Goal: Obtain resource: Download file/media

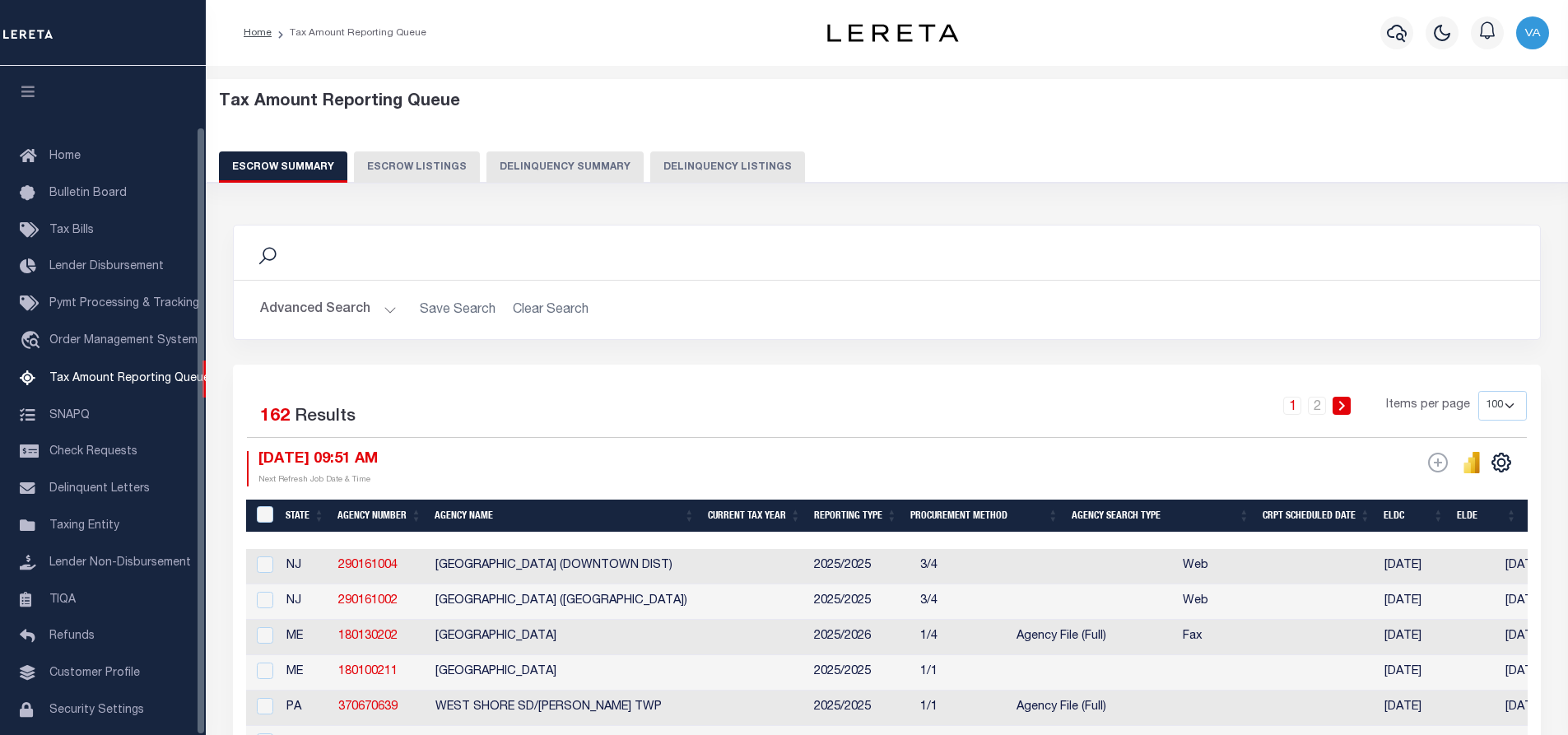
select select "100"
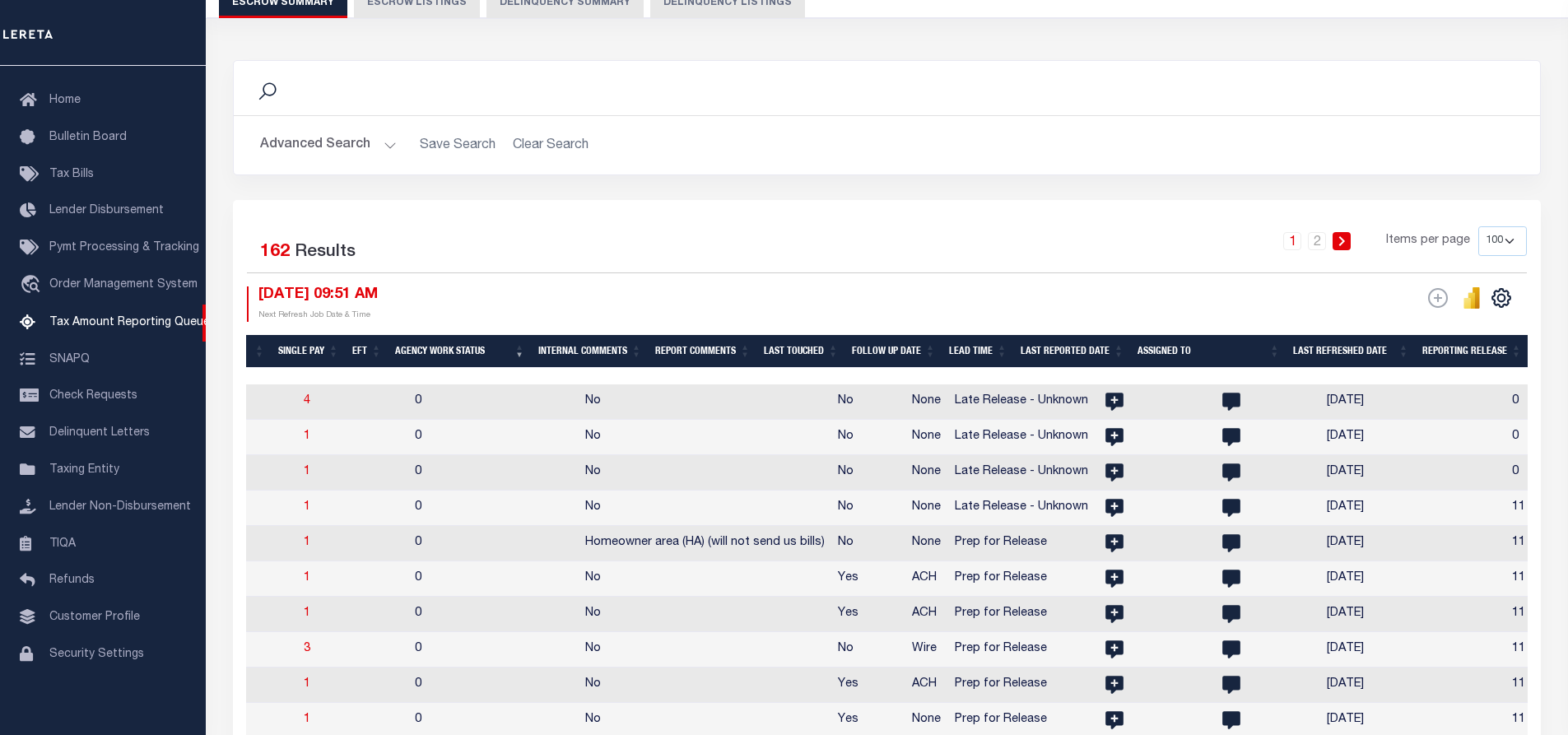
scroll to position [0, 2660]
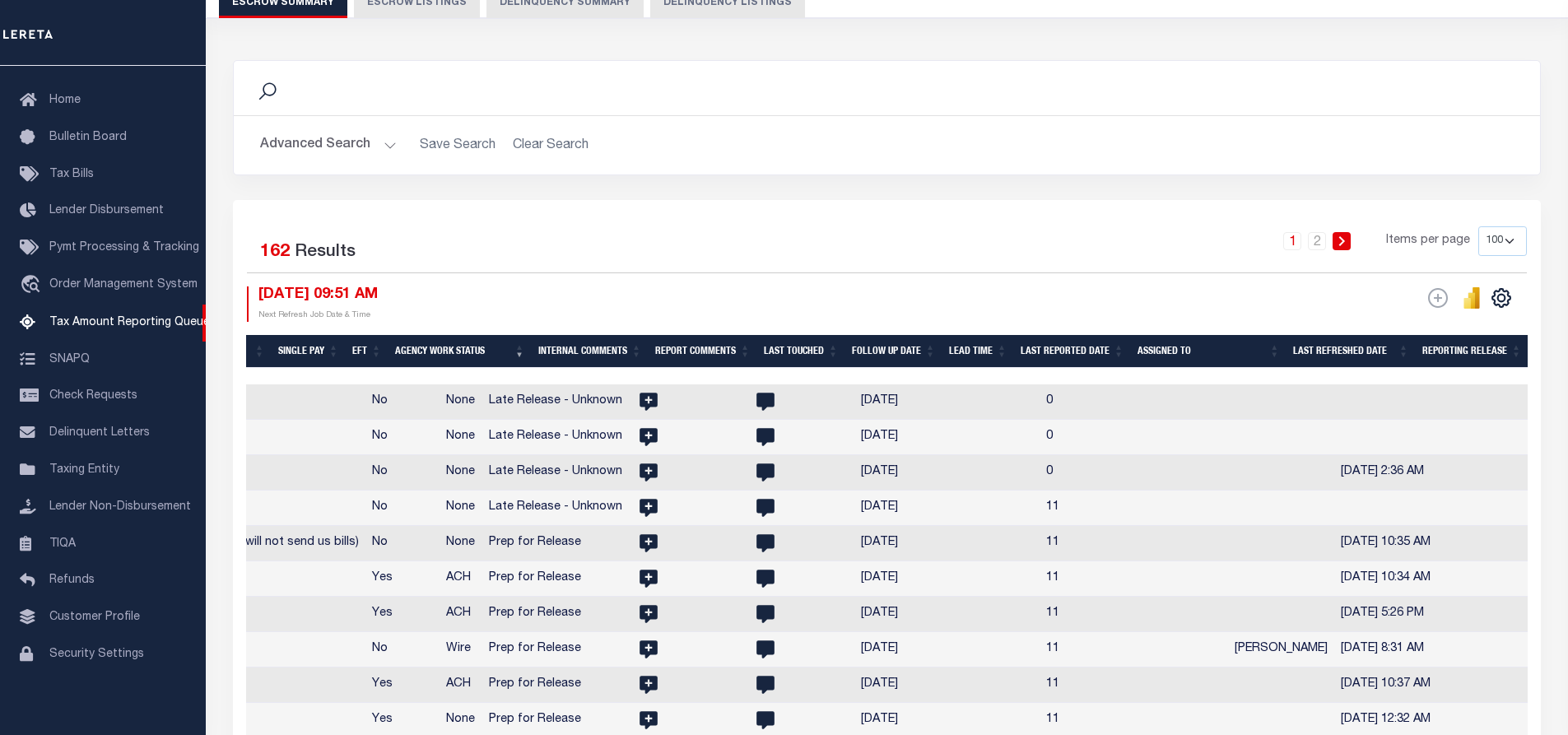
click at [1189, 347] on th "Assigned To" at bounding box center [1208, 352] width 156 height 34
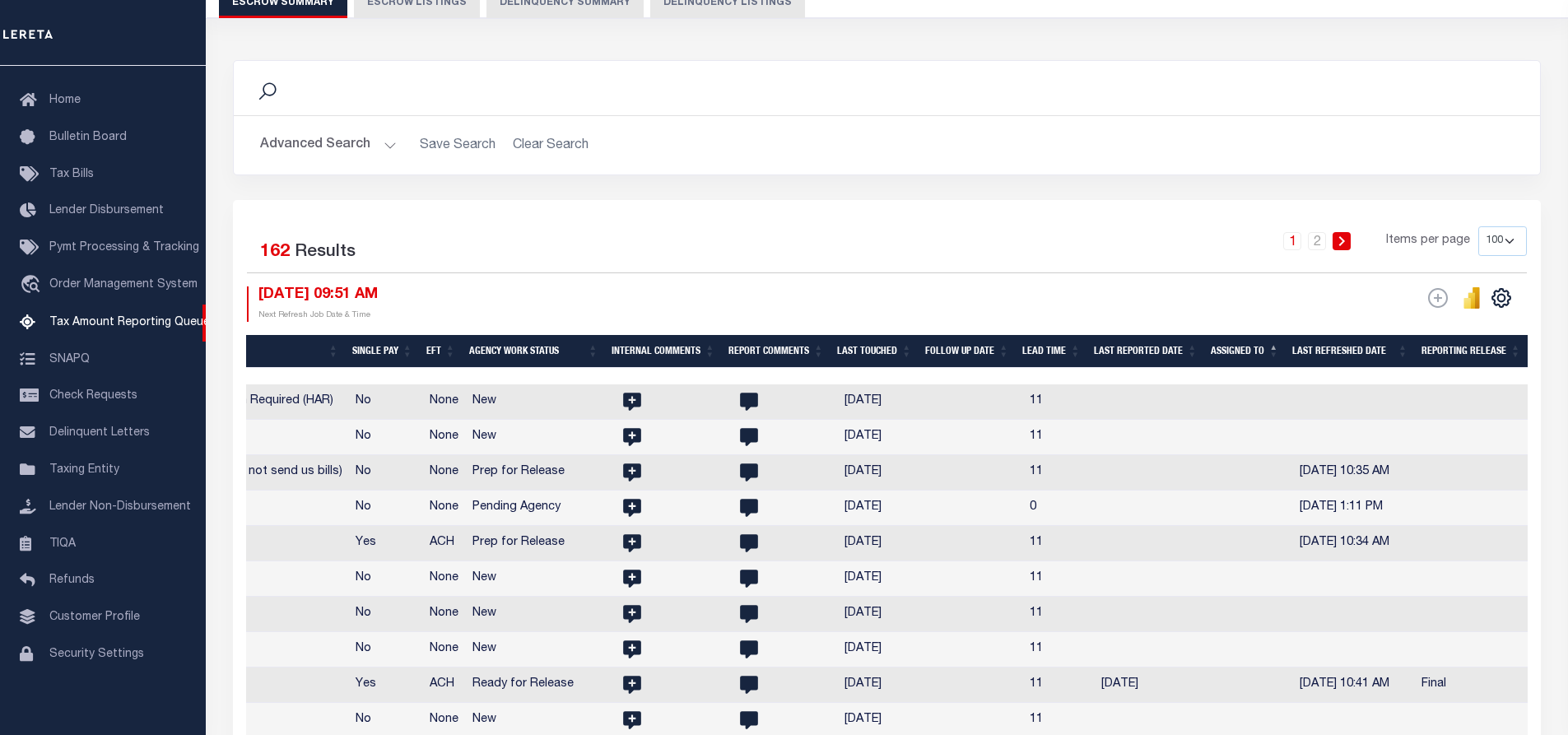
scroll to position [0, 2540]
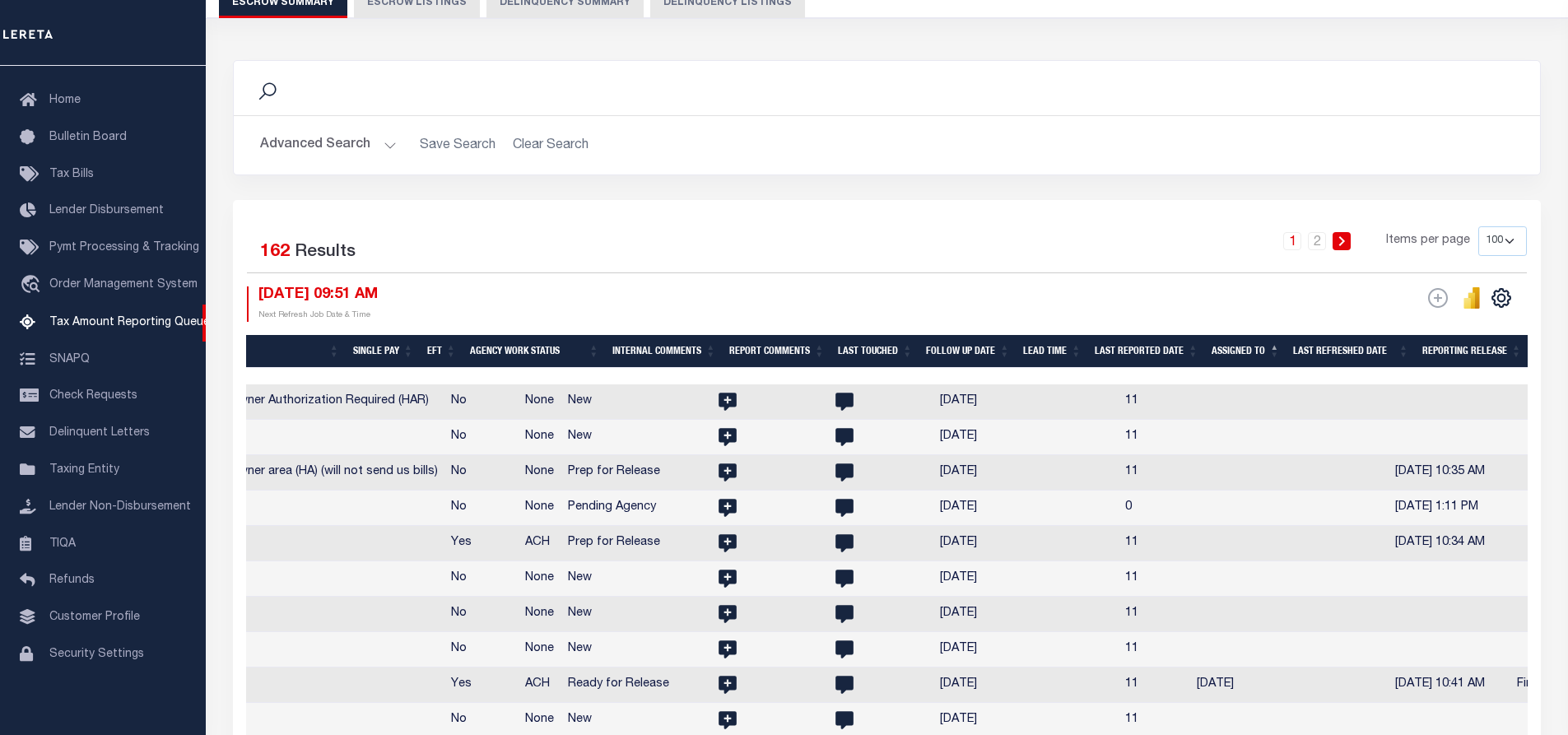
click at [1276, 347] on th "Assigned To" at bounding box center [1245, 352] width 81 height 34
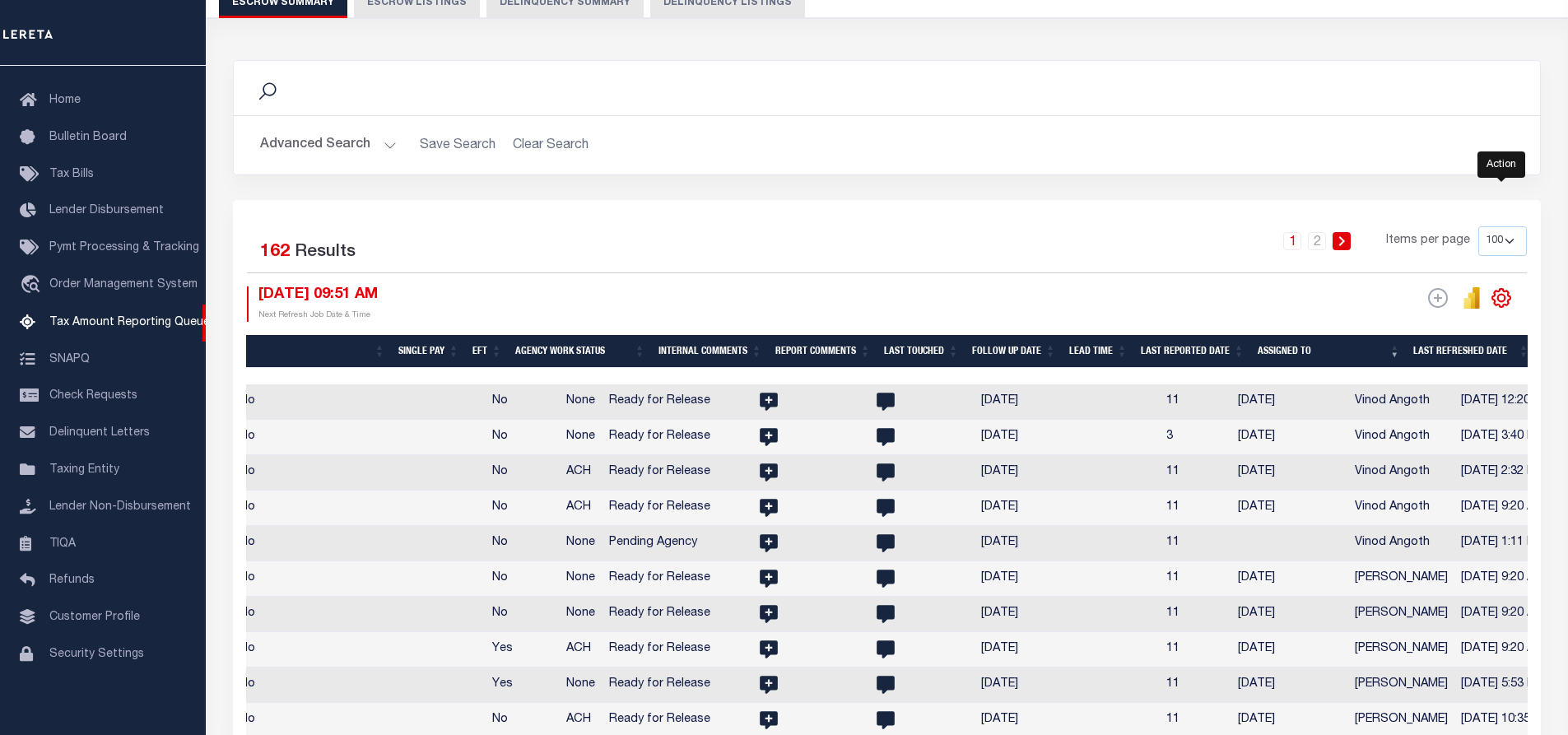
click at [1512, 301] on icon "" at bounding box center [1501, 297] width 21 height 21
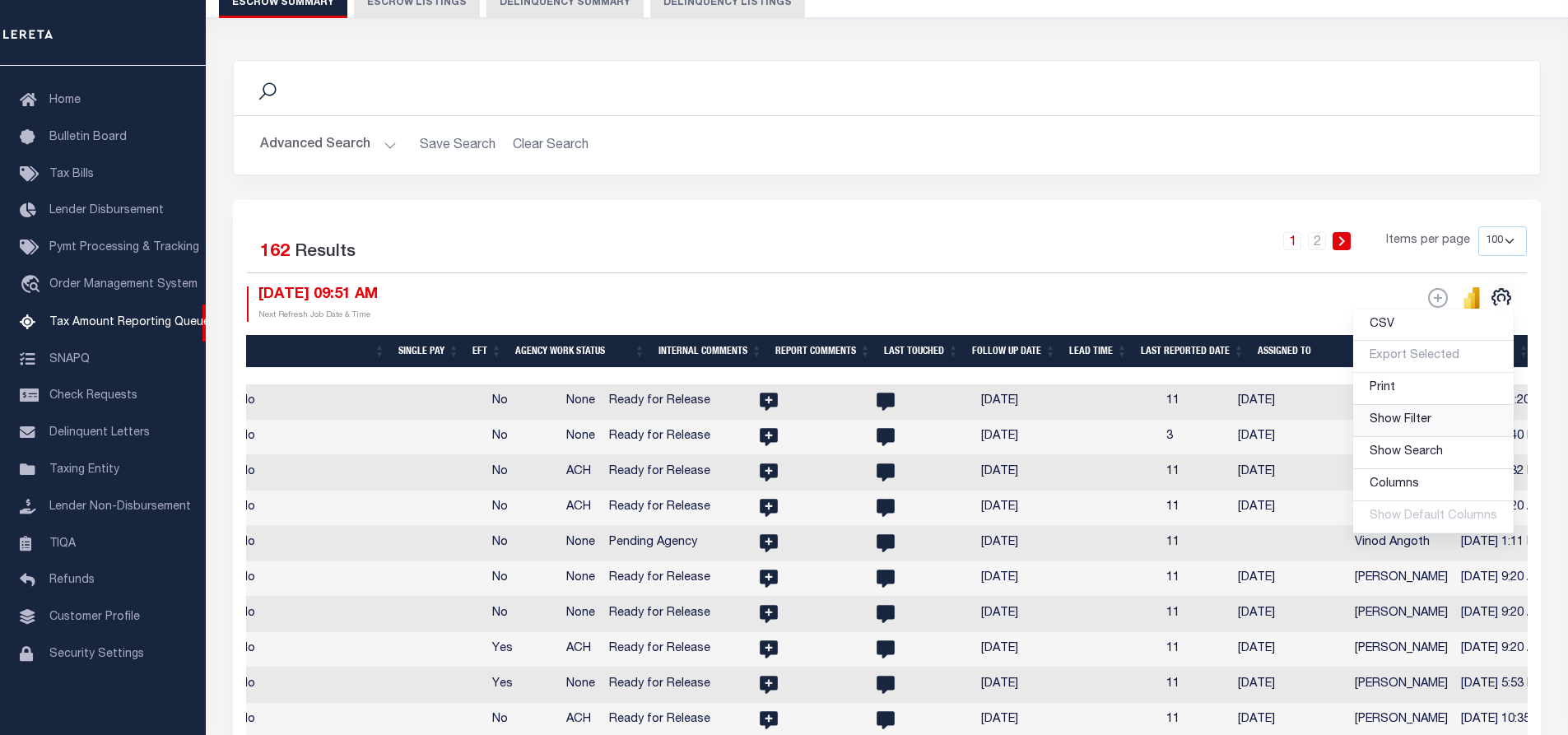
click at [1427, 416] on span "Show Filter" at bounding box center [1400, 419] width 62 height 12
select select
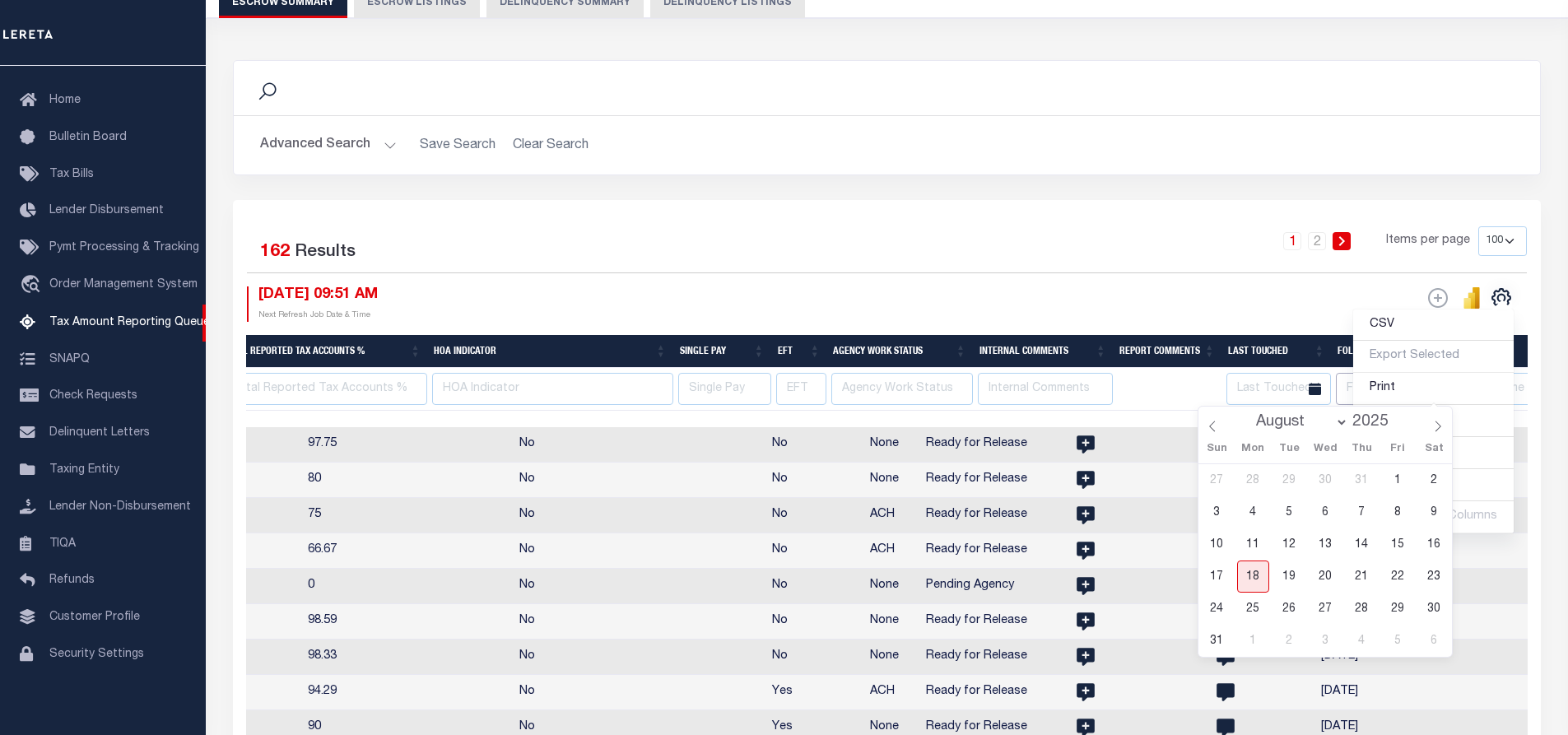
click at [1340, 387] on input "text" at bounding box center [1394, 388] width 117 height 32
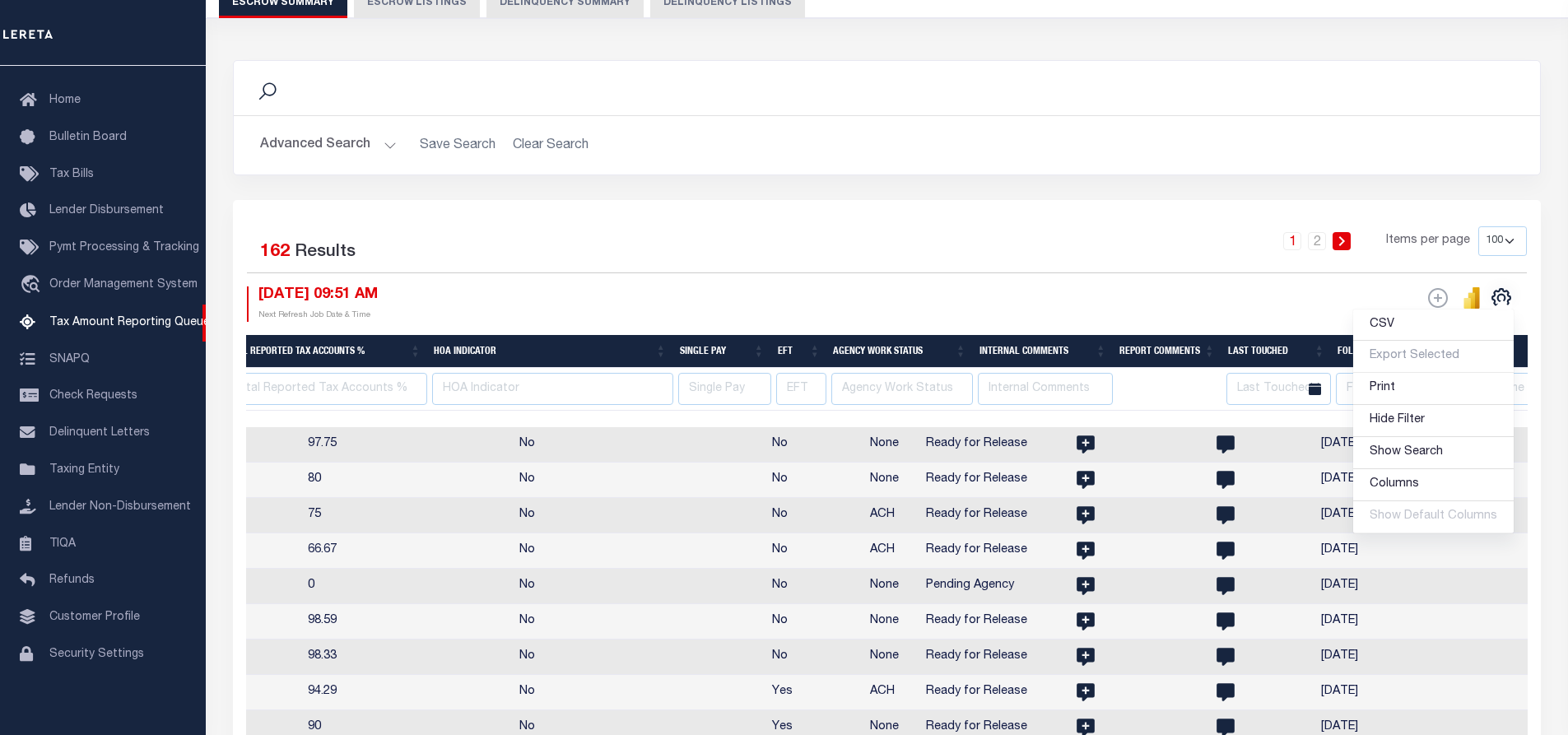
click at [1171, 387] on th at bounding box center [1166, 389] width 108 height 43
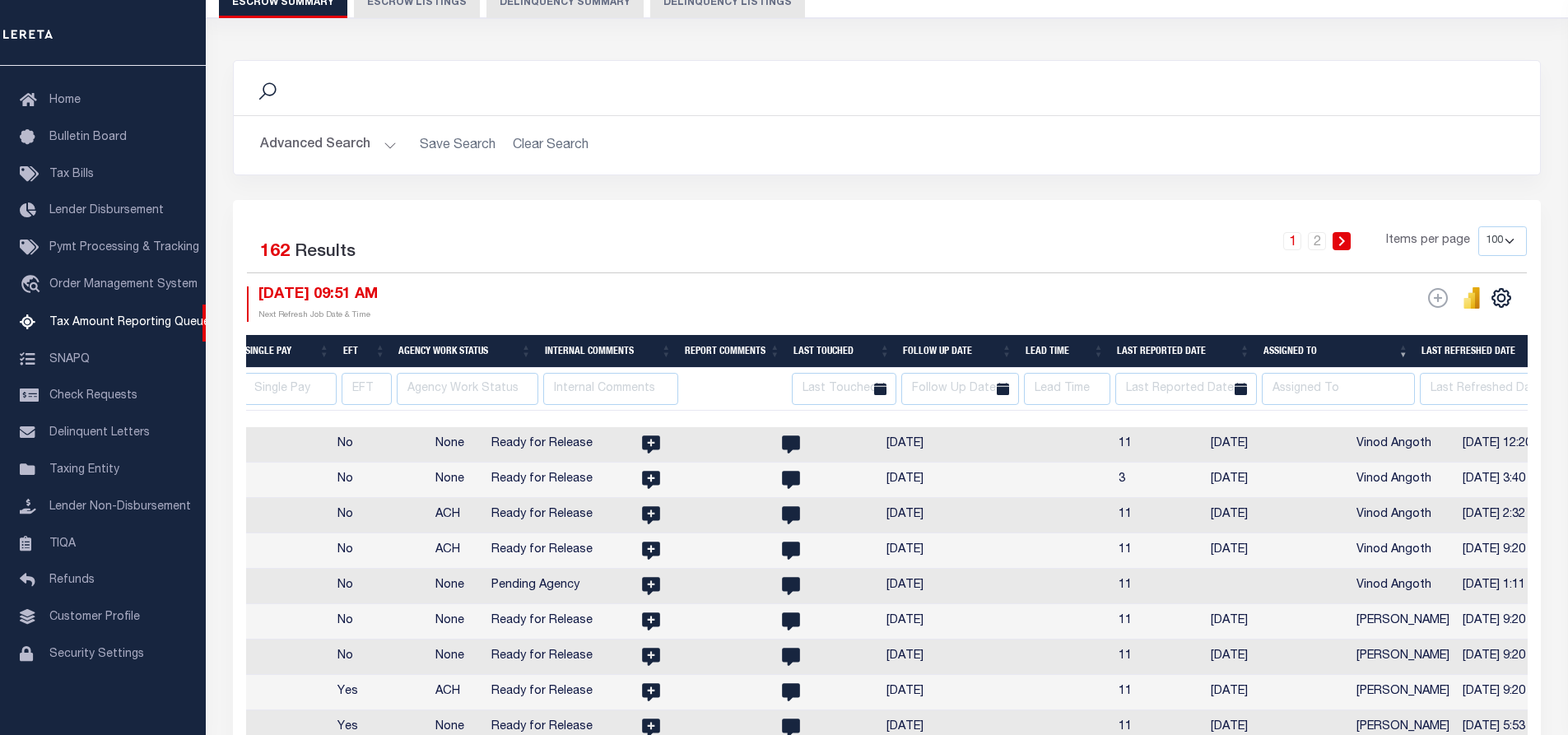
scroll to position [0, 0]
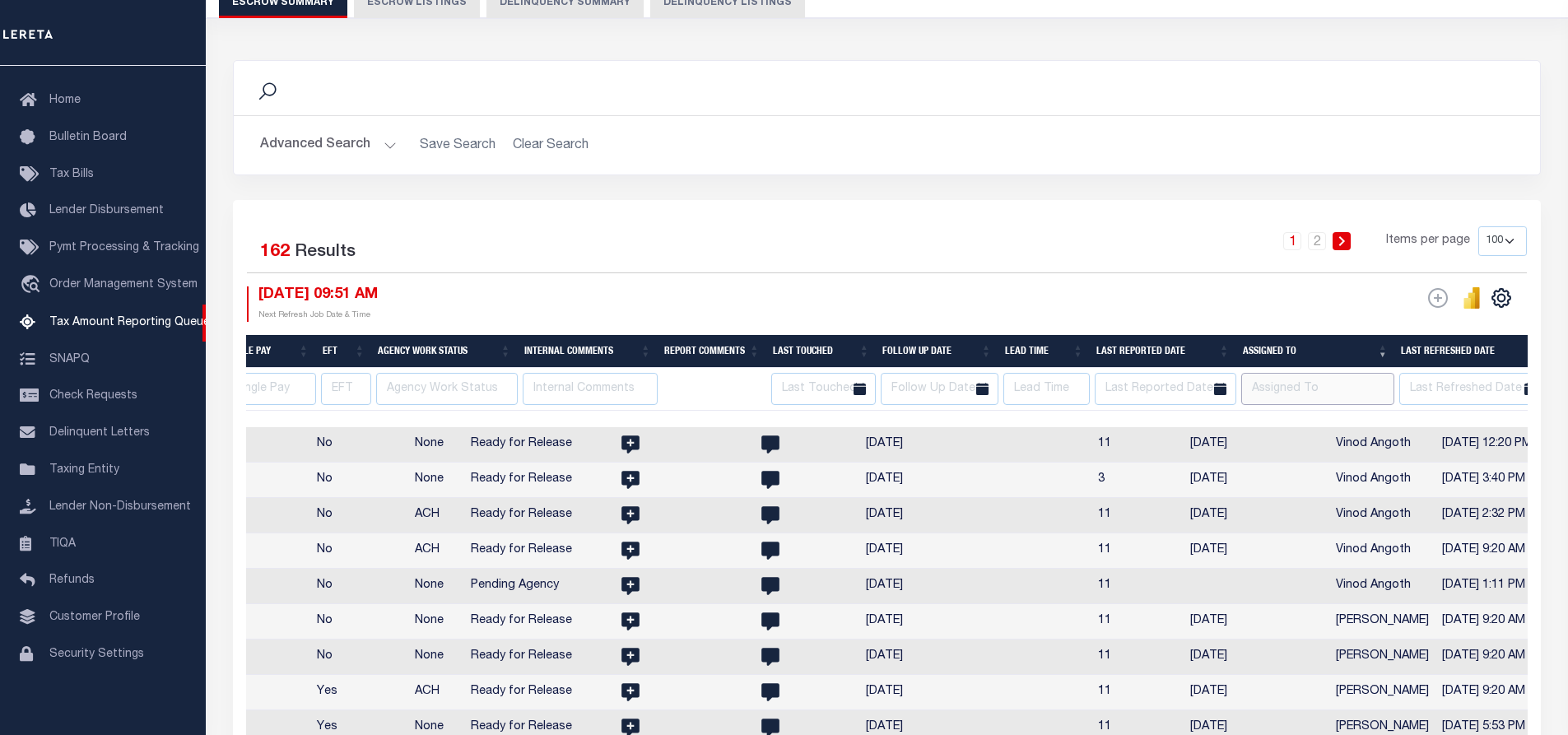
click at [1267, 388] on input "text" at bounding box center [1317, 388] width 154 height 32
type input "vamsi"
select select
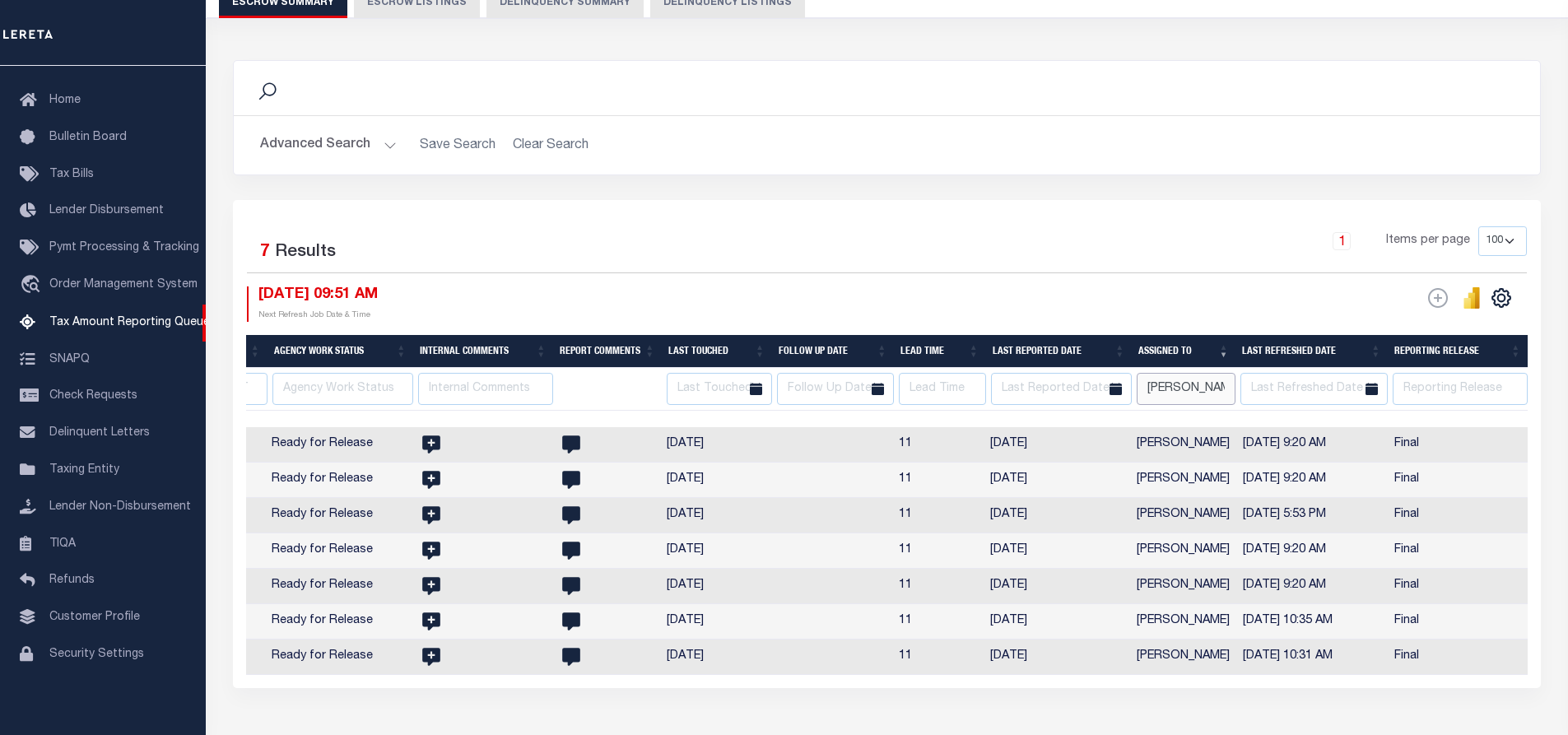
scroll to position [0, 2771]
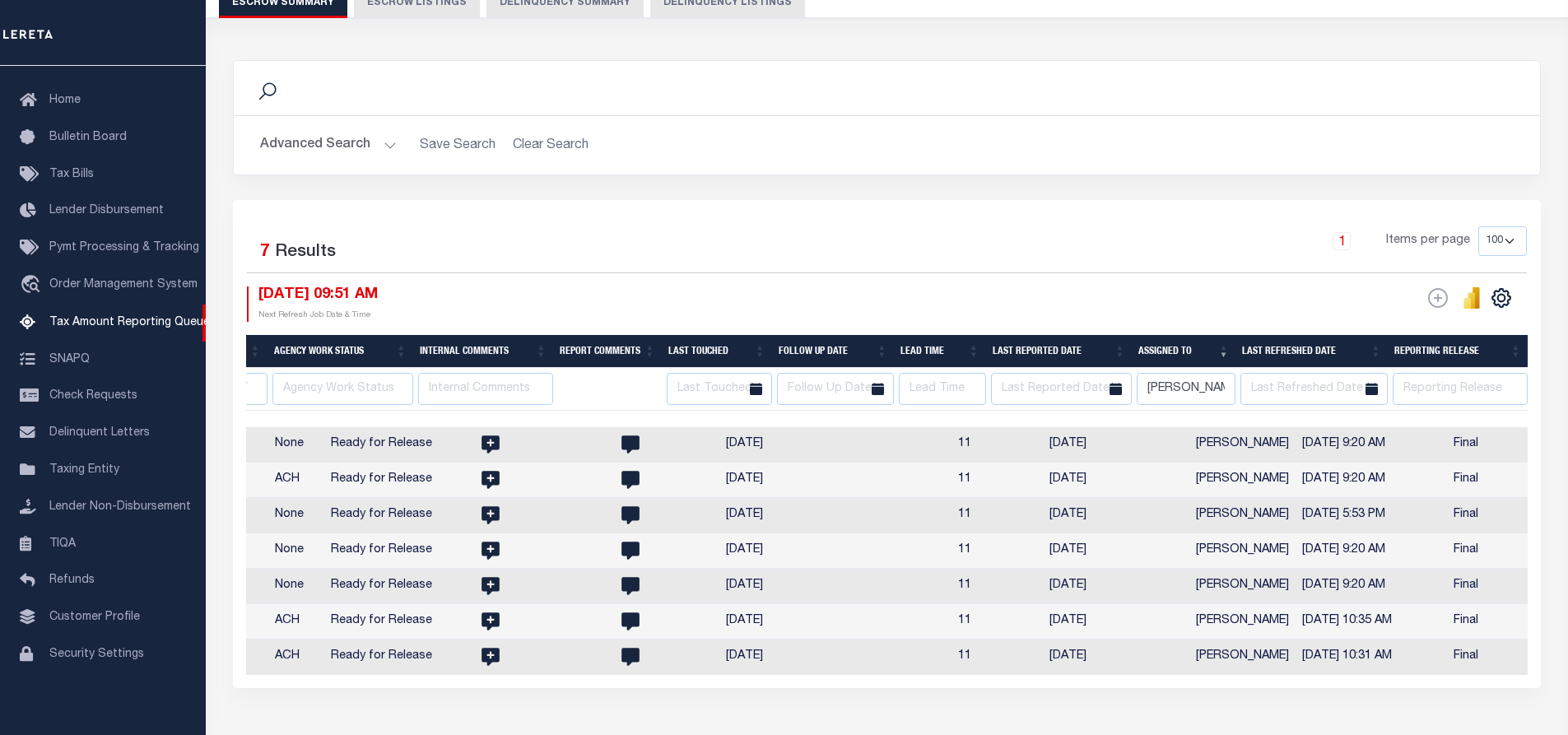
select select
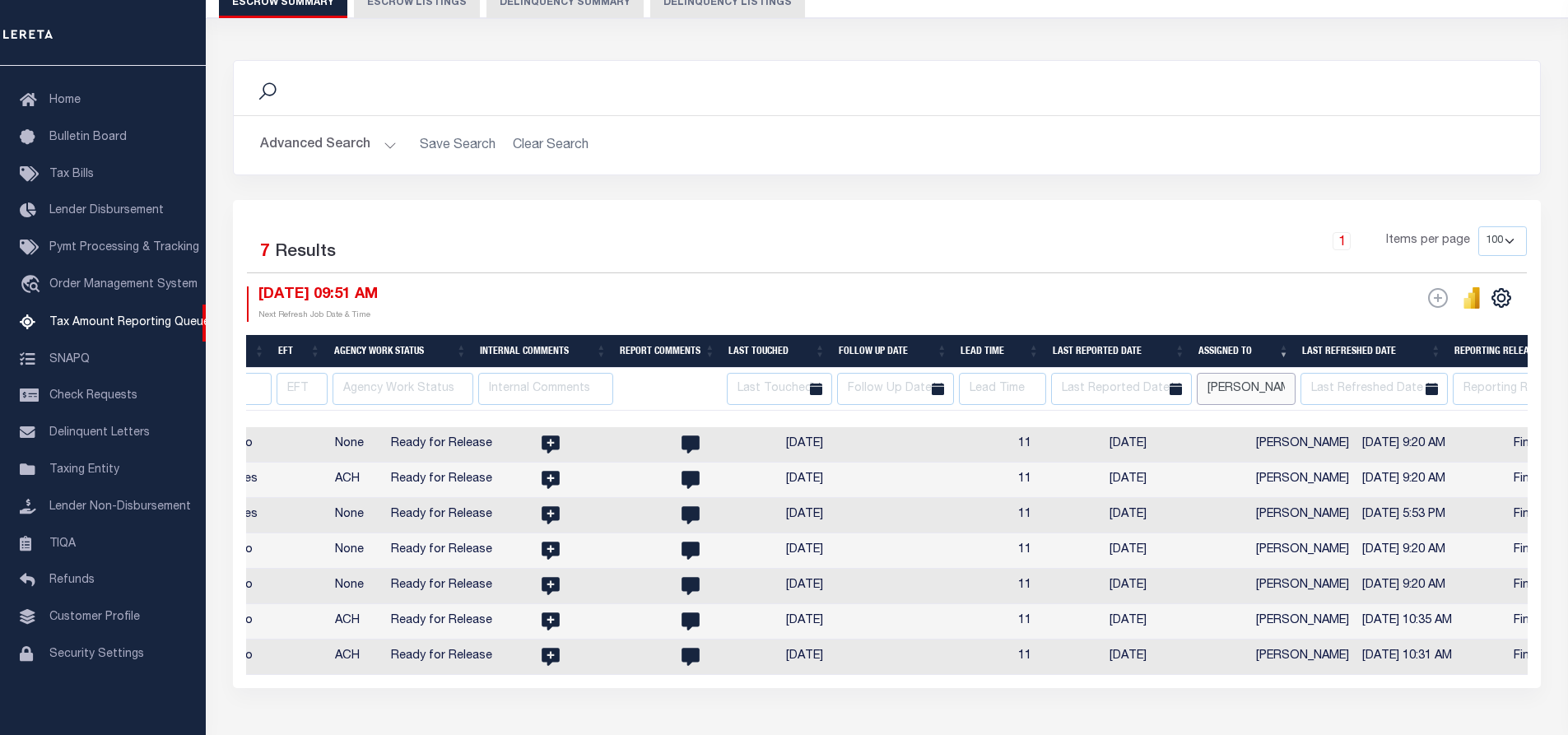
scroll to position [0, 2611]
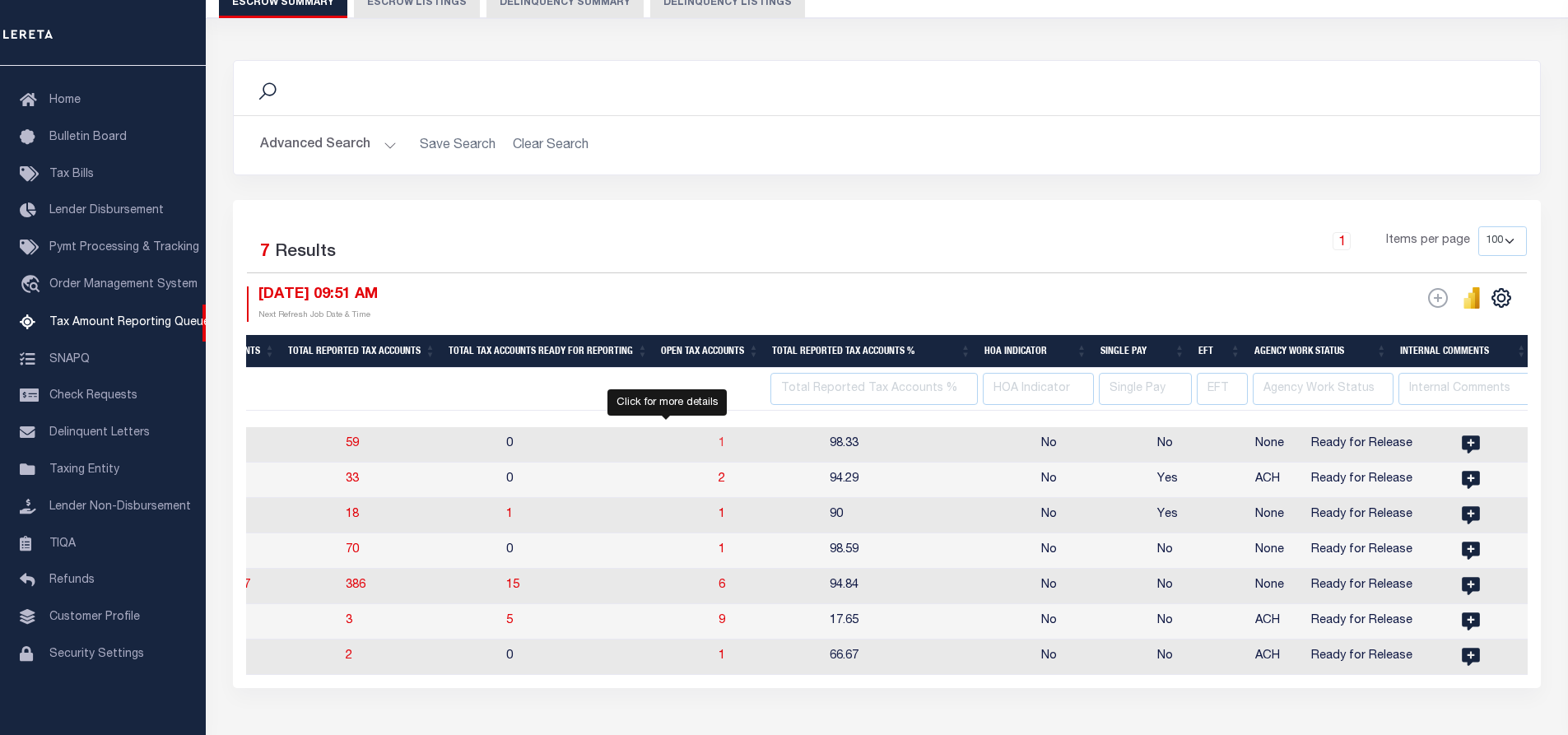
click at [719, 444] on span "1" at bounding box center [722, 444] width 6 height 12
select select
select select "100"
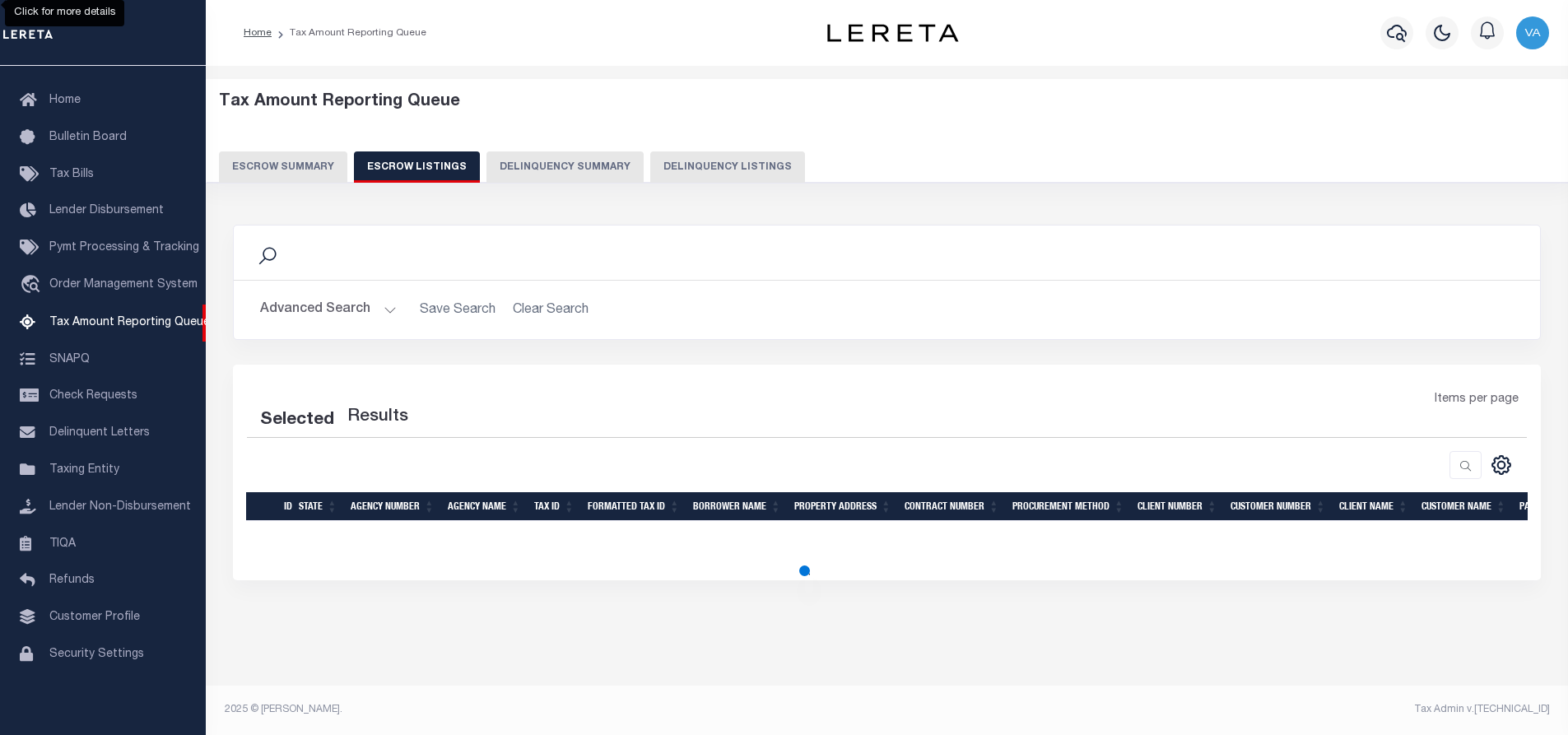
select select "100"
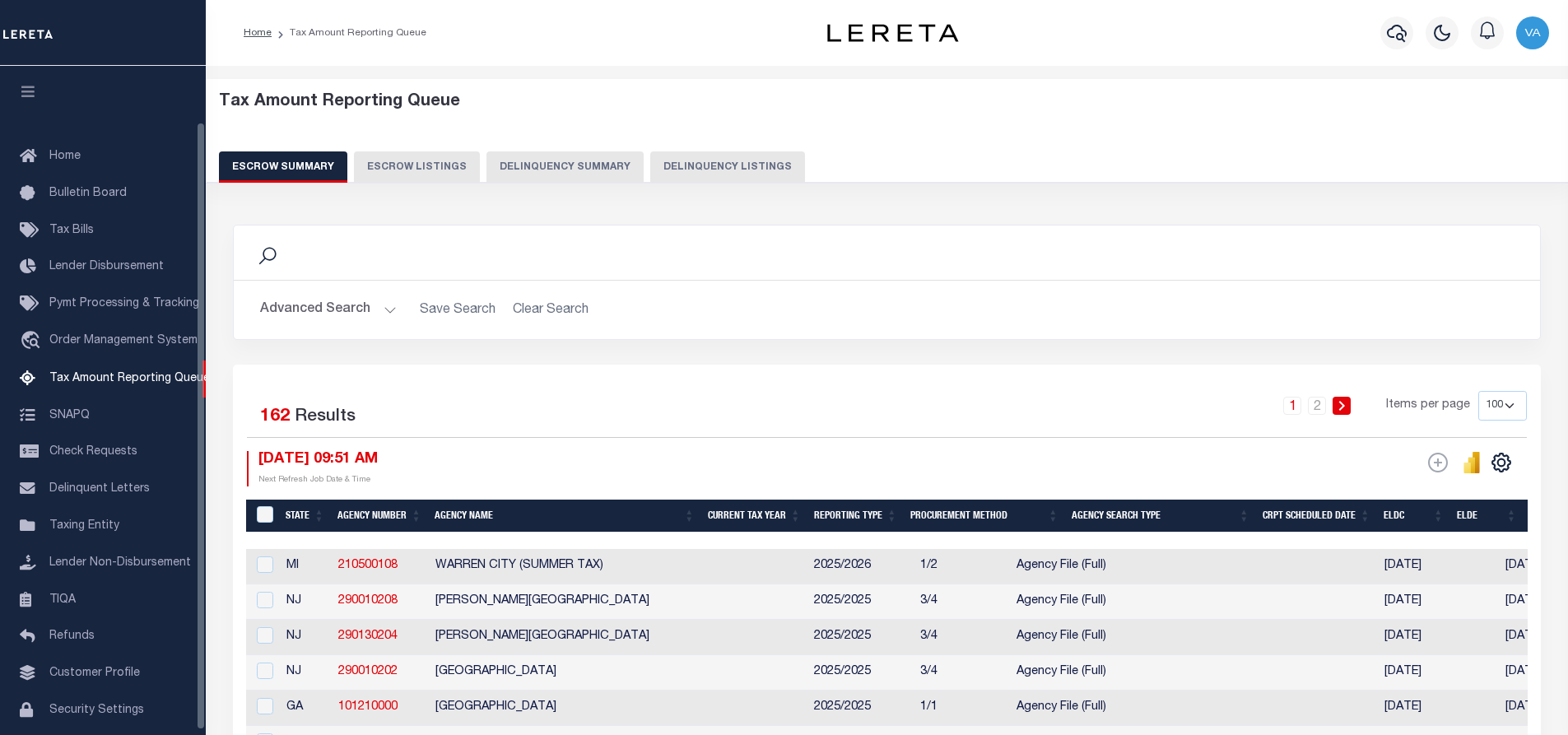
select select "100"
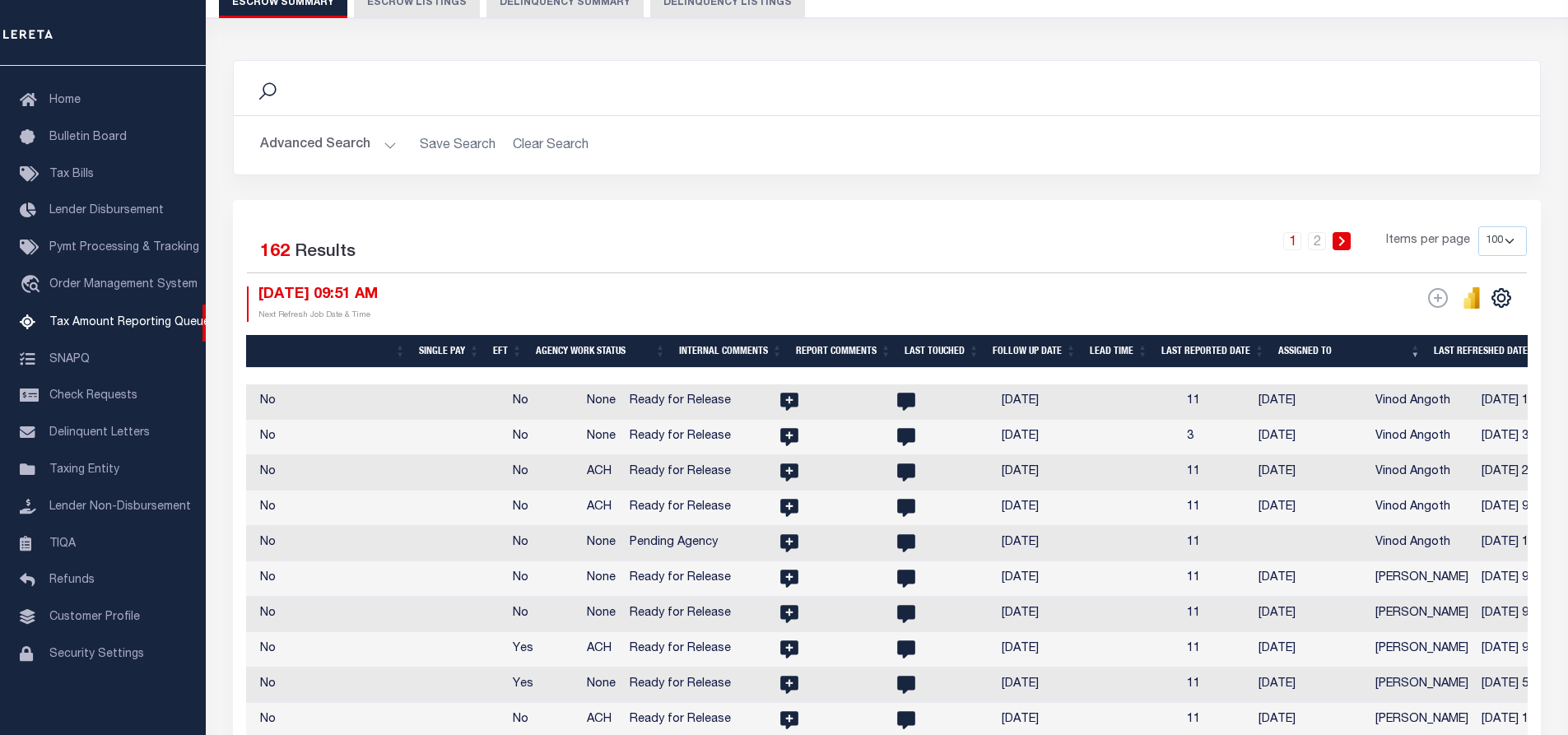
scroll to position [247, 0]
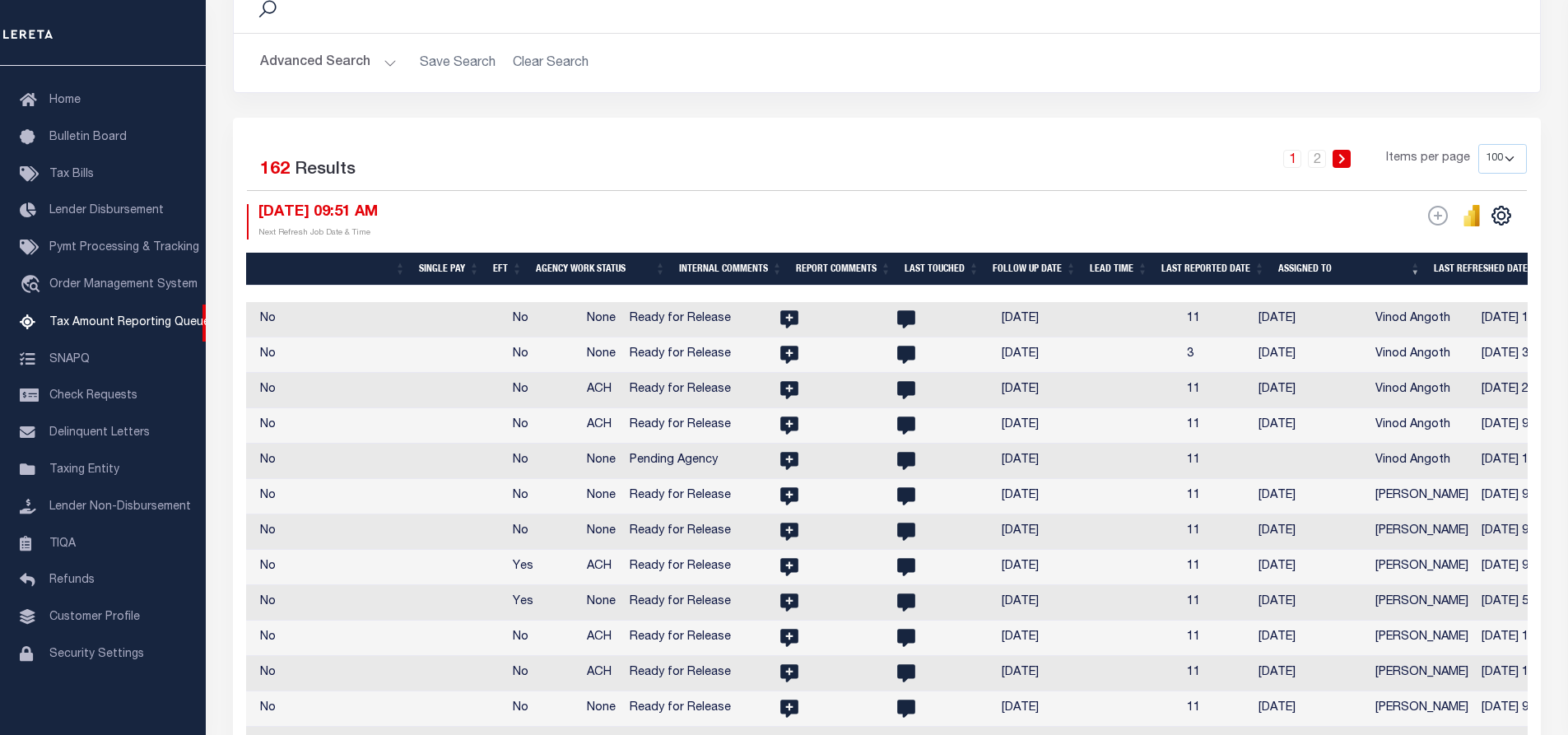
click at [1083, 501] on td at bounding box center [1132, 496] width 97 height 36
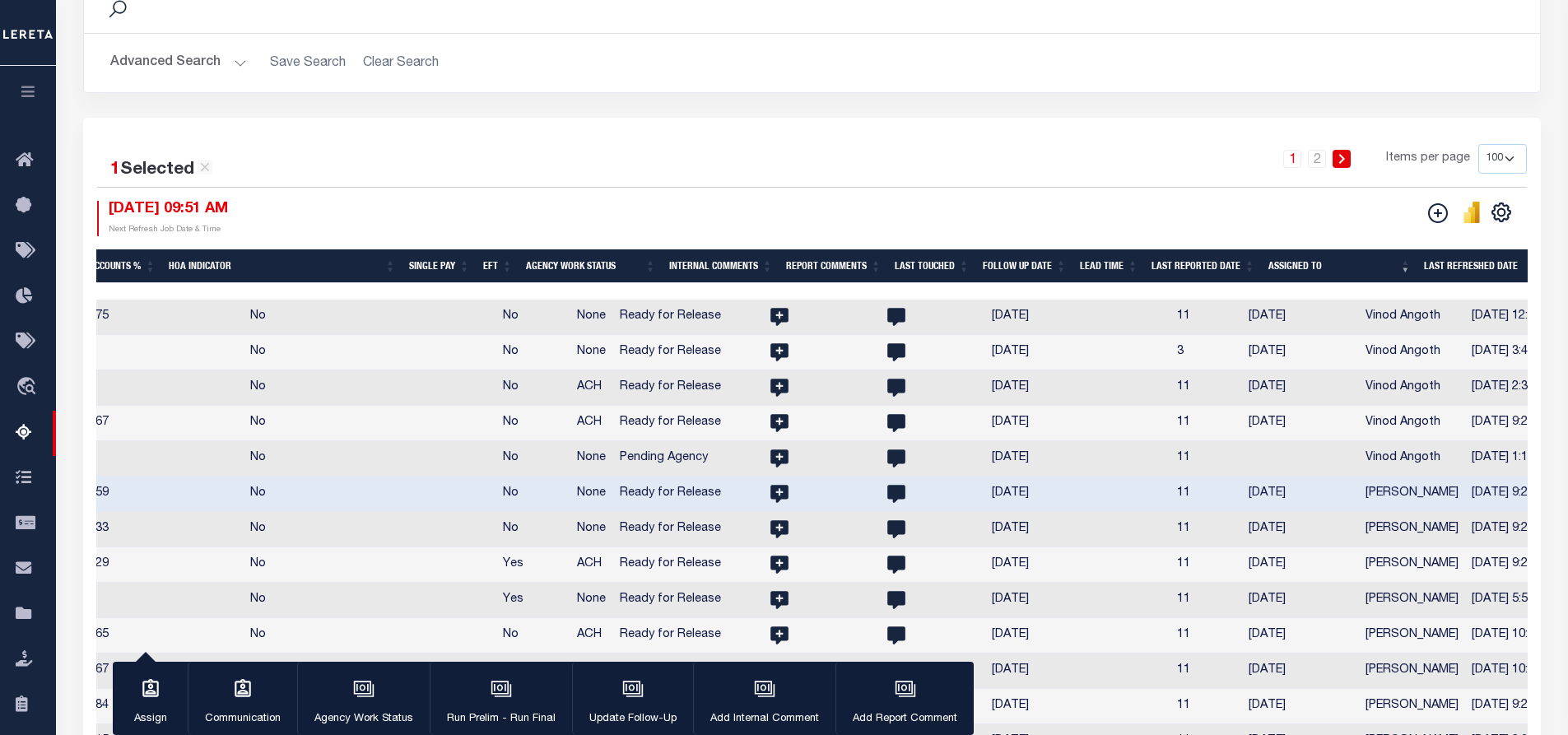
scroll to position [0, 2347]
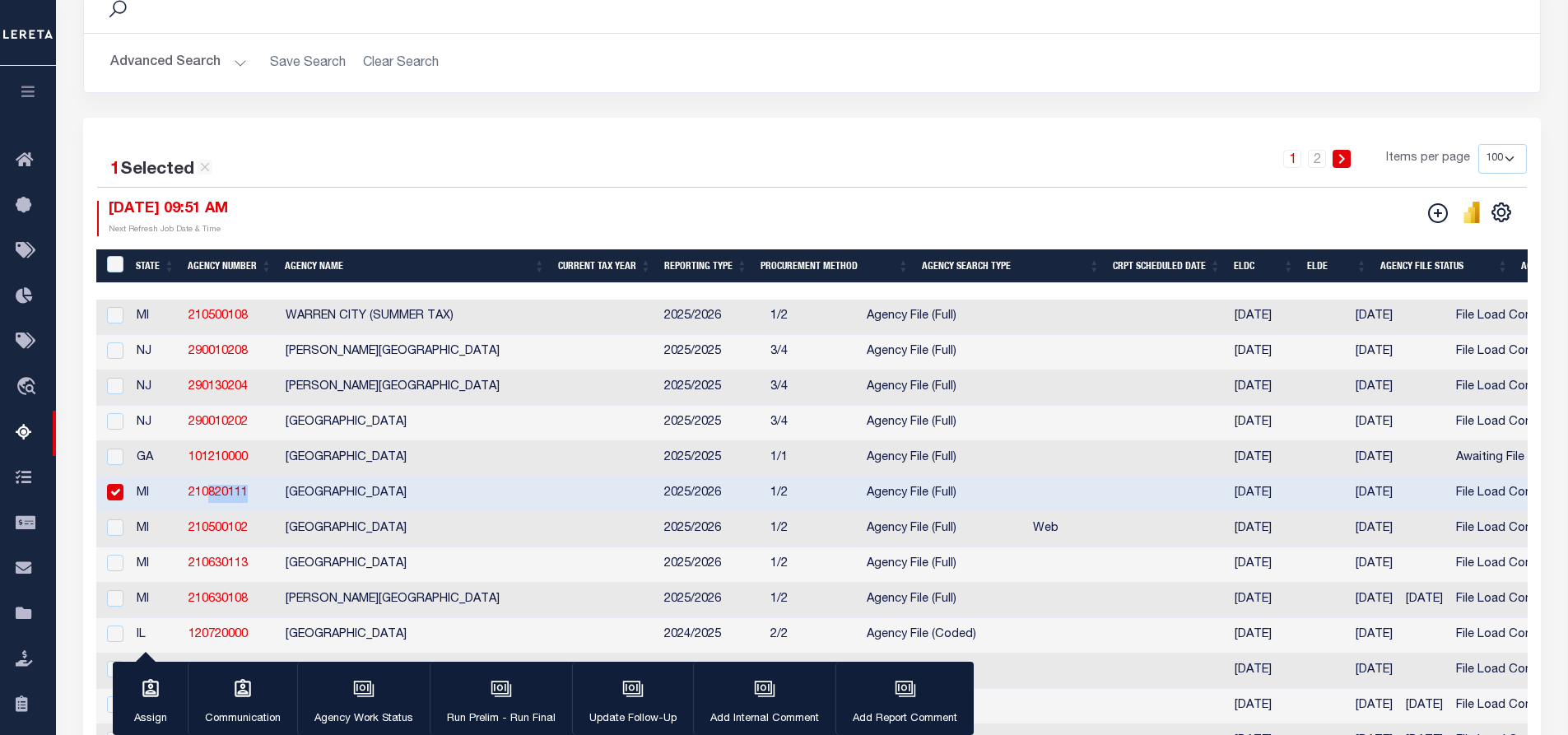
drag, startPoint x: 252, startPoint y: 495, endPoint x: 243, endPoint y: 495, distance: 9.0
click at [202, 500] on td "210820111" at bounding box center [231, 494] width 97 height 36
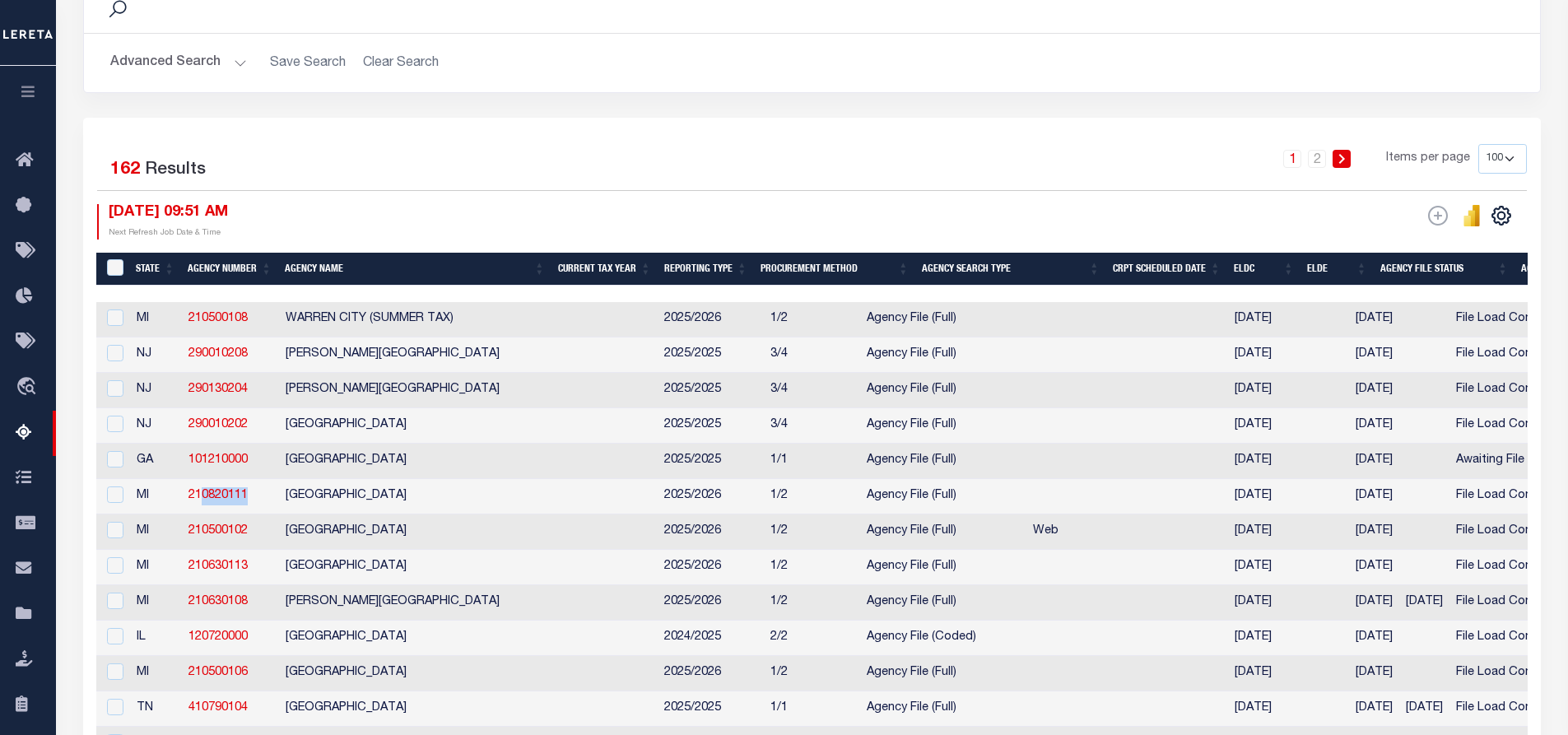
click at [261, 498] on td "210820111" at bounding box center [231, 496] width 97 height 36
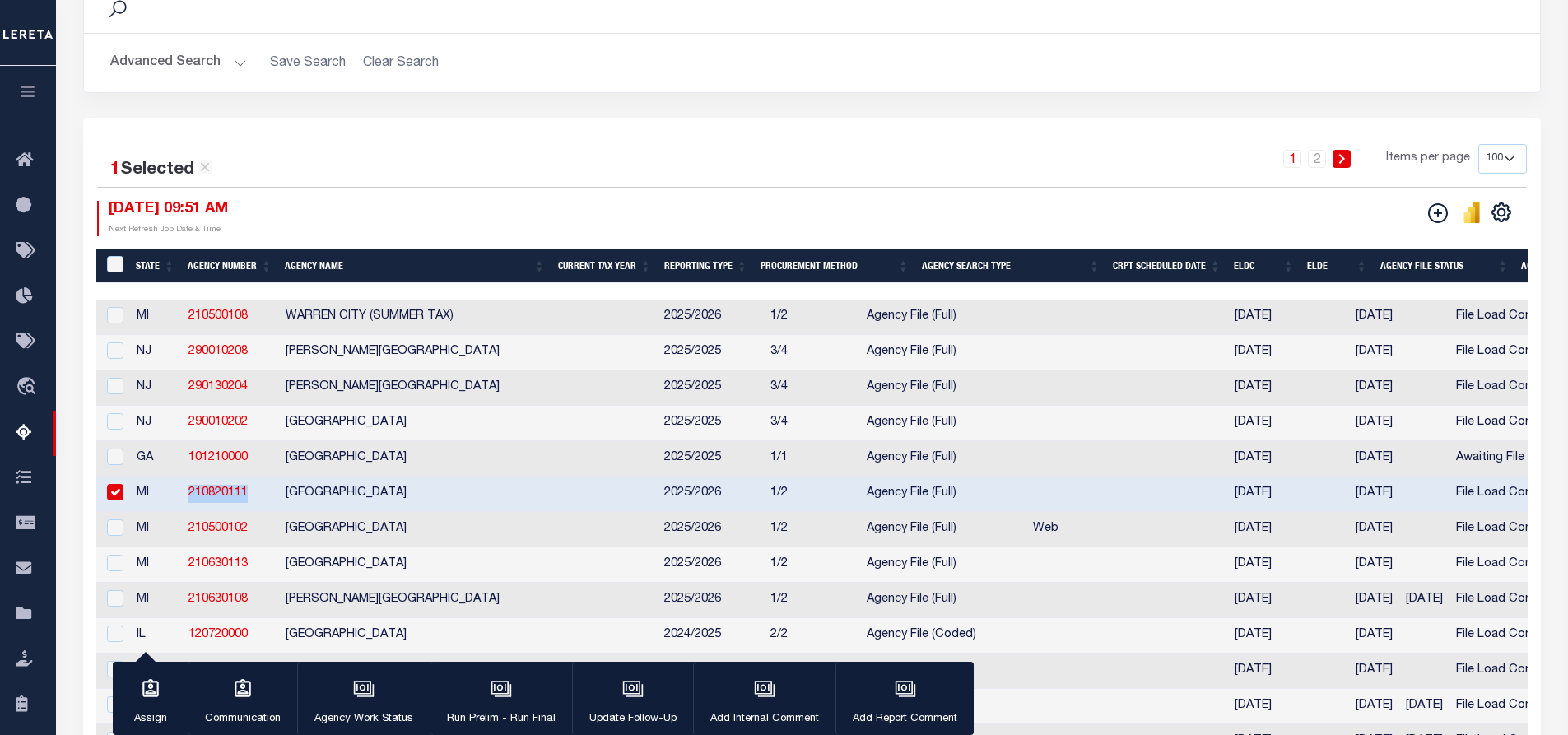
drag, startPoint x: 182, startPoint y: 497, endPoint x: 255, endPoint y: 501, distance: 73.1
click at [255, 501] on td "210820111" at bounding box center [231, 494] width 97 height 36
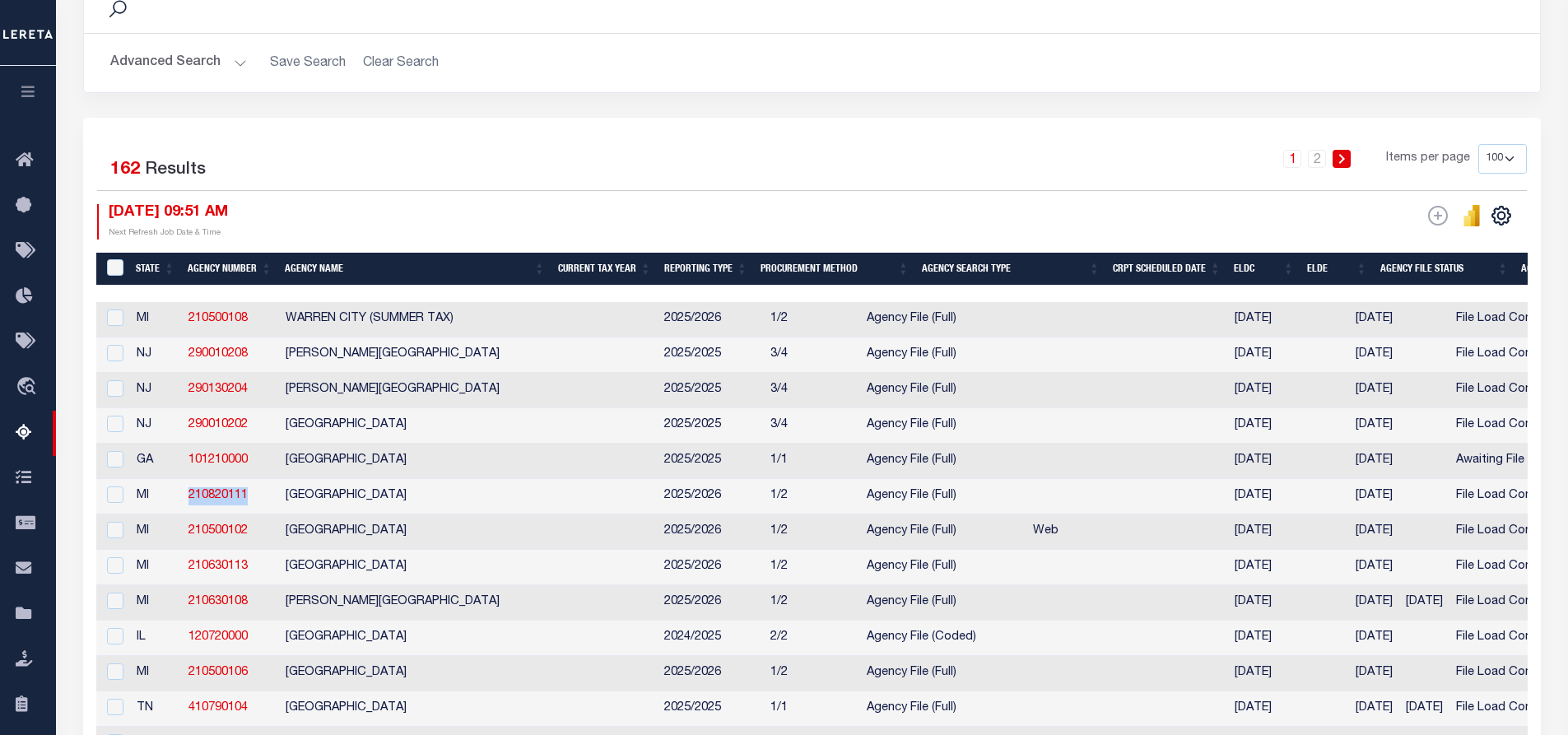
copy link "210820111"
click at [368, 498] on td "[GEOGRAPHIC_DATA]" at bounding box center [468, 496] width 379 height 36
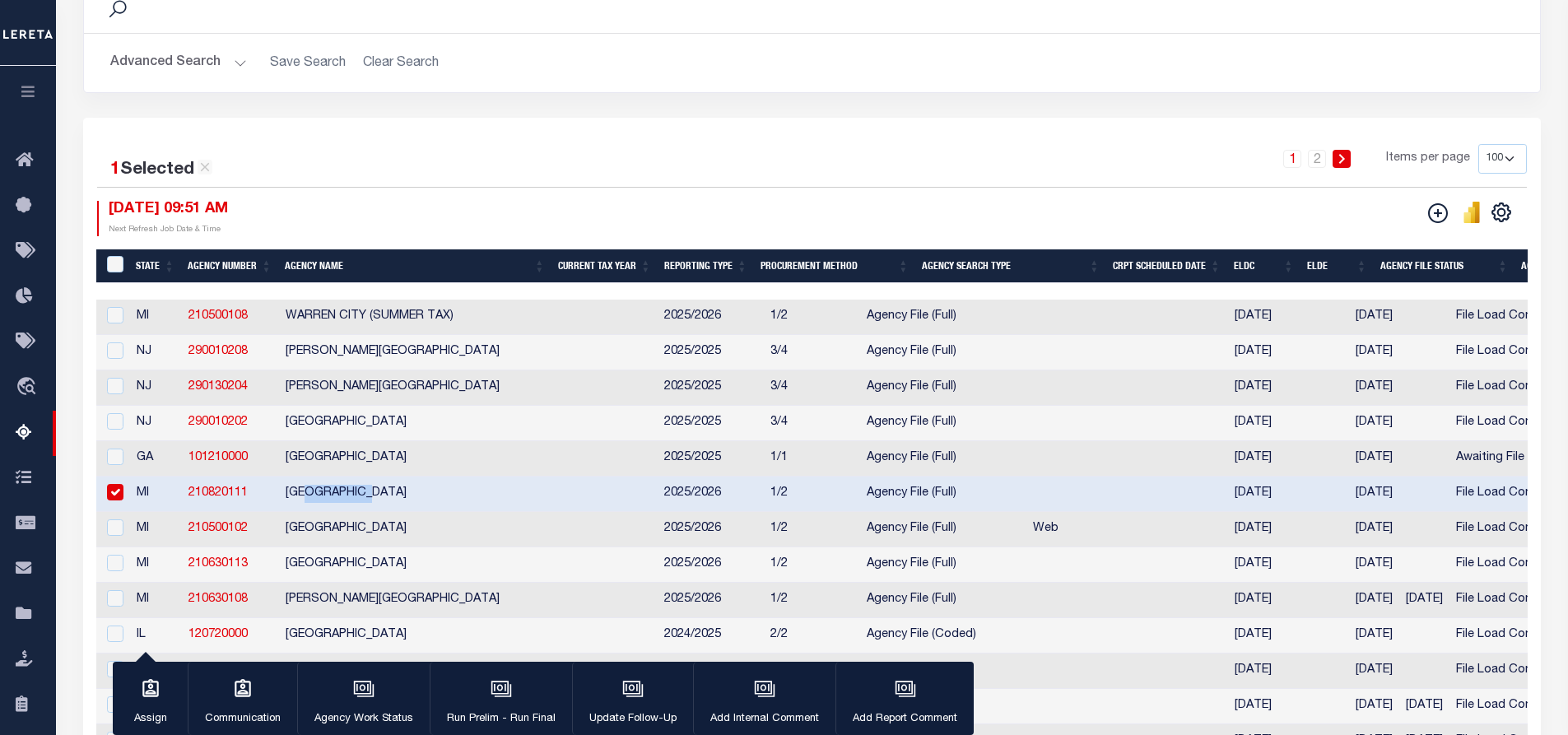
drag, startPoint x: 368, startPoint y: 498, endPoint x: 335, endPoint y: 492, distance: 33.5
click at [302, 504] on td "[GEOGRAPHIC_DATA]" at bounding box center [468, 494] width 379 height 36
checkbox input "false"
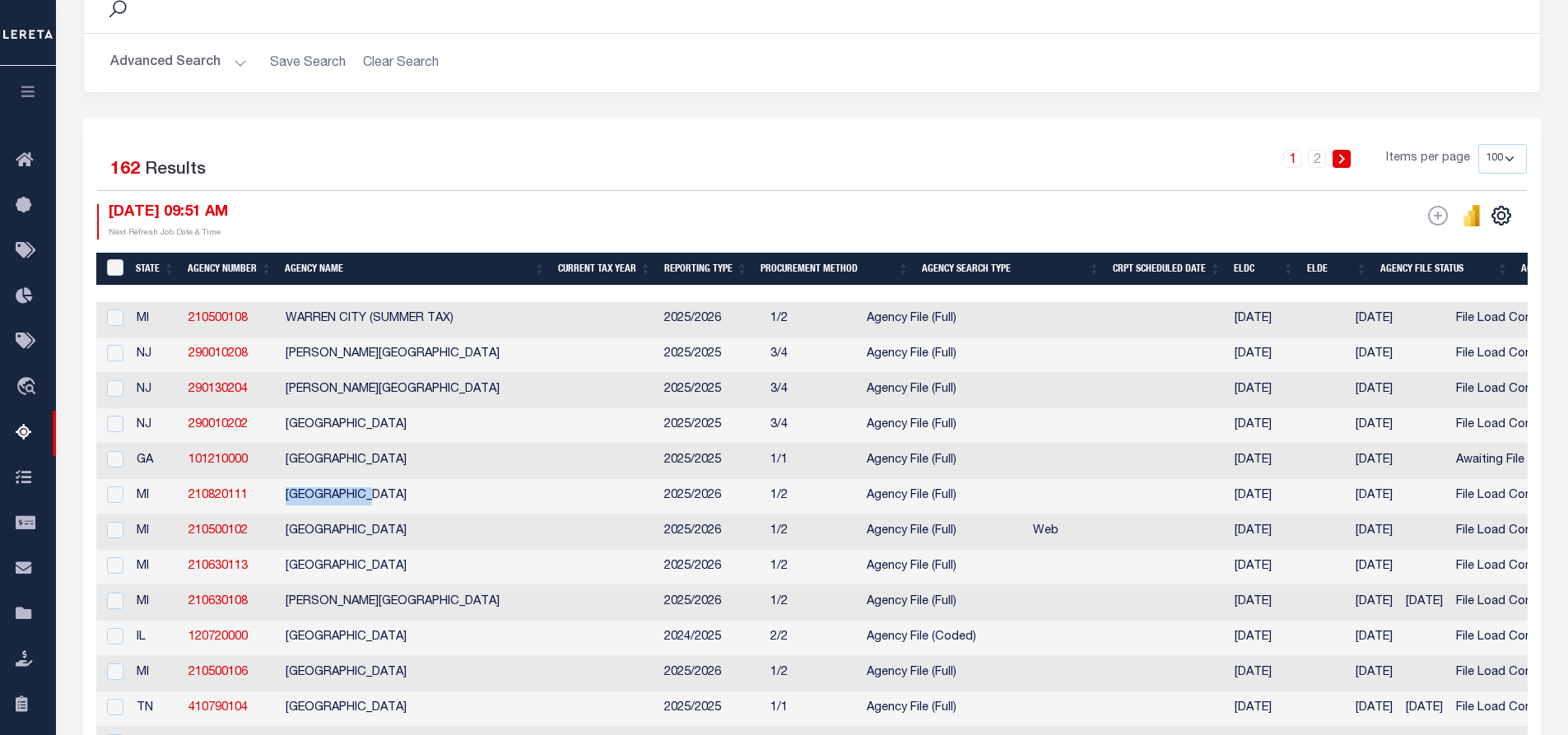
drag, startPoint x: 277, startPoint y: 502, endPoint x: 362, endPoint y: 506, distance: 85.1
copy tr "[GEOGRAPHIC_DATA]"
drag, startPoint x: 256, startPoint y: 533, endPoint x: 181, endPoint y: 540, distance: 75.3
click at [182, 540] on td "210500102" at bounding box center [231, 532] width 97 height 36
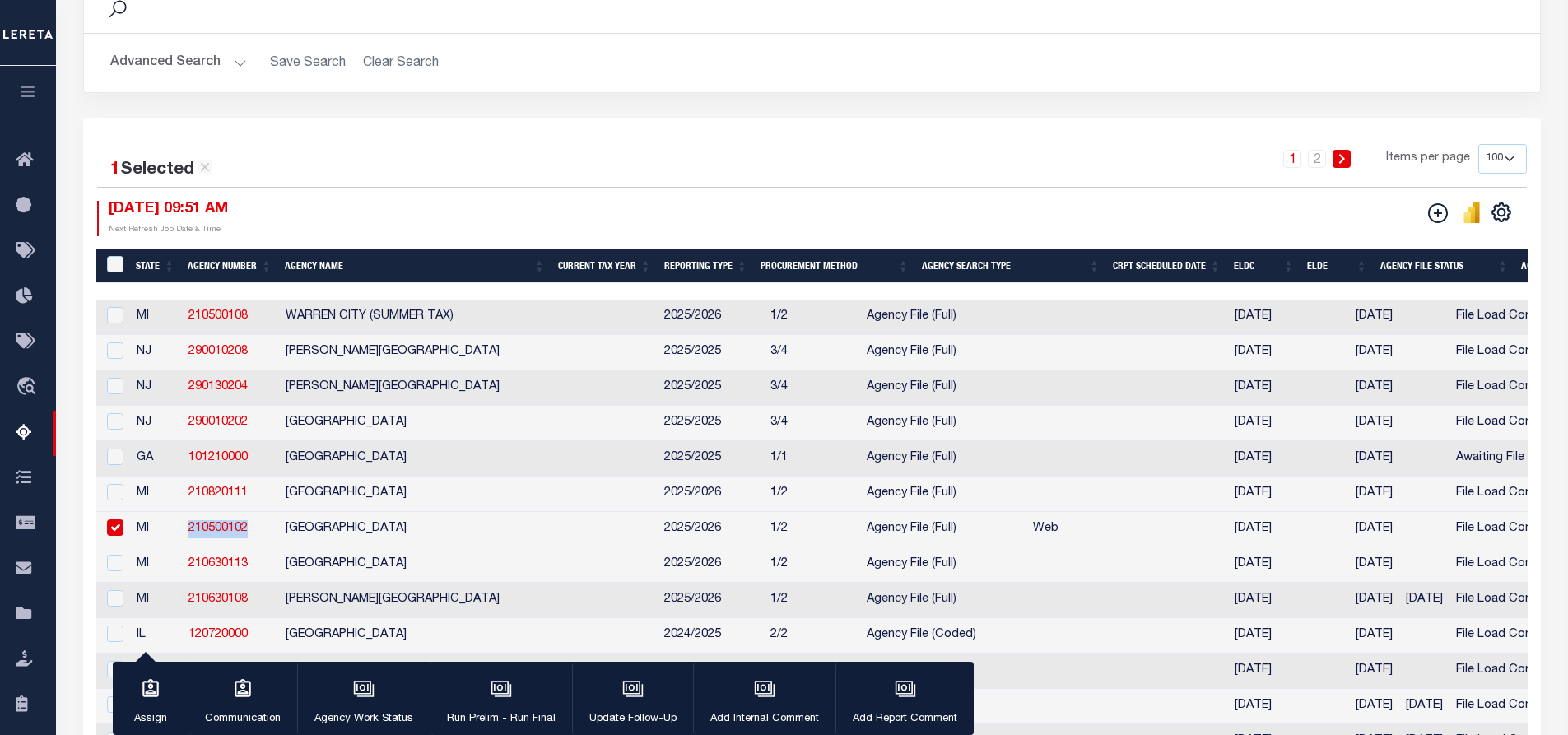
copy link "210500102"
drag, startPoint x: 285, startPoint y: 533, endPoint x: 386, endPoint y: 530, distance: 101.0
click at [386, 530] on td "[GEOGRAPHIC_DATA]" at bounding box center [468, 529] width 379 height 36
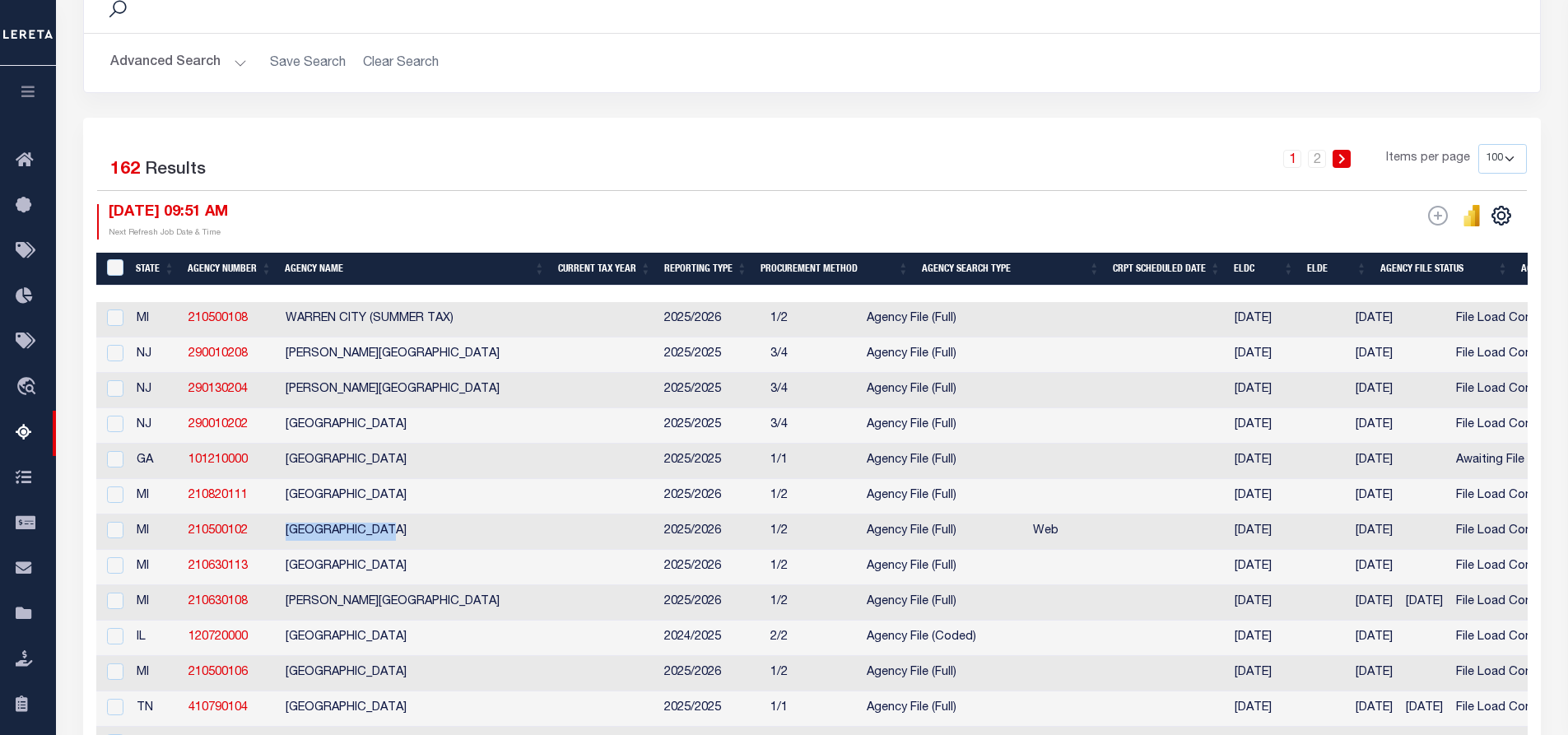
copy td "[GEOGRAPHIC_DATA]"
click at [114, 536] on input "checkbox" at bounding box center [115, 530] width 16 height 16
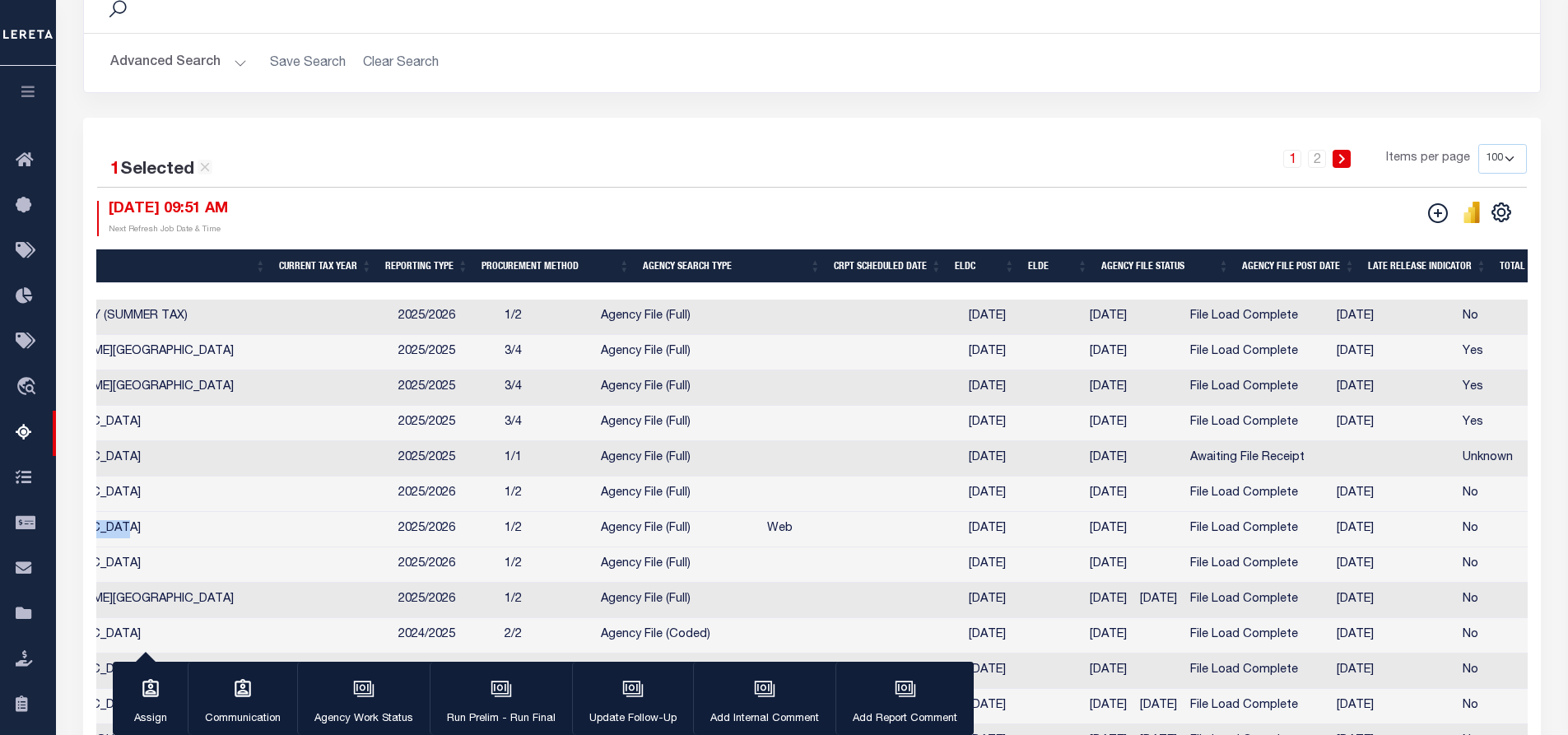
scroll to position [0, 279]
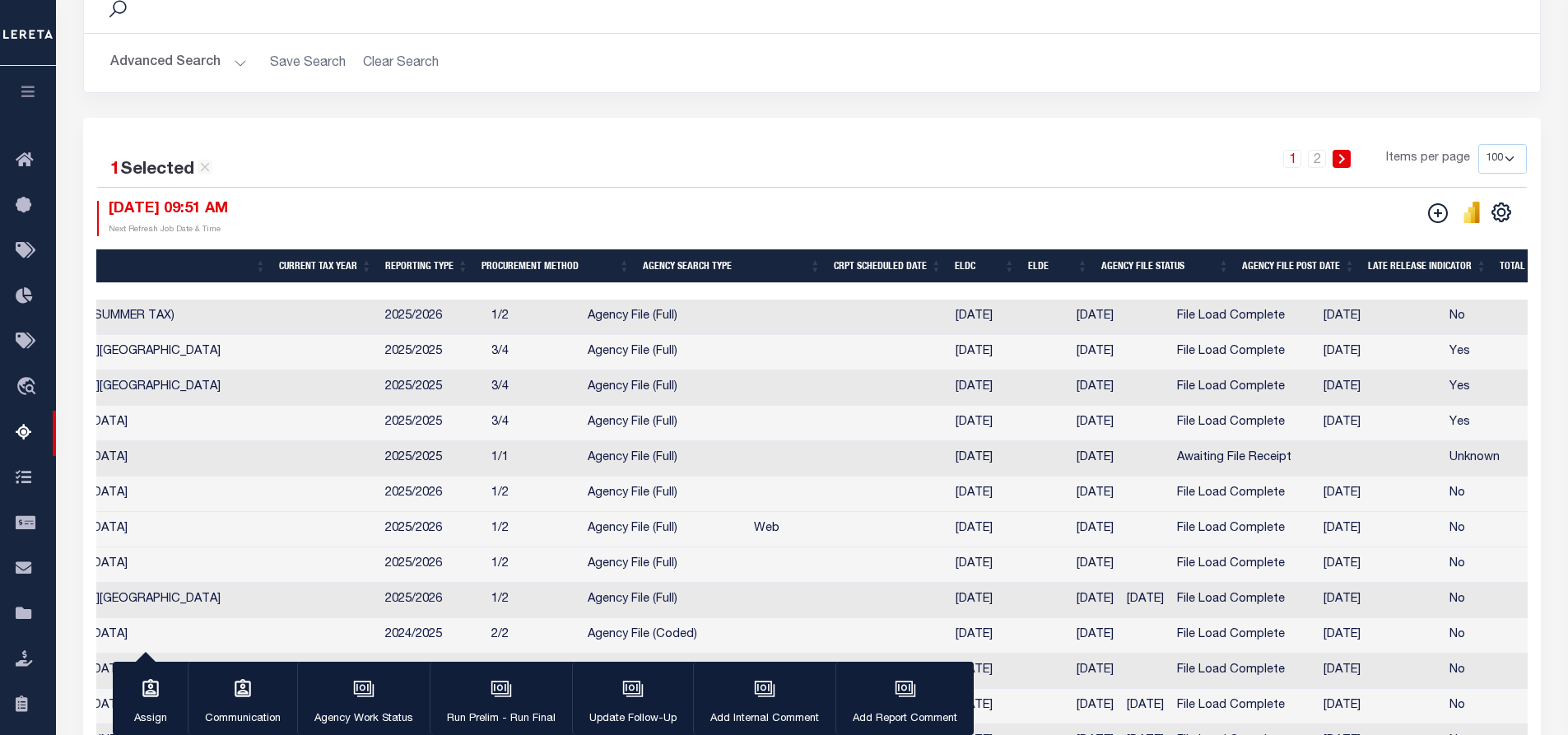
click at [747, 530] on td "Web" at bounding box center [847, 529] width 201 height 36
checkbox input "false"
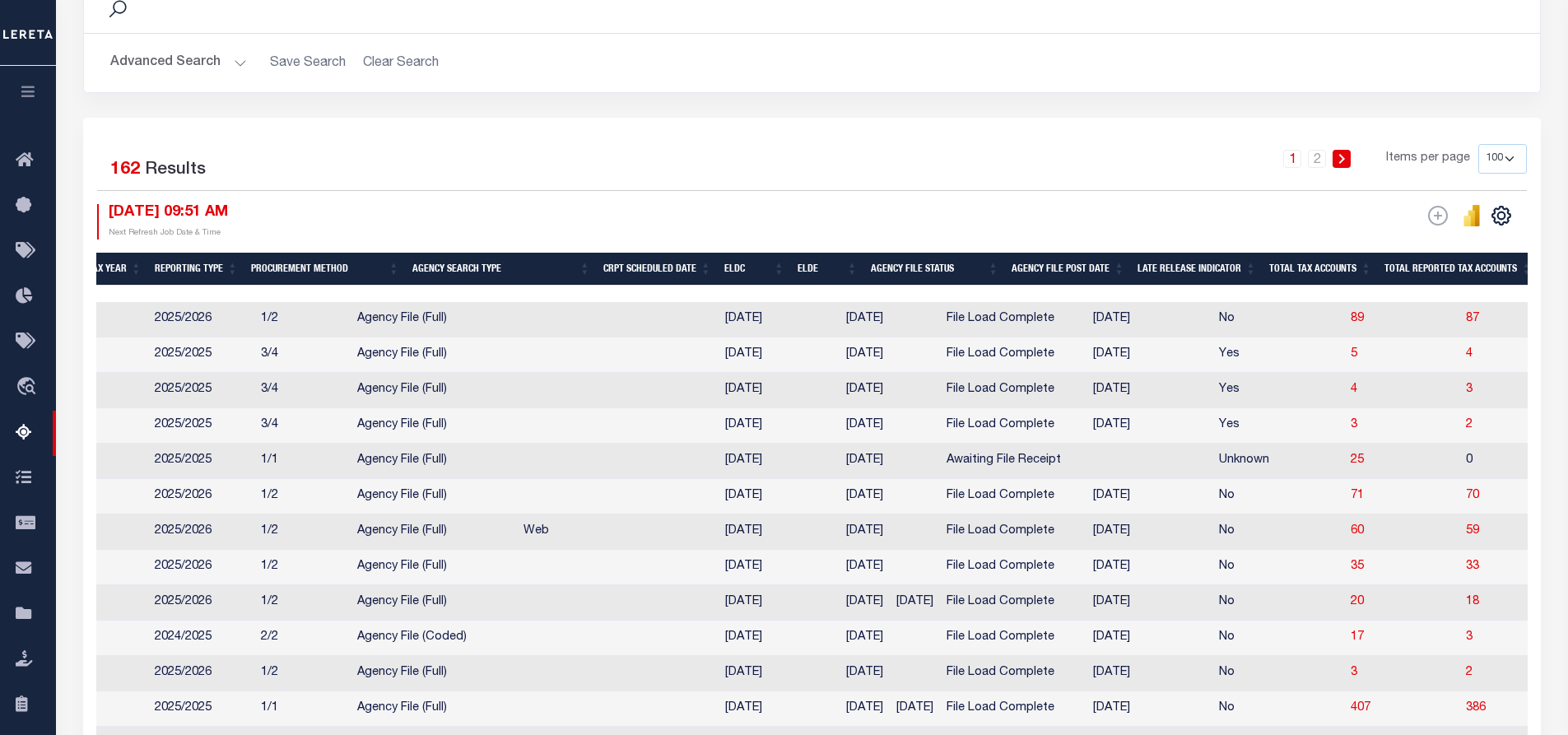
scroll to position [0, 542]
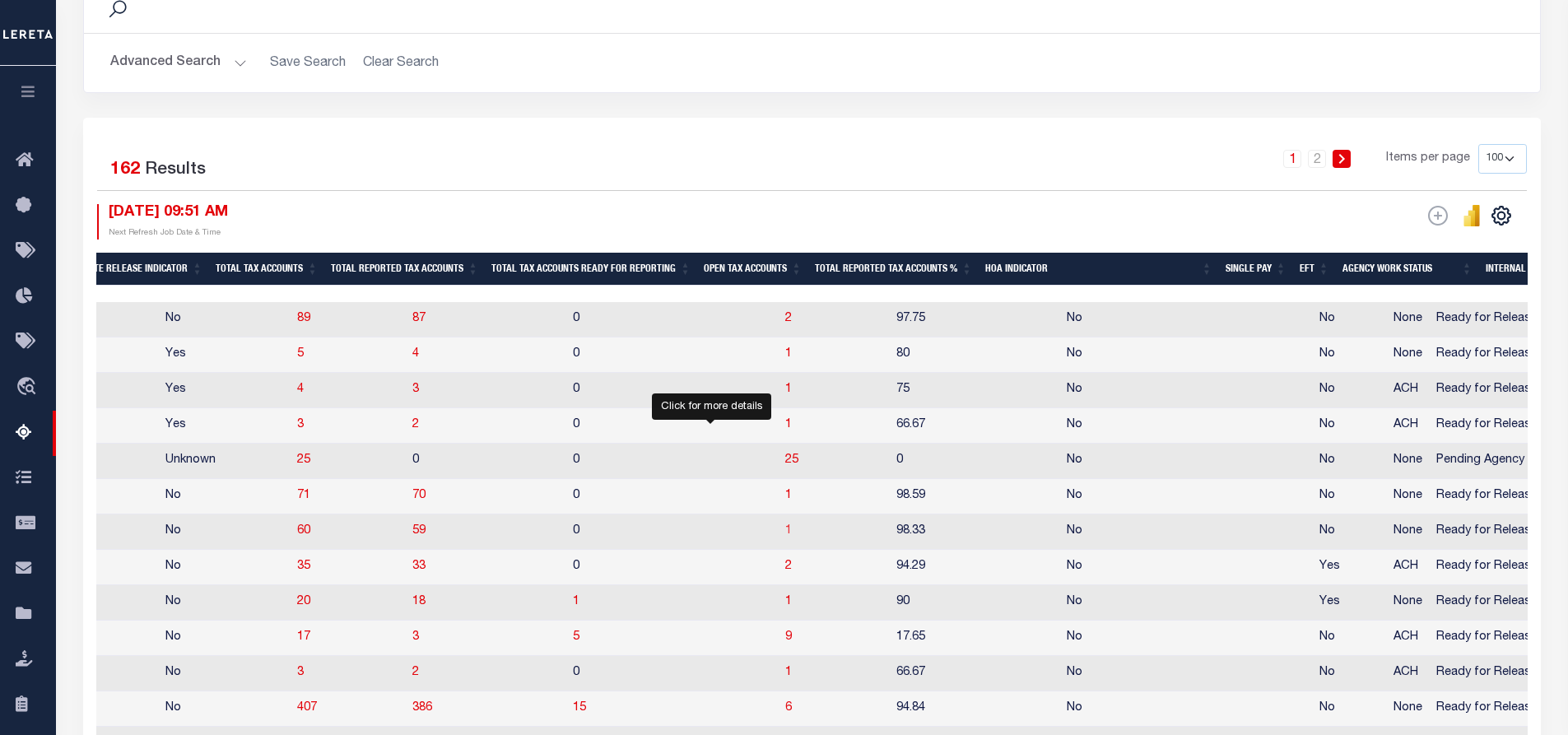
click at [785, 536] on span "1" at bounding box center [788, 530] width 6 height 12
select select "100"
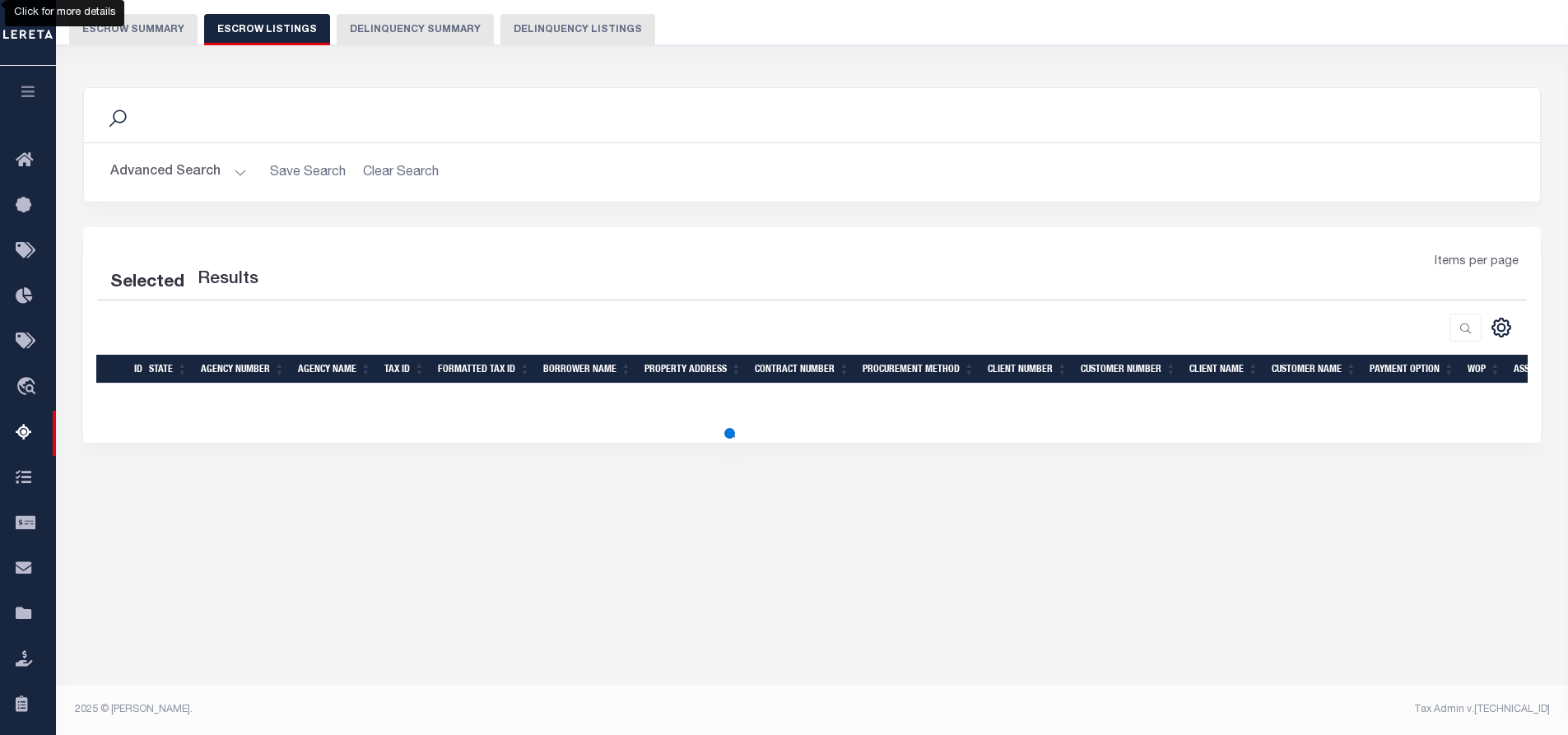
select select "100"
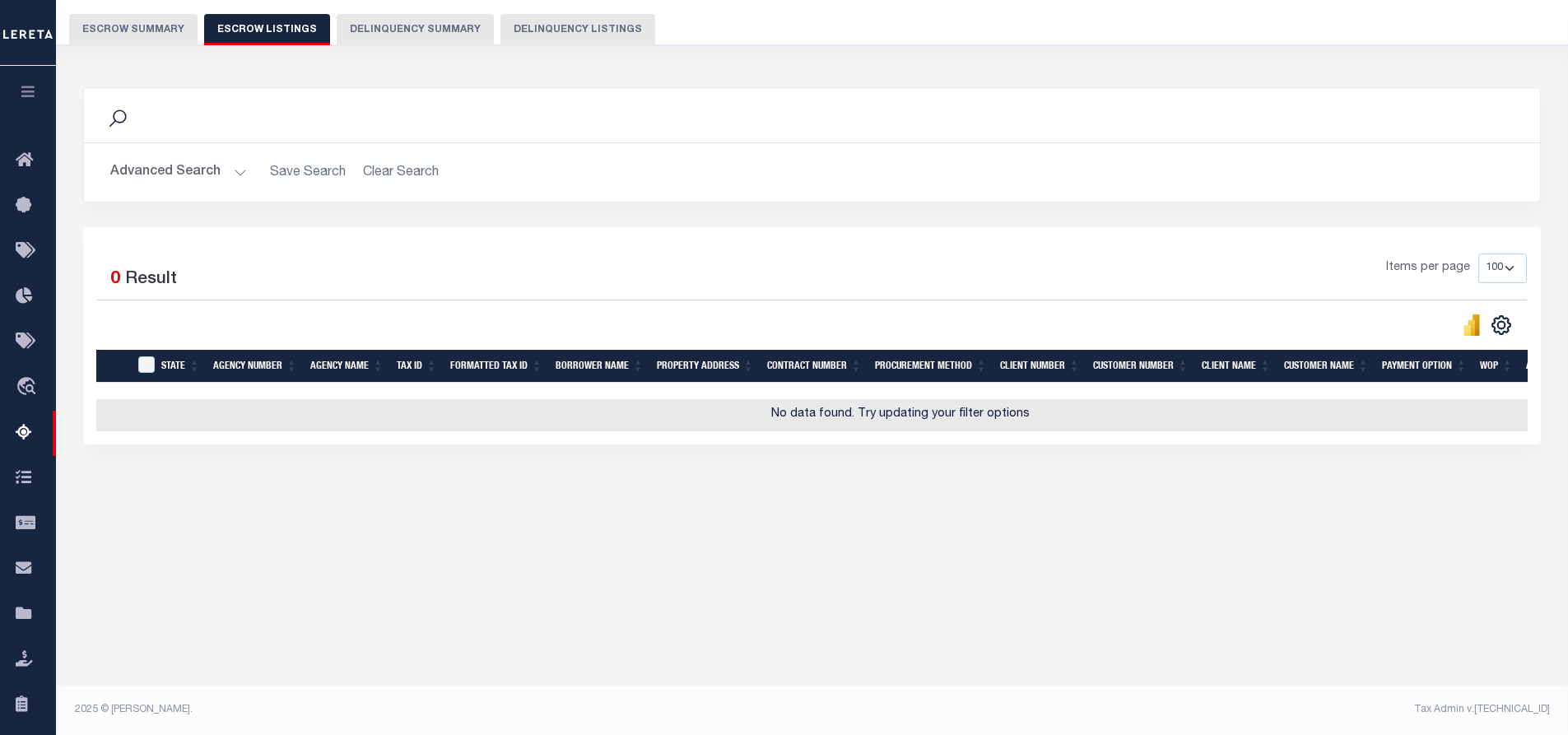
click at [151, 36] on button "Escrow Summary" at bounding box center [133, 29] width 128 height 31
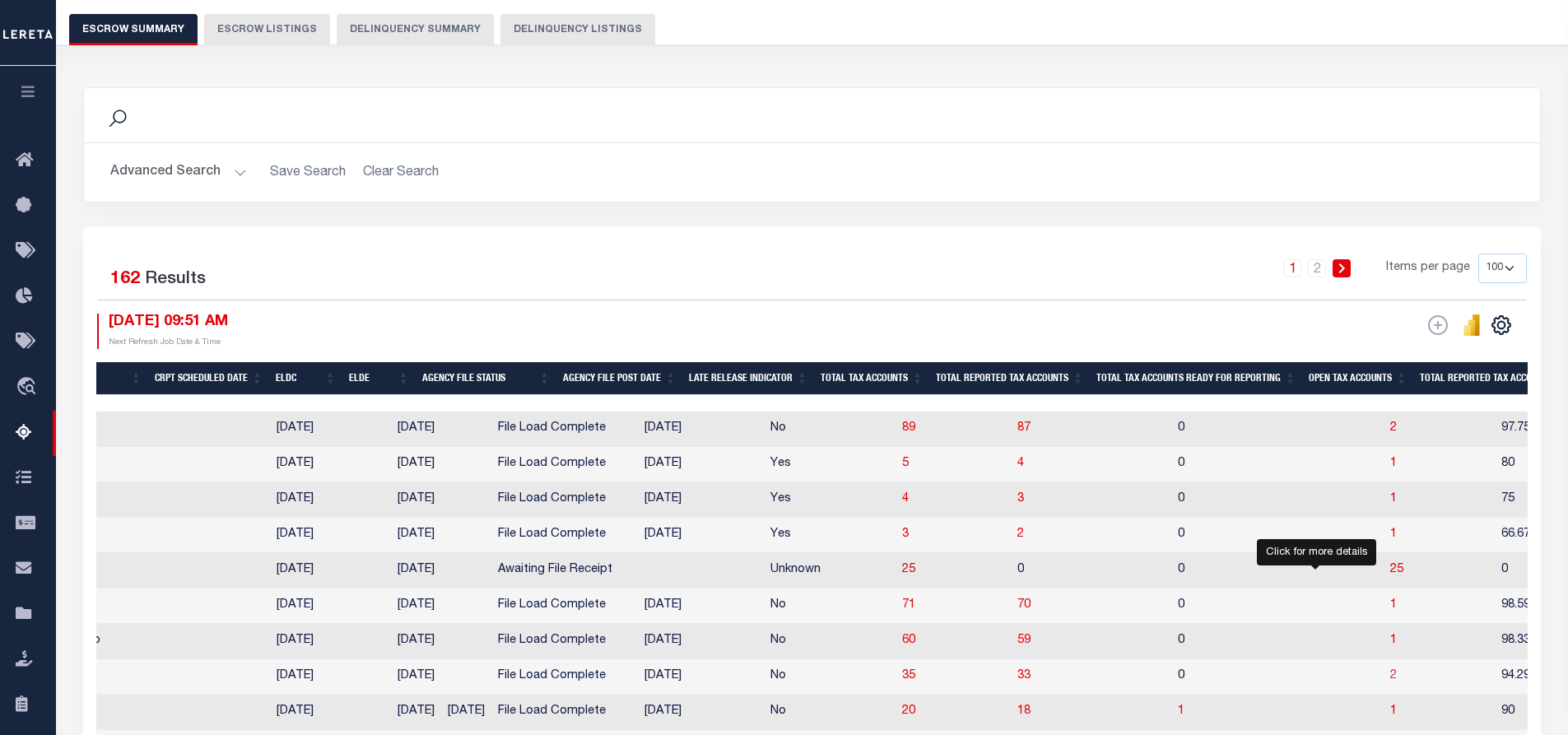
click at [1390, 681] on span "2" at bounding box center [1393, 675] width 6 height 12
select select "100"
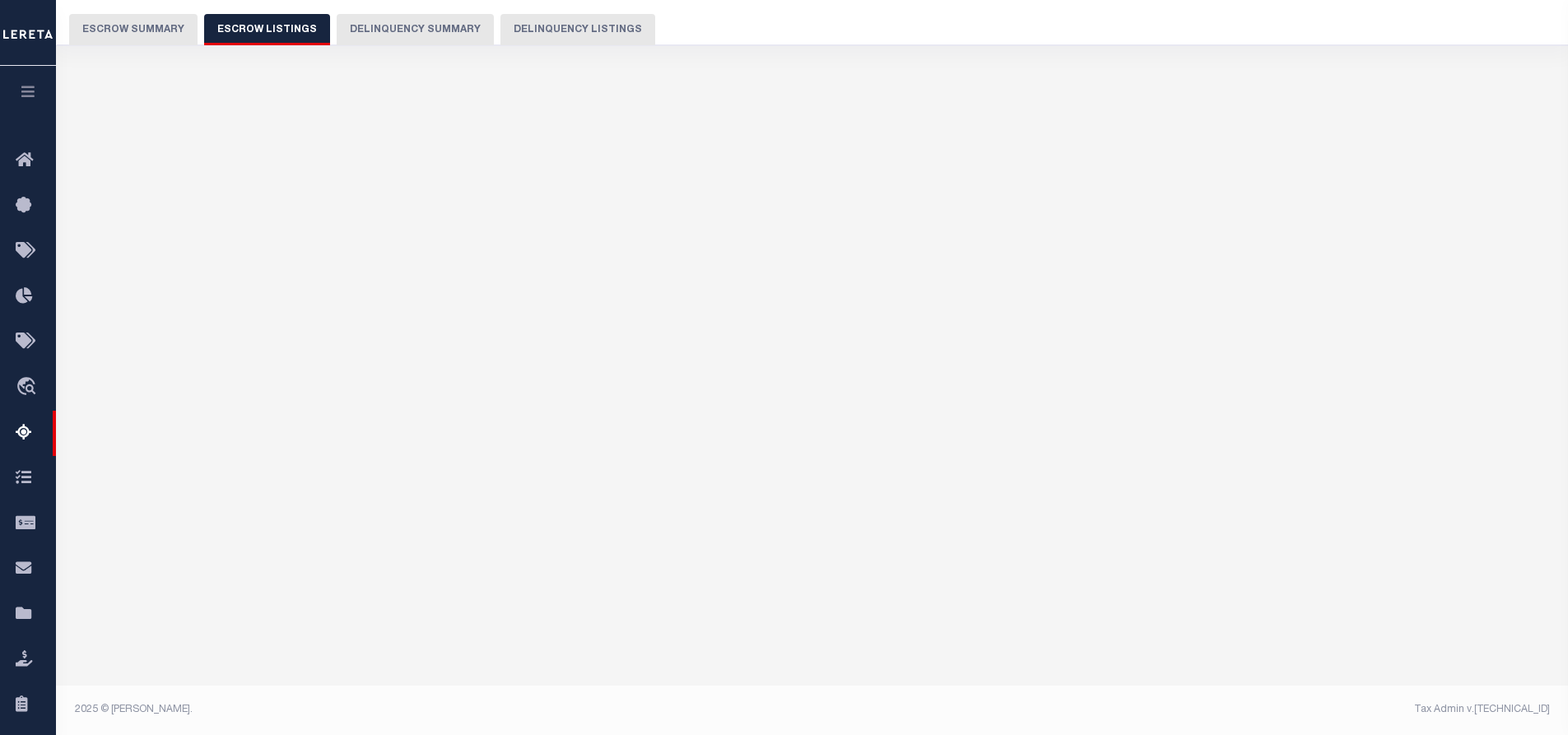
select select "100"
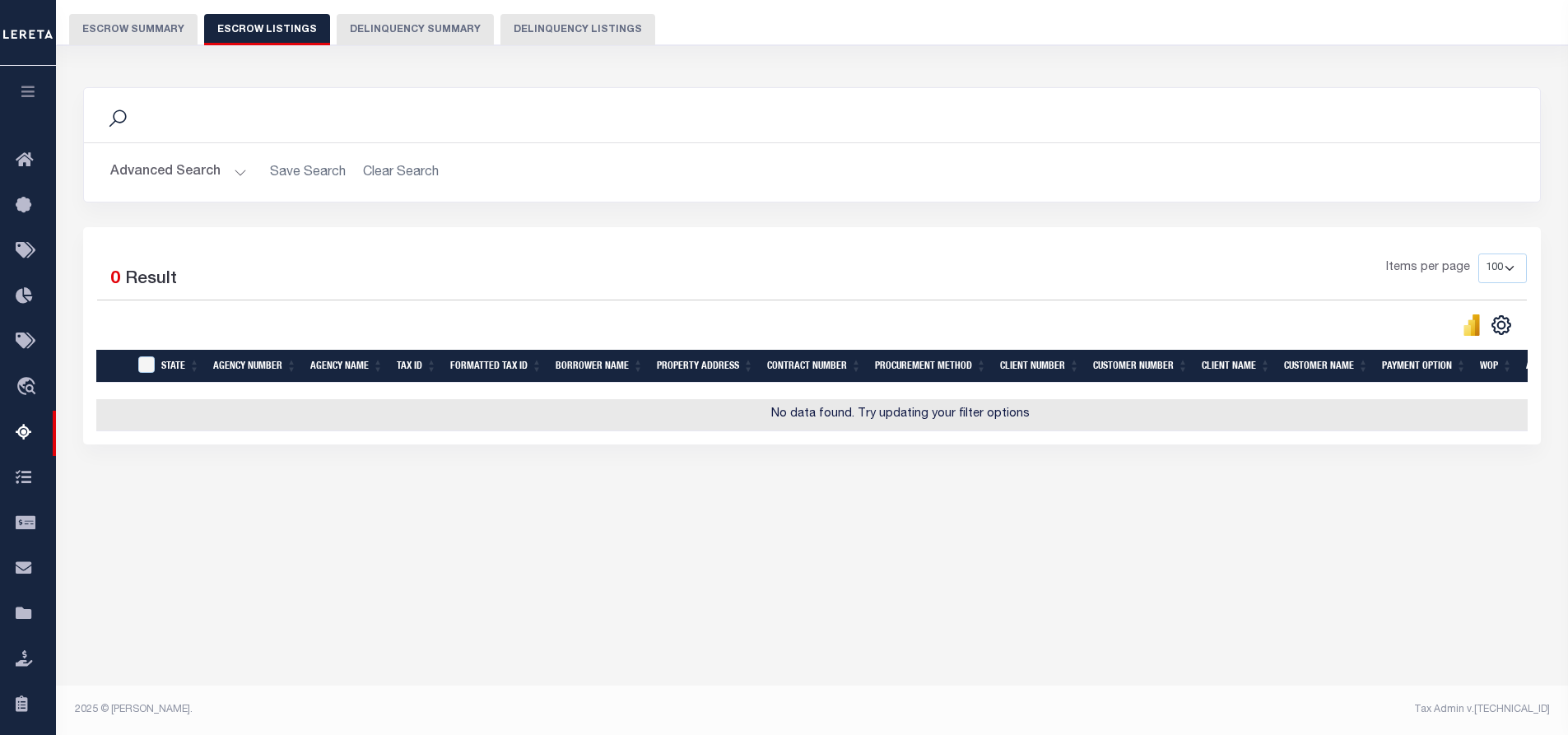
click at [150, 33] on button "Escrow Summary" at bounding box center [133, 29] width 128 height 31
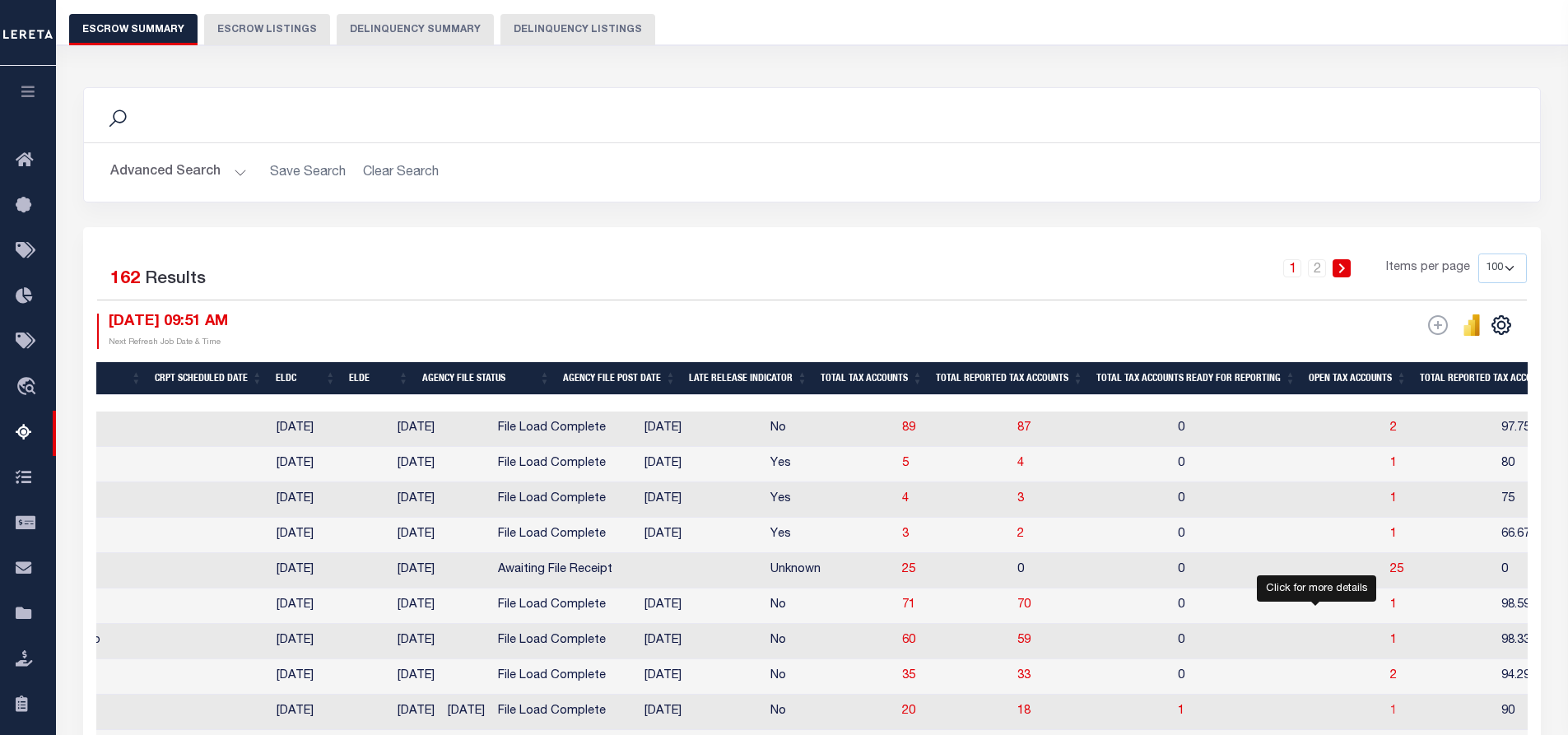
click at [1390, 717] on span "1" at bounding box center [1393, 710] width 6 height 12
select select "100"
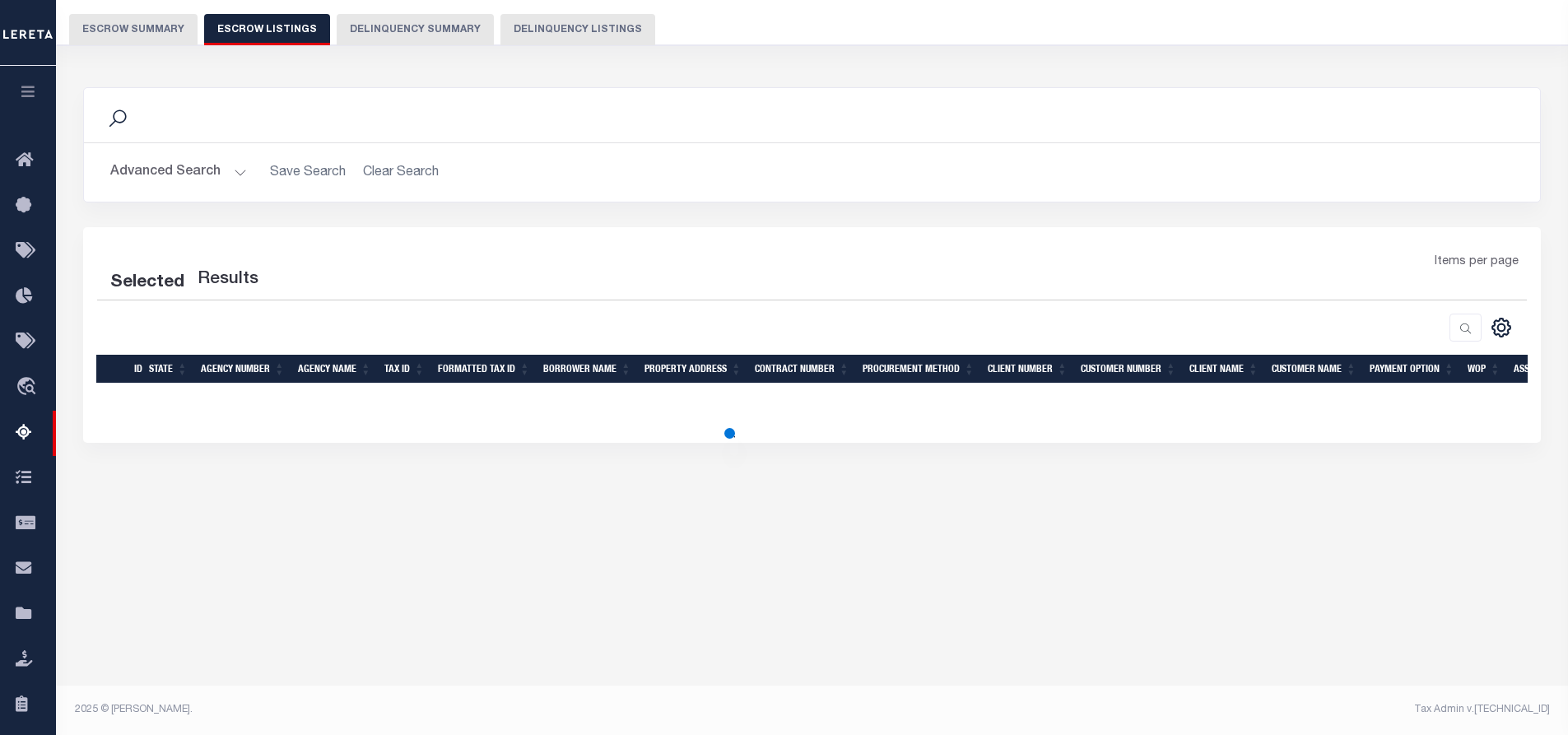
select select "100"
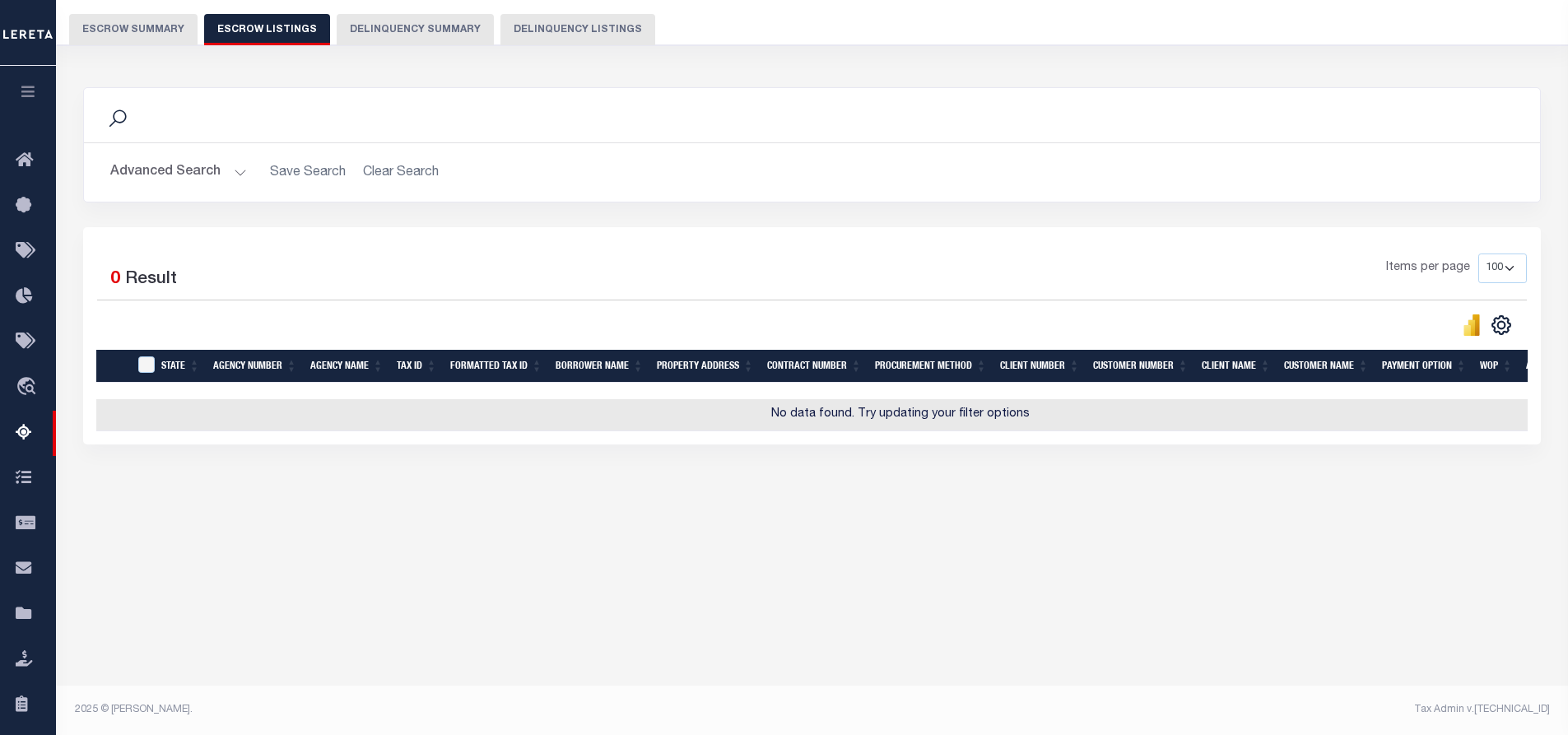
click at [144, 36] on button "Escrow Summary" at bounding box center [133, 29] width 128 height 31
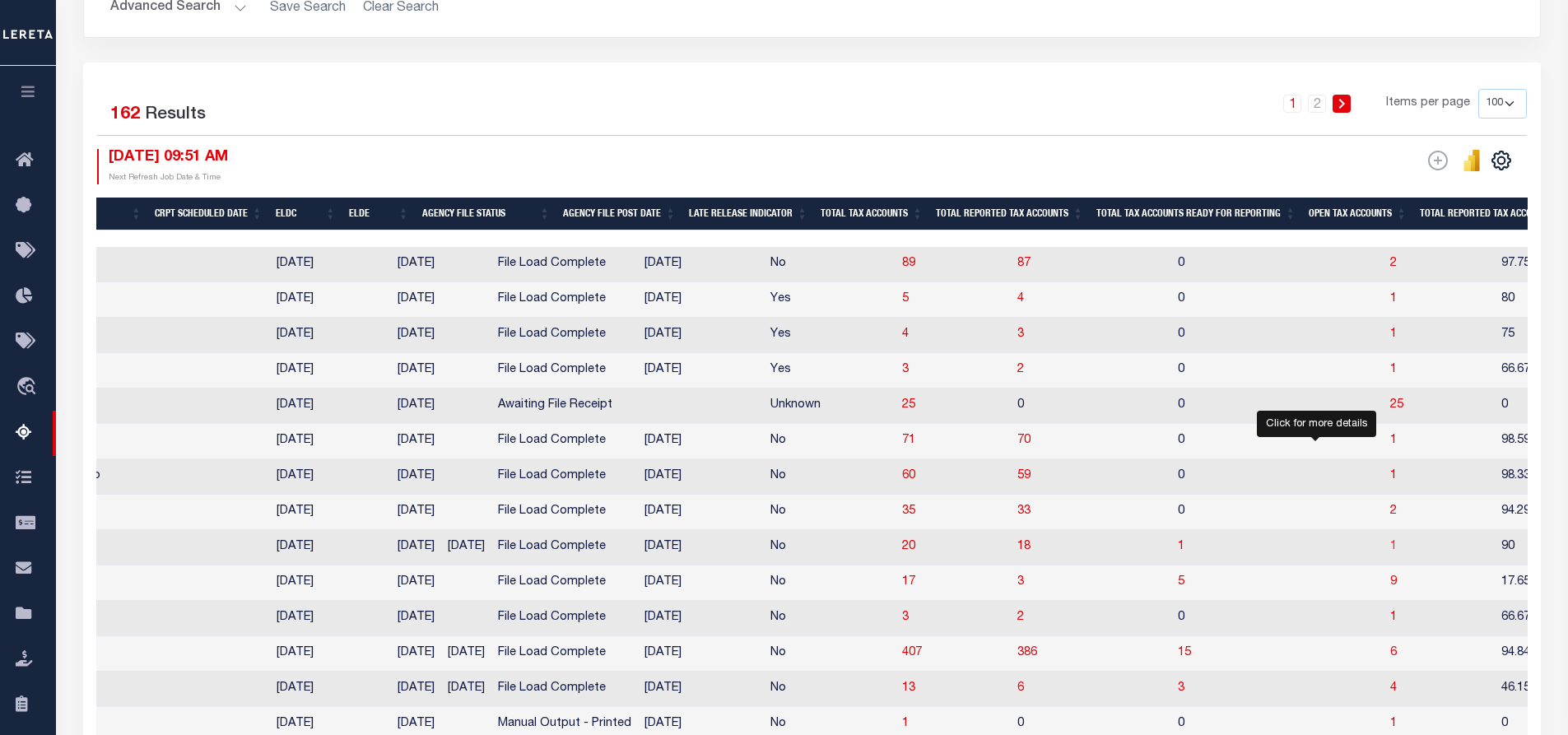
click at [1390, 552] on span "1" at bounding box center [1393, 546] width 6 height 12
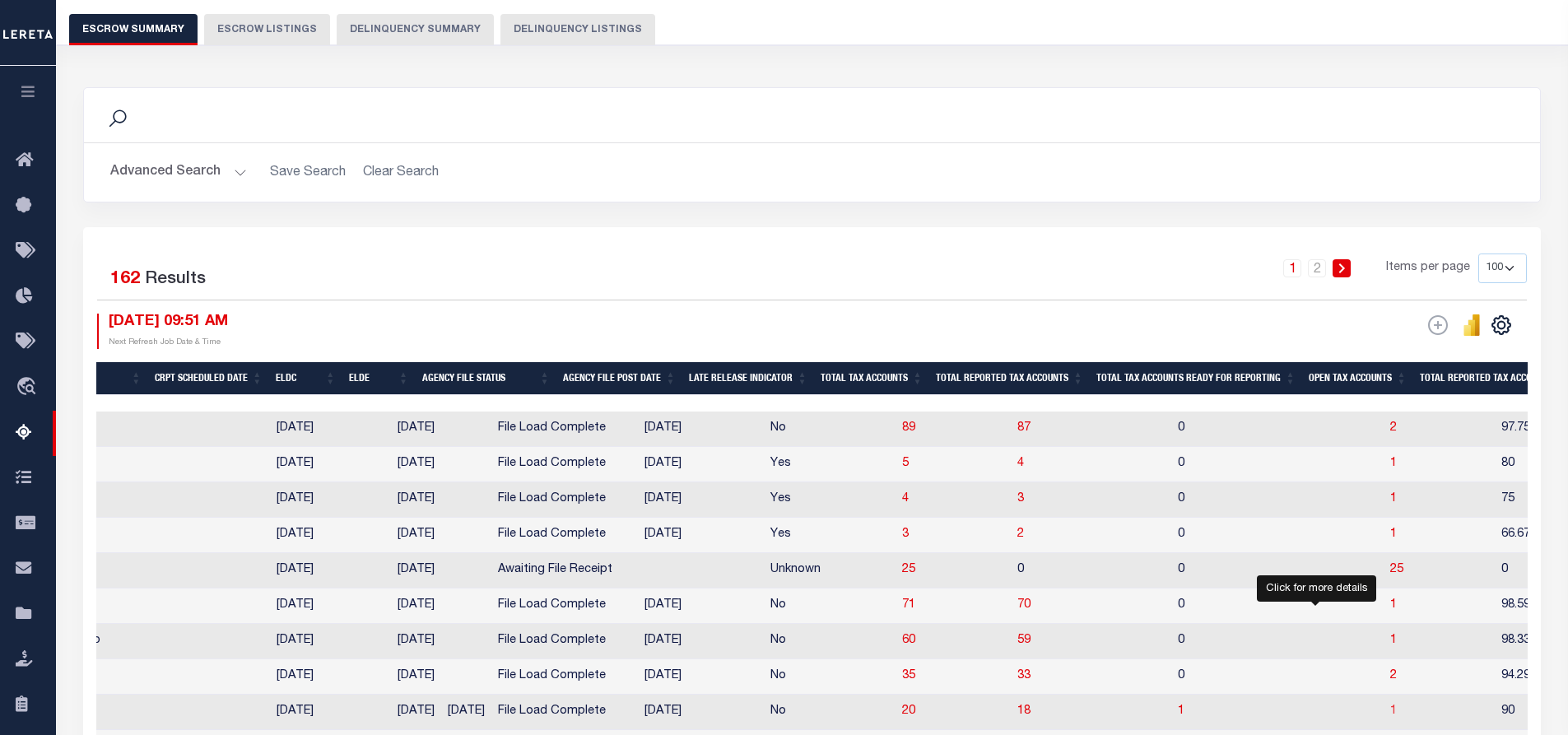
select select "100"
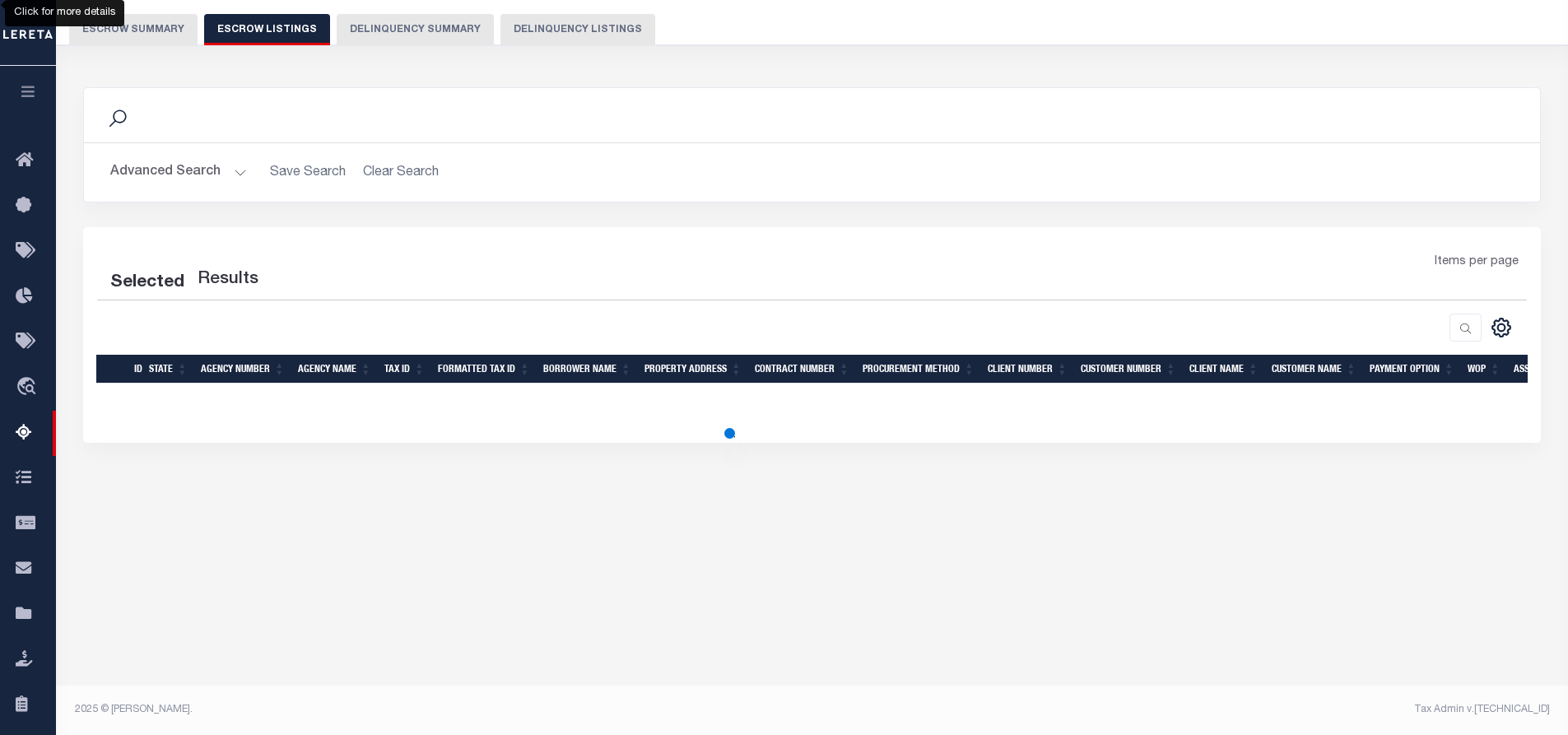
select select "100"
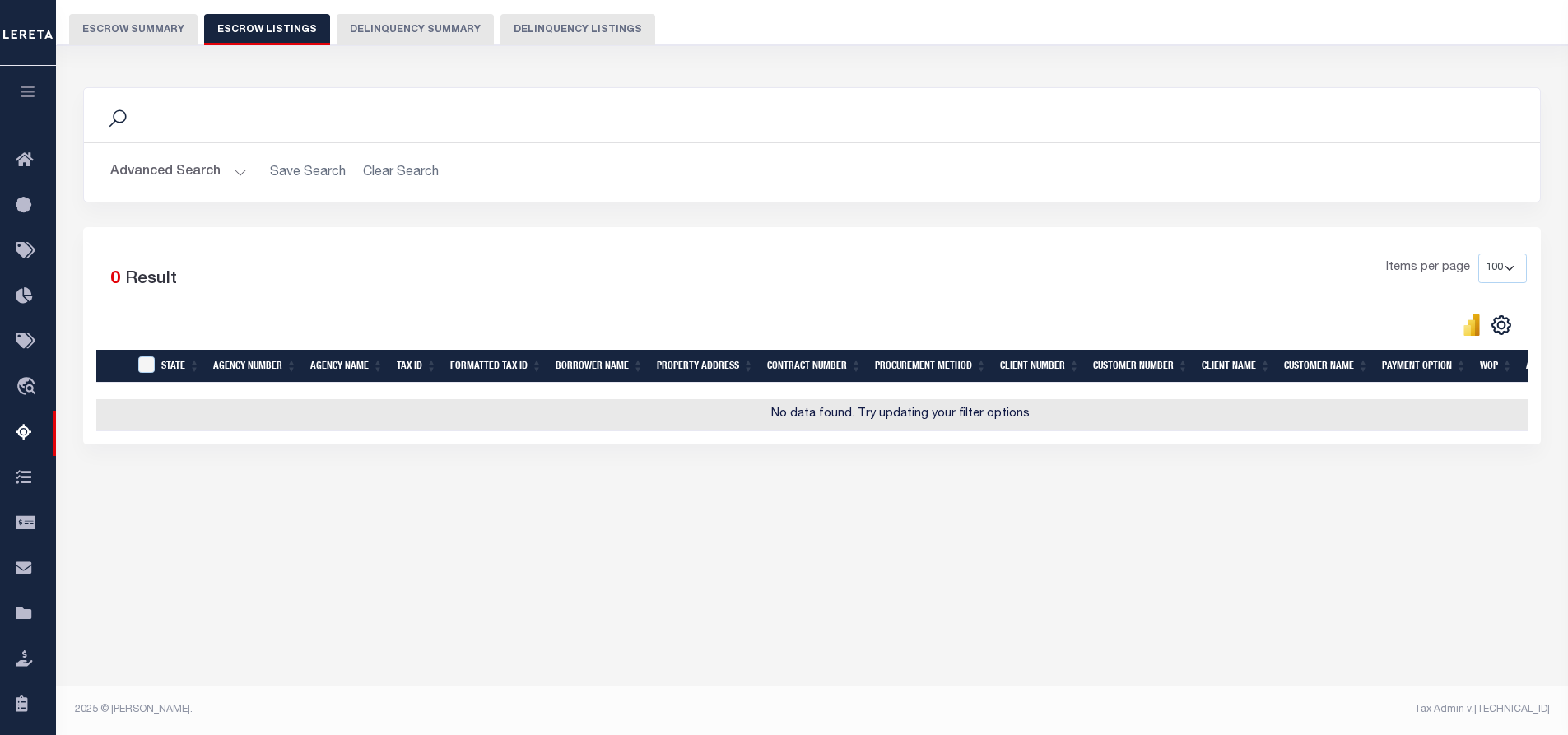
click at [158, 27] on button "Escrow Summary" at bounding box center [133, 29] width 128 height 31
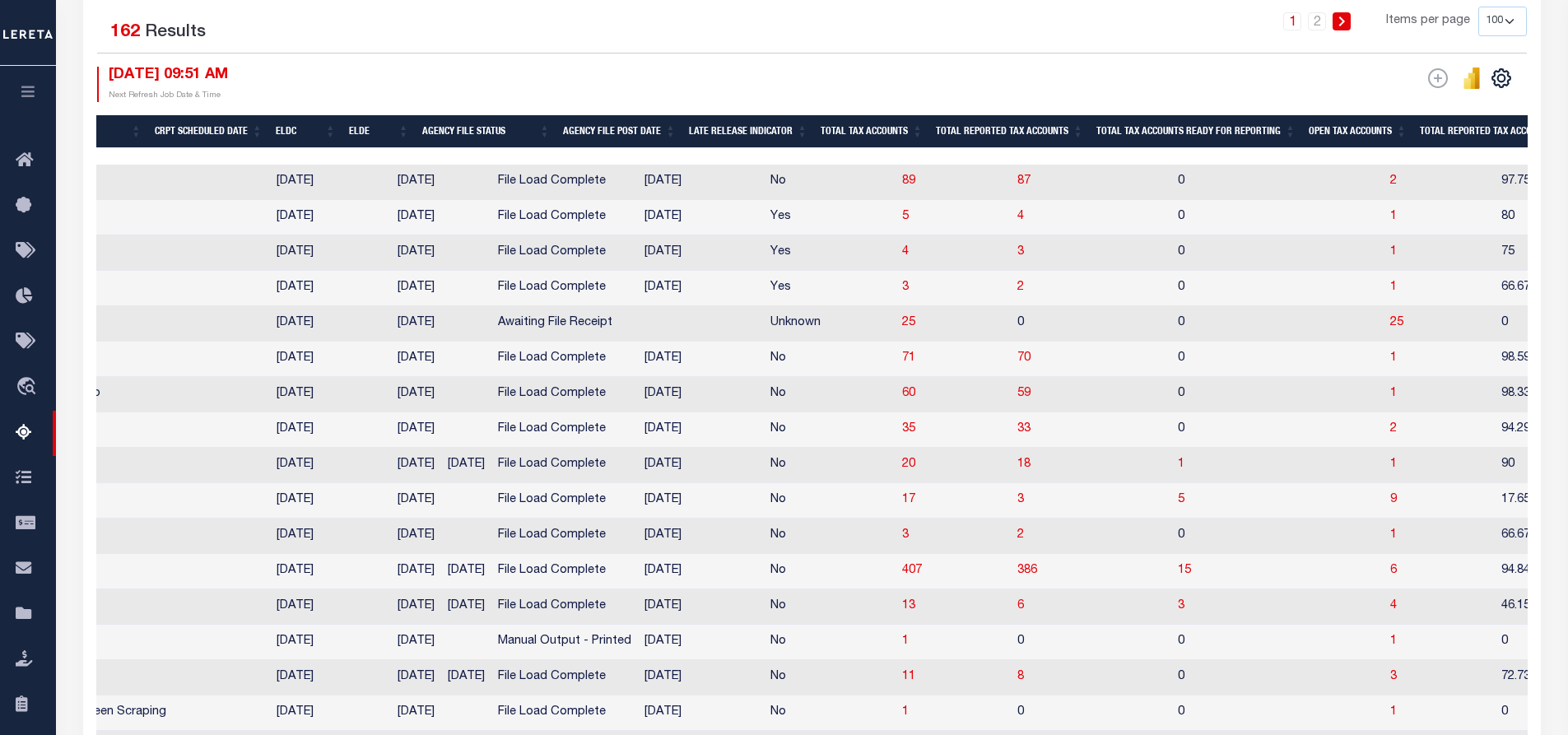
scroll to position [466, 0]
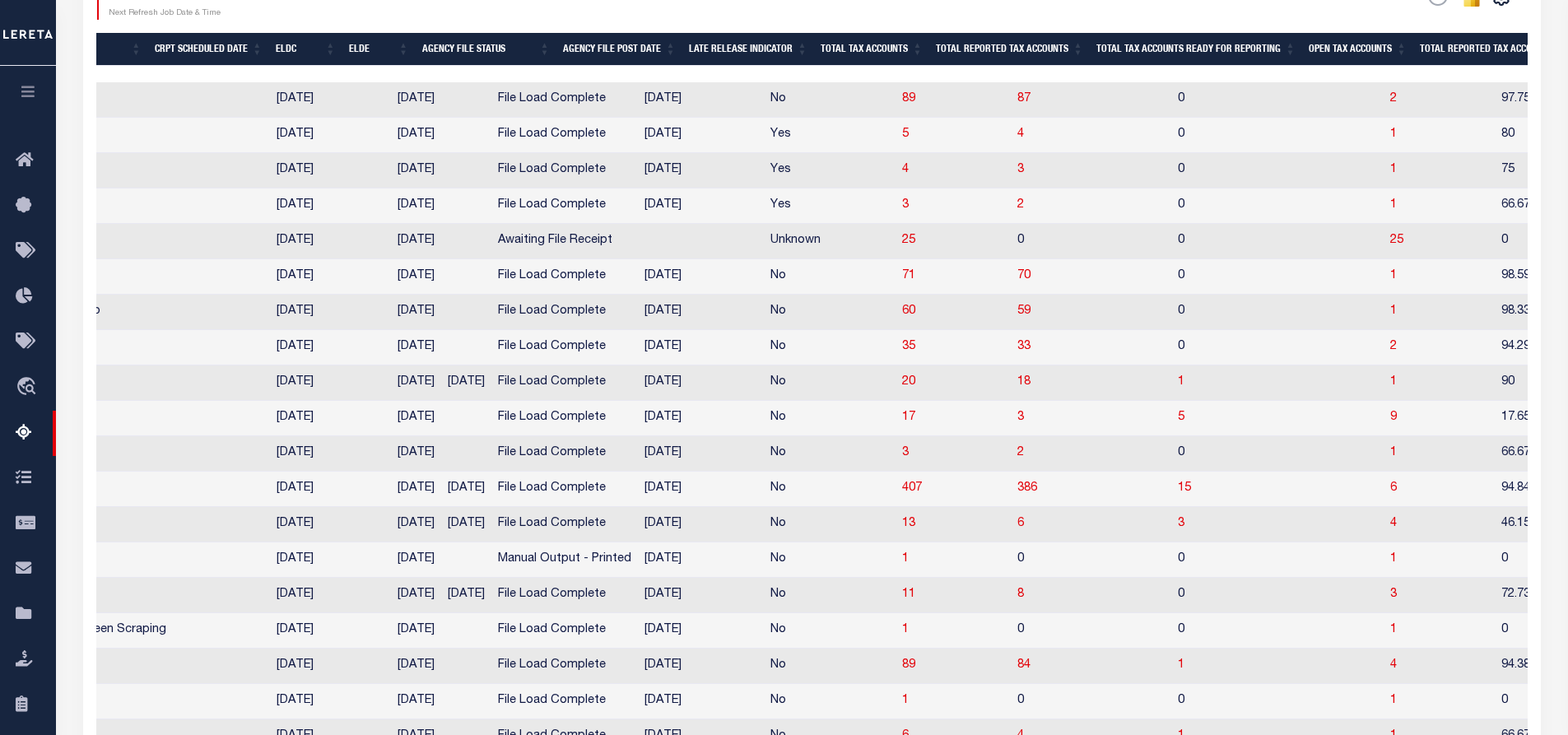
click at [1384, 593] on td "3" at bounding box center [1440, 595] width 111 height 36
checkbox input "true"
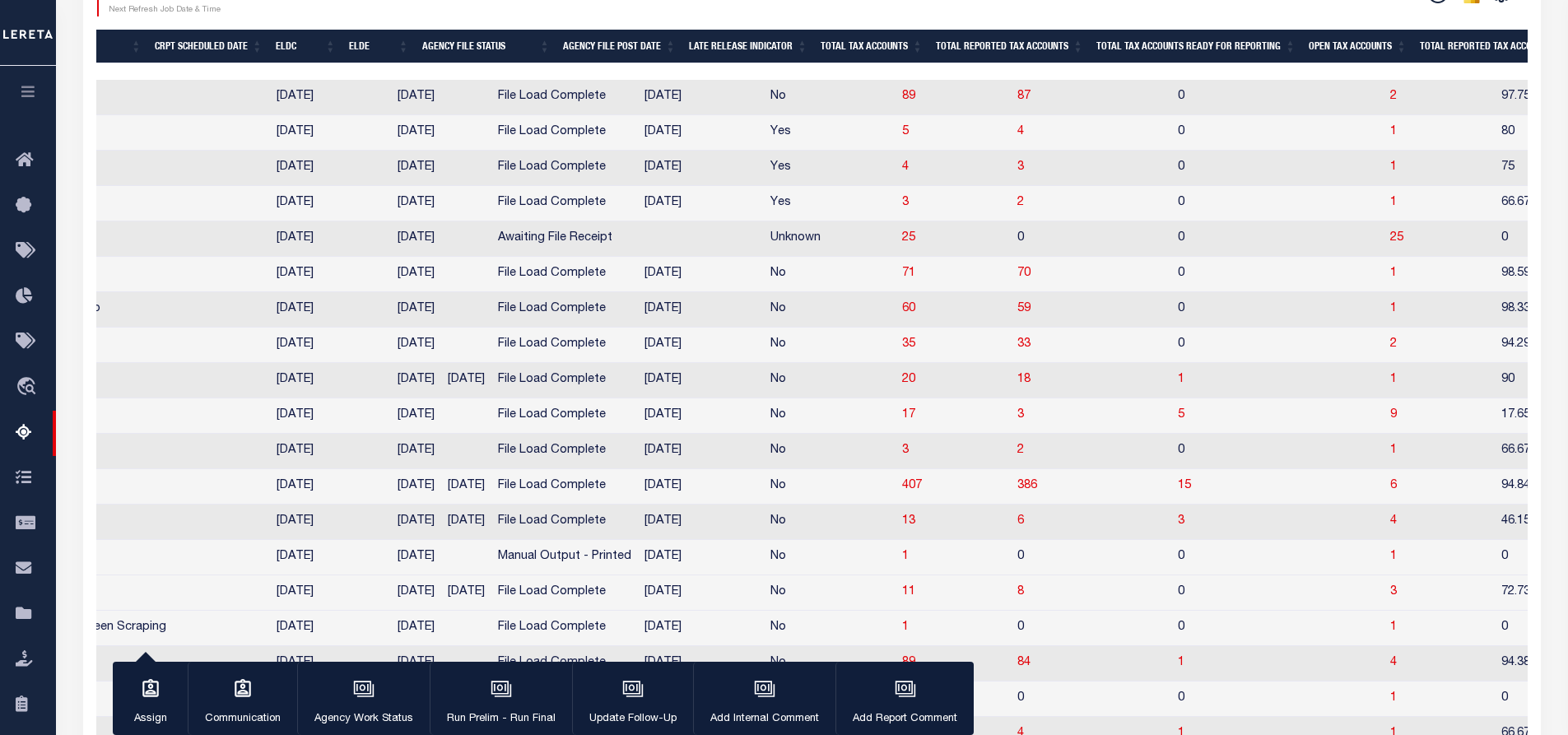
scroll to position [464, 0]
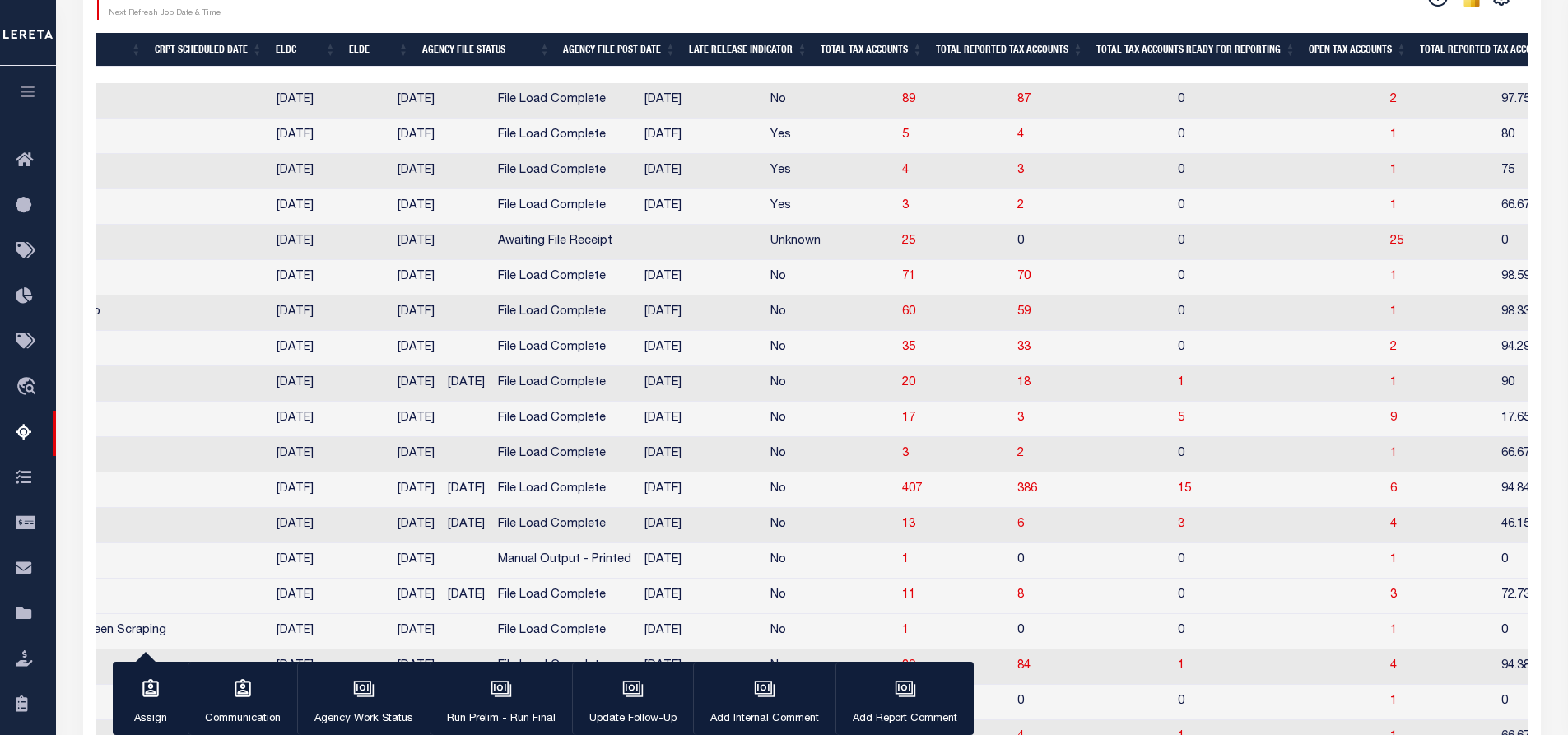
click at [1384, 434] on td "9" at bounding box center [1440, 419] width 111 height 36
checkbox input "true"
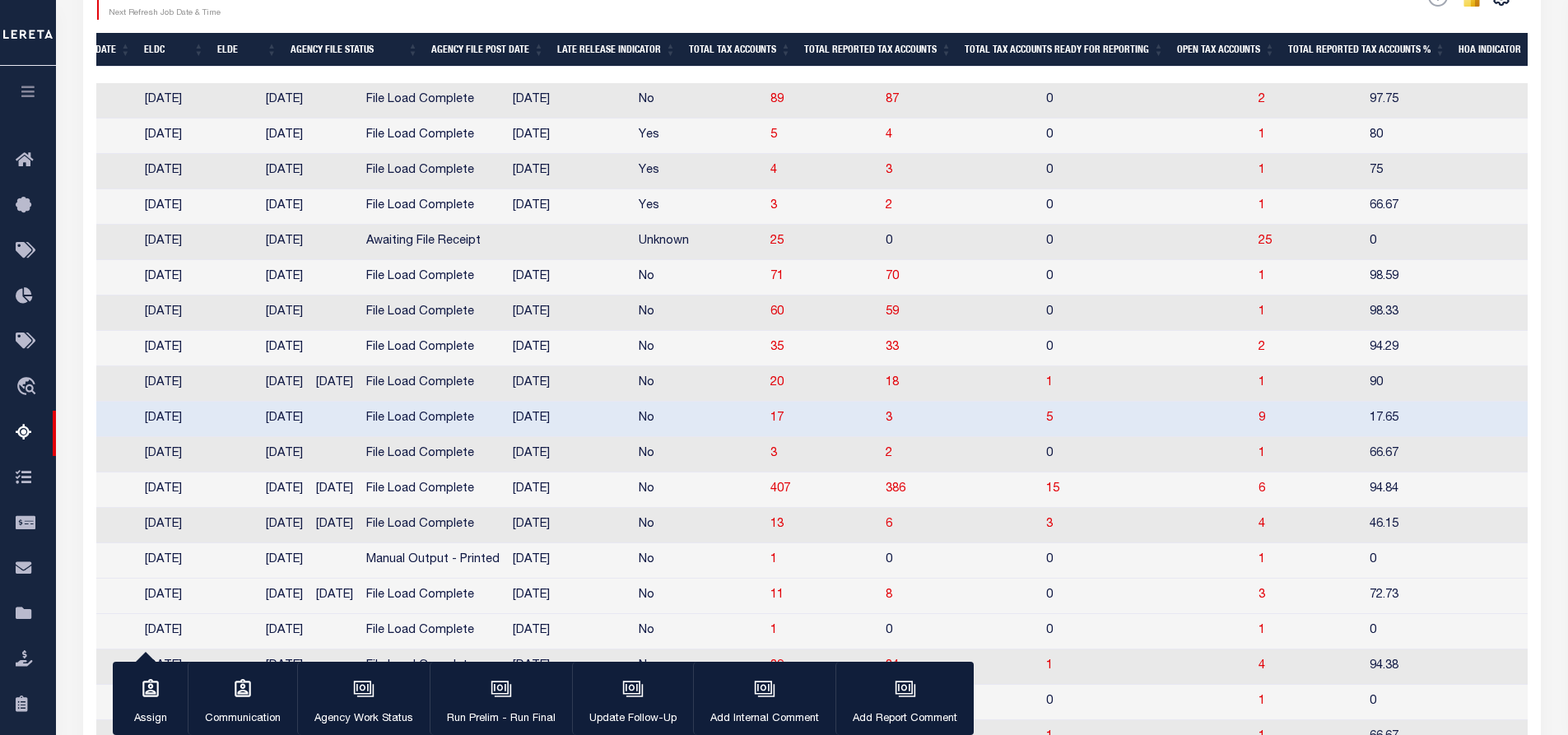
scroll to position [0, 1122]
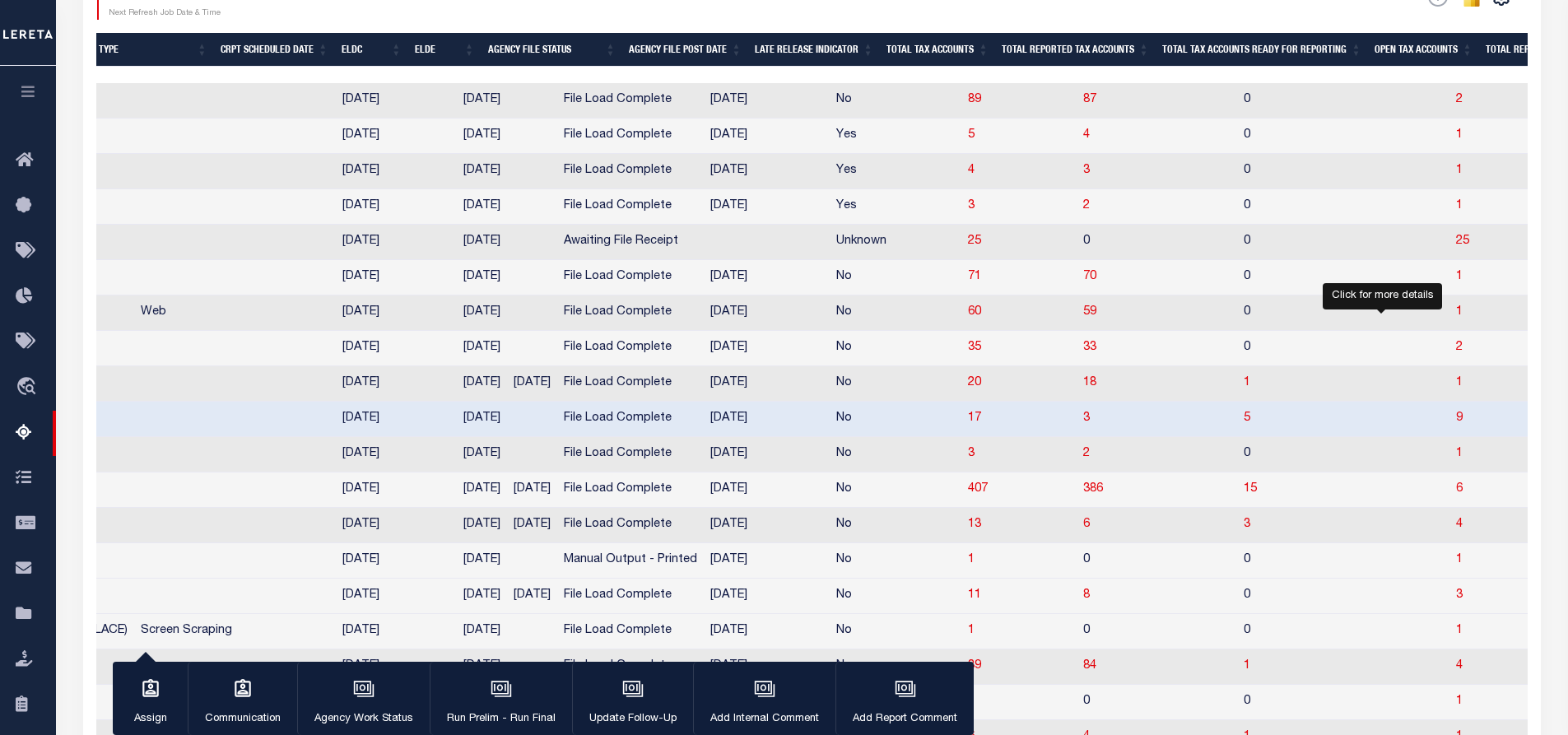
click at [1456, 424] on span "9" at bounding box center [1459, 418] width 6 height 12
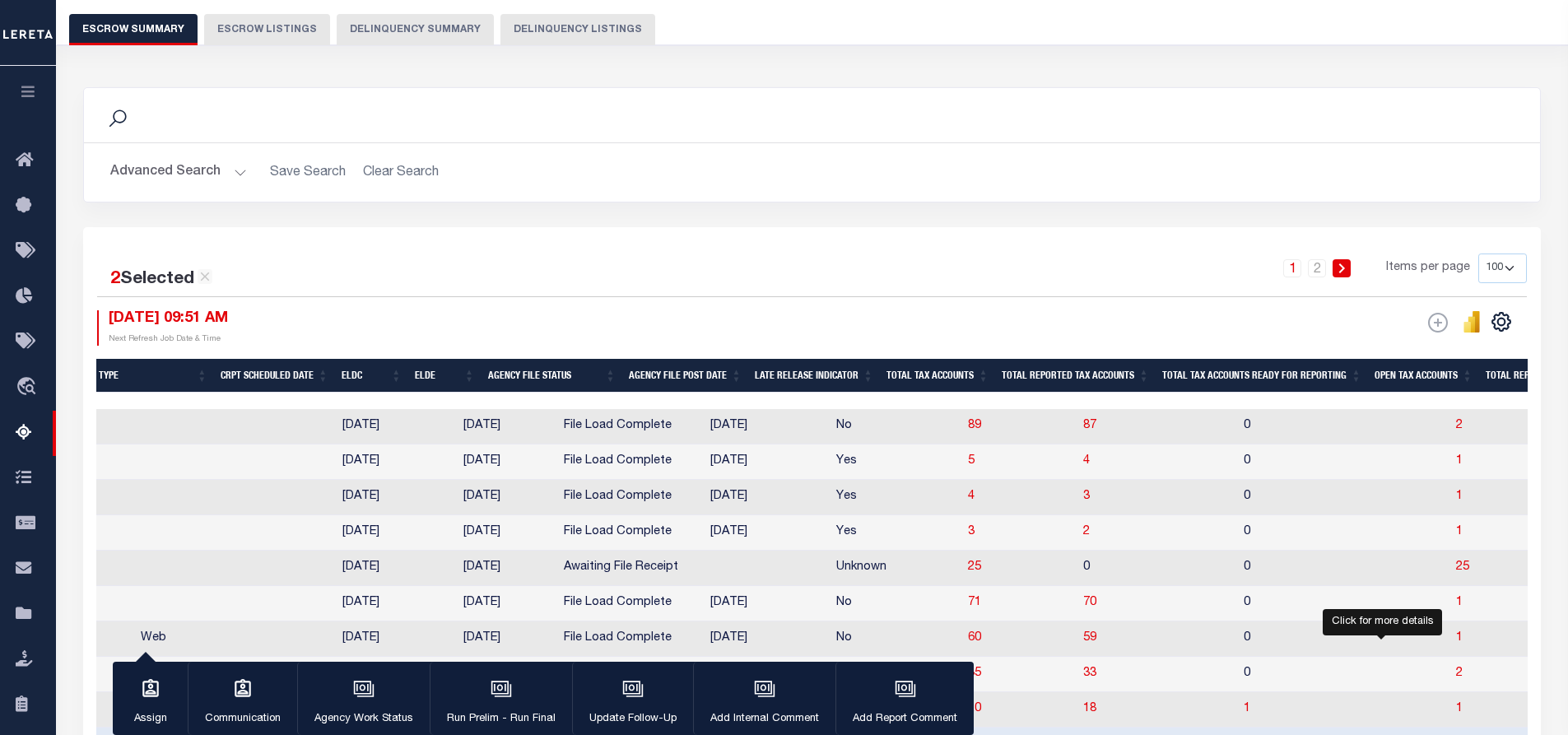
select select "100"
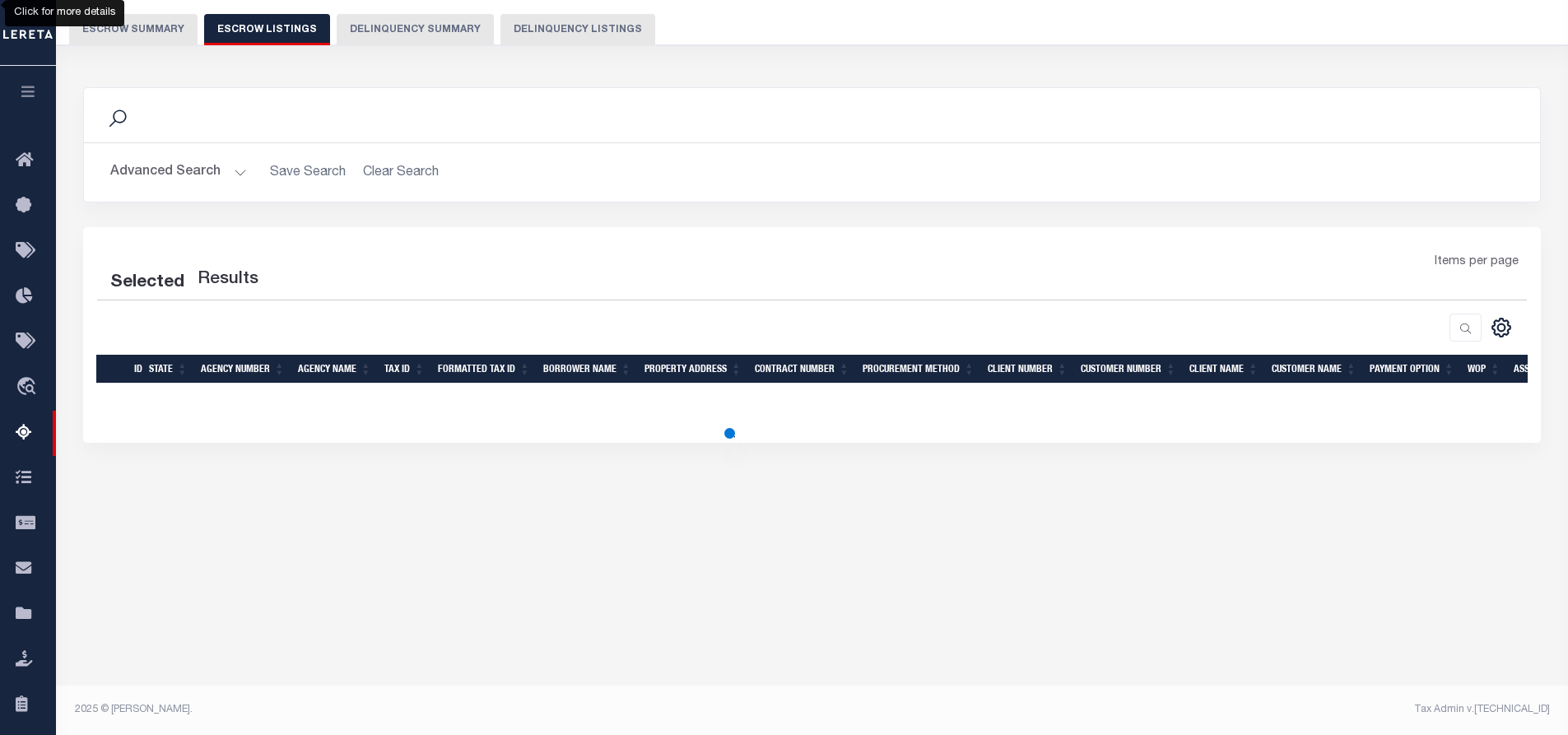
select select "100"
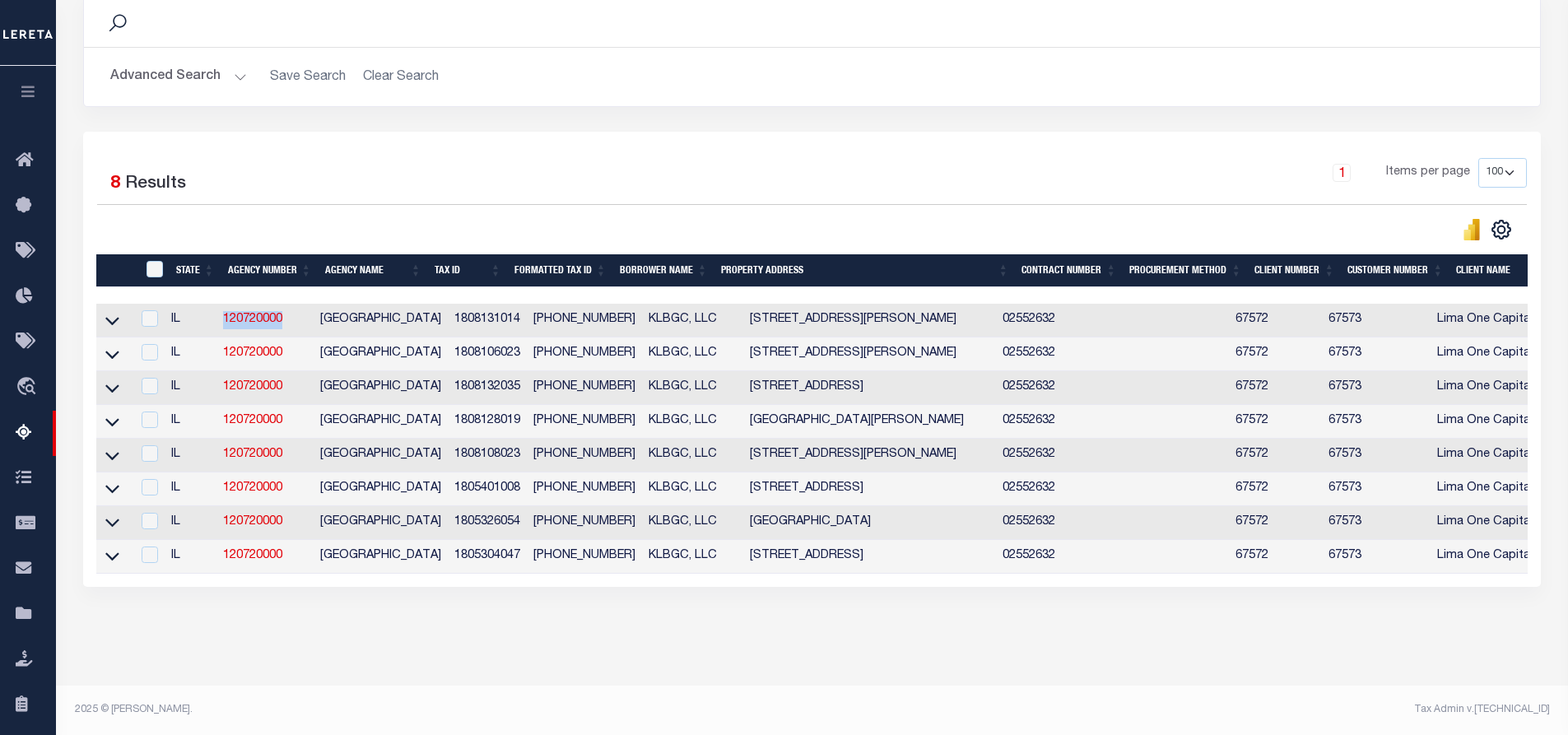
drag, startPoint x: 226, startPoint y: 305, endPoint x: 313, endPoint y: 308, distance: 87.1
click at [313, 308] on td "120720000" at bounding box center [265, 320] width 97 height 34
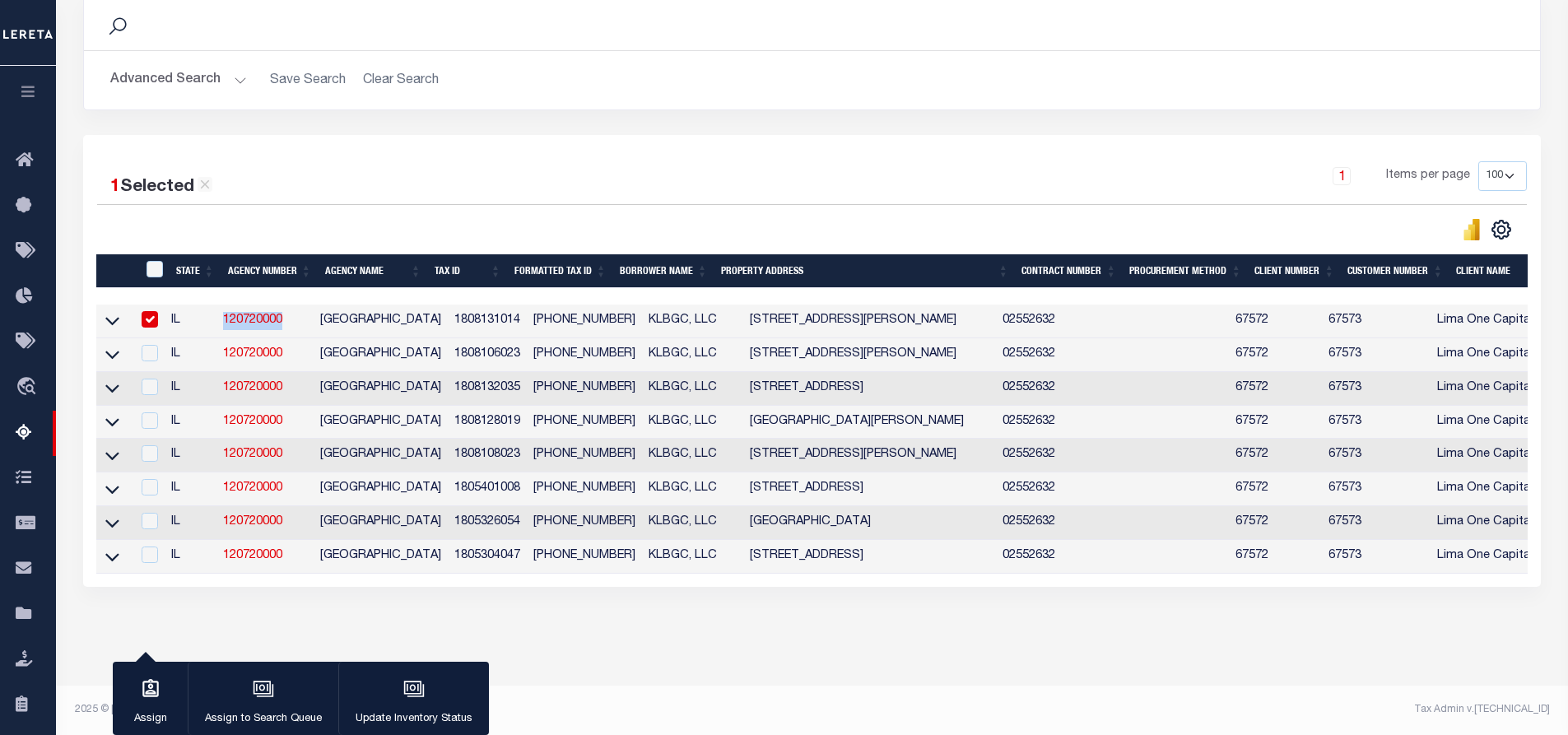
copy link "120720000"
drag, startPoint x: 320, startPoint y: 299, endPoint x: 417, endPoint y: 310, distance: 97.6
click at [417, 310] on td "[GEOGRAPHIC_DATA]" at bounding box center [380, 321] width 134 height 34
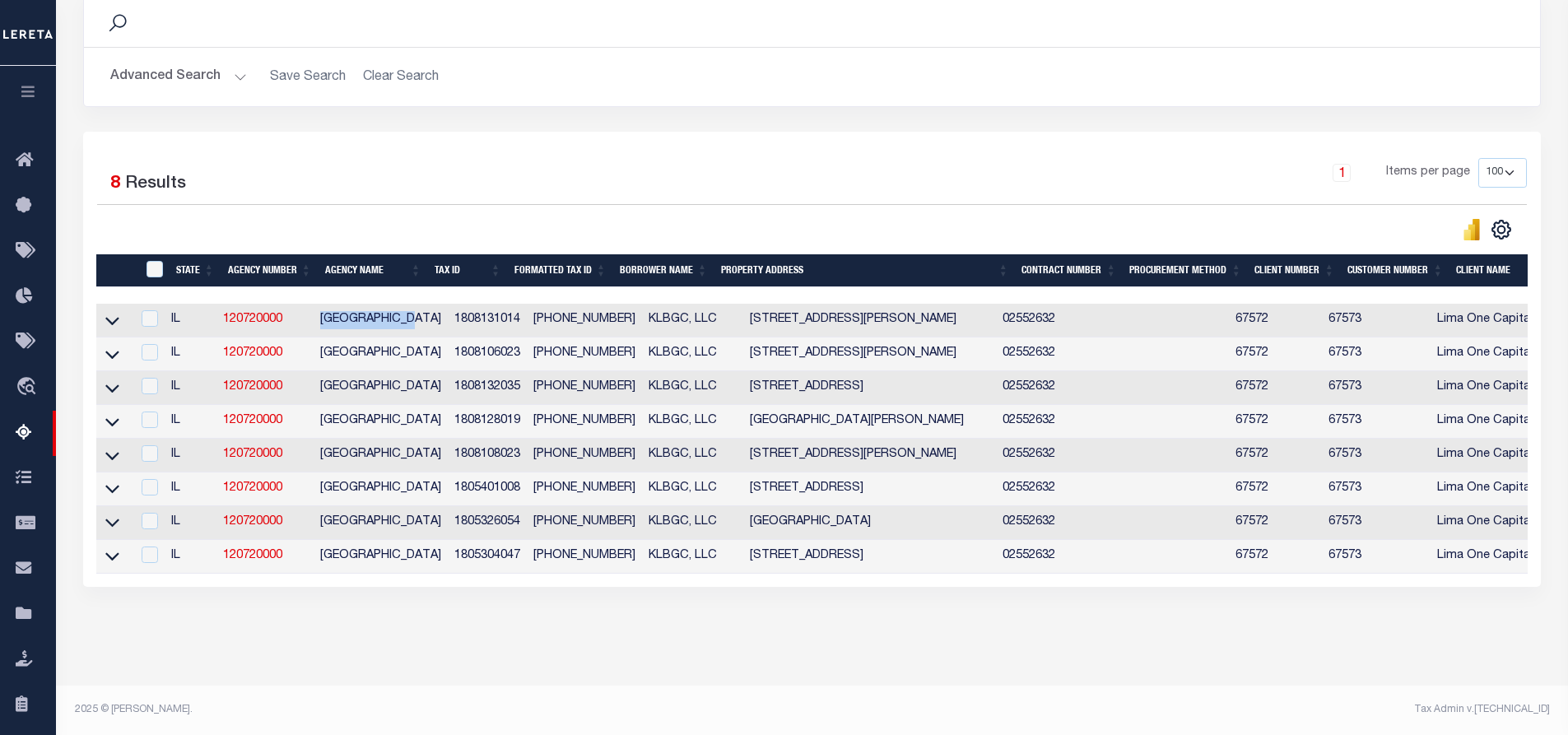
copy td "[GEOGRAPHIC_DATA]"
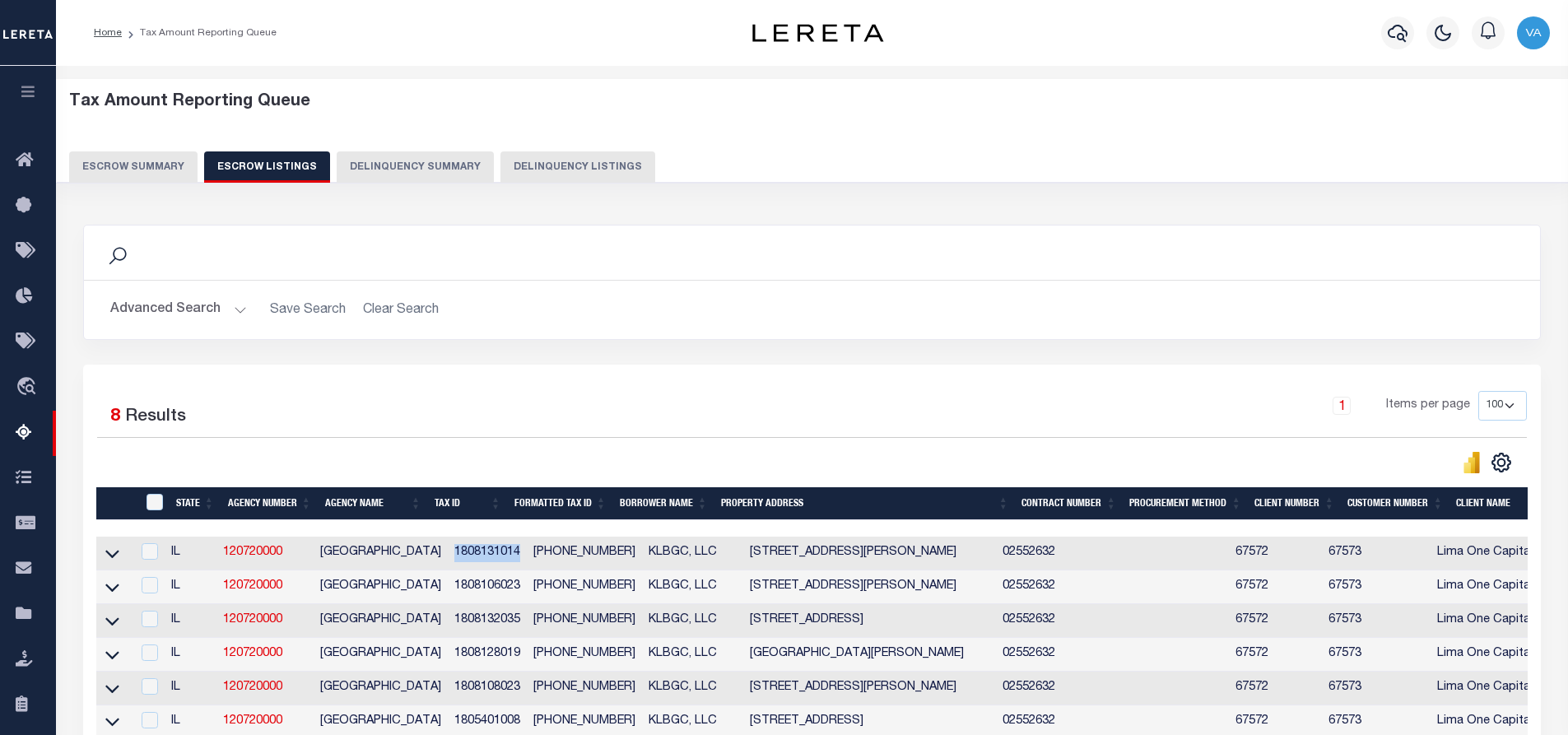
drag, startPoint x: 503, startPoint y: 554, endPoint x: 437, endPoint y: 557, distance: 66.1
click at [447, 557] on td "1808131014" at bounding box center [487, 553] width 80 height 34
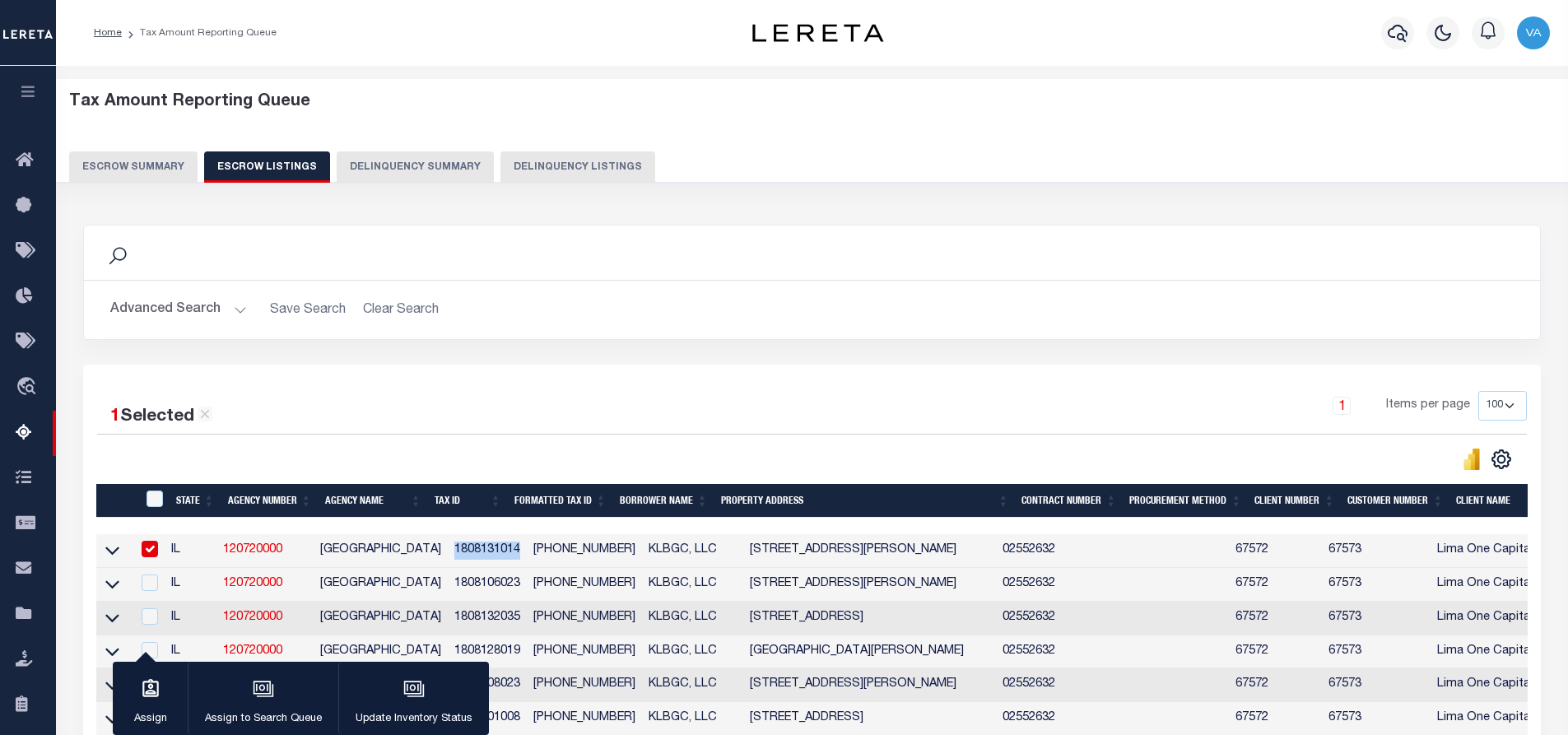
click at [447, 557] on td "1808131014" at bounding box center [487, 550] width 80 height 34
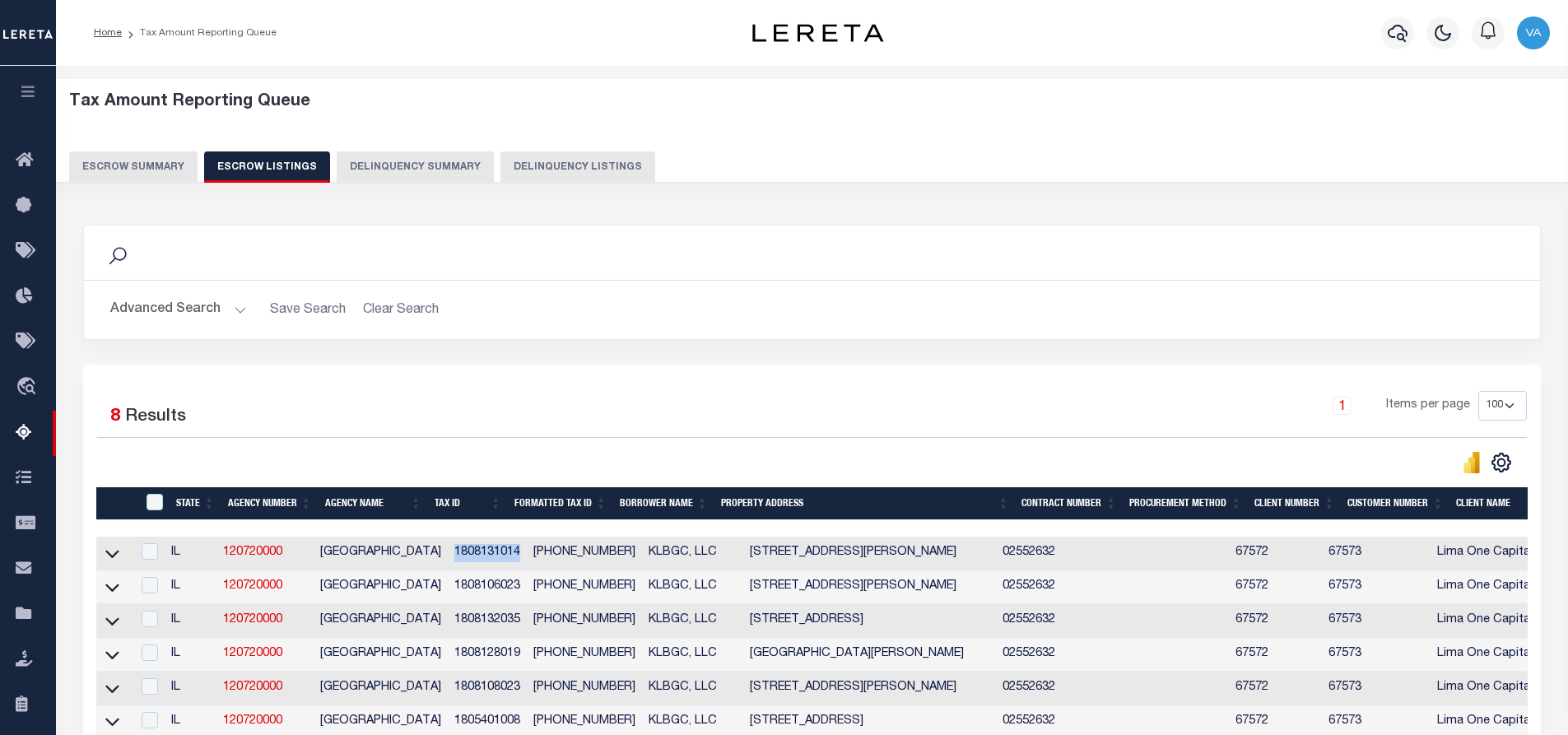
drag, startPoint x: 502, startPoint y: 553, endPoint x: 437, endPoint y: 557, distance: 65.1
click at [447, 557] on td "1808131014" at bounding box center [487, 553] width 80 height 34
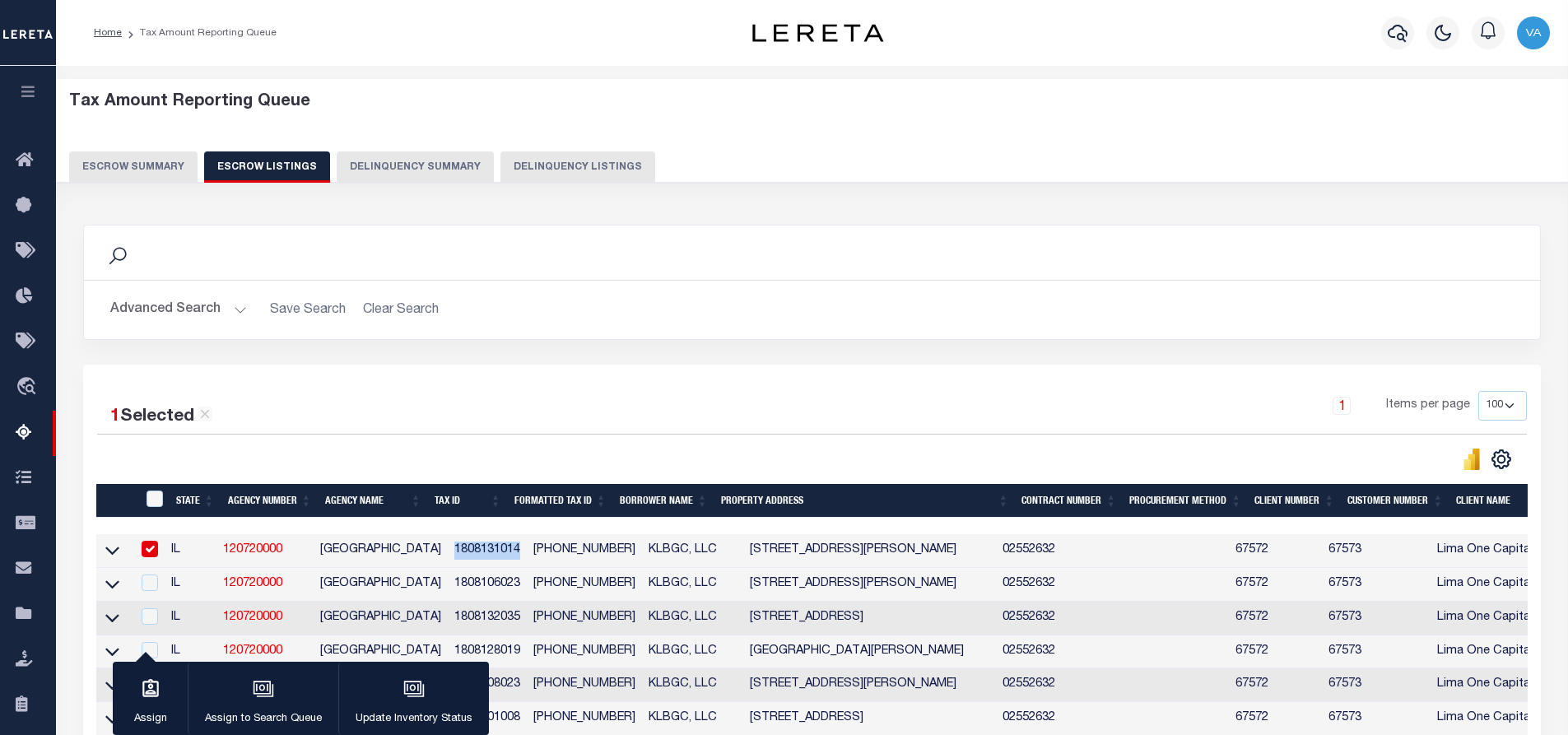
copy td "1808131014"
drag, startPoint x: 714, startPoint y: 551, endPoint x: 825, endPoint y: 557, distance: 111.2
click at [825, 557] on td "[STREET_ADDRESS][PERSON_NAME]" at bounding box center [869, 550] width 252 height 34
checkbox input "false"
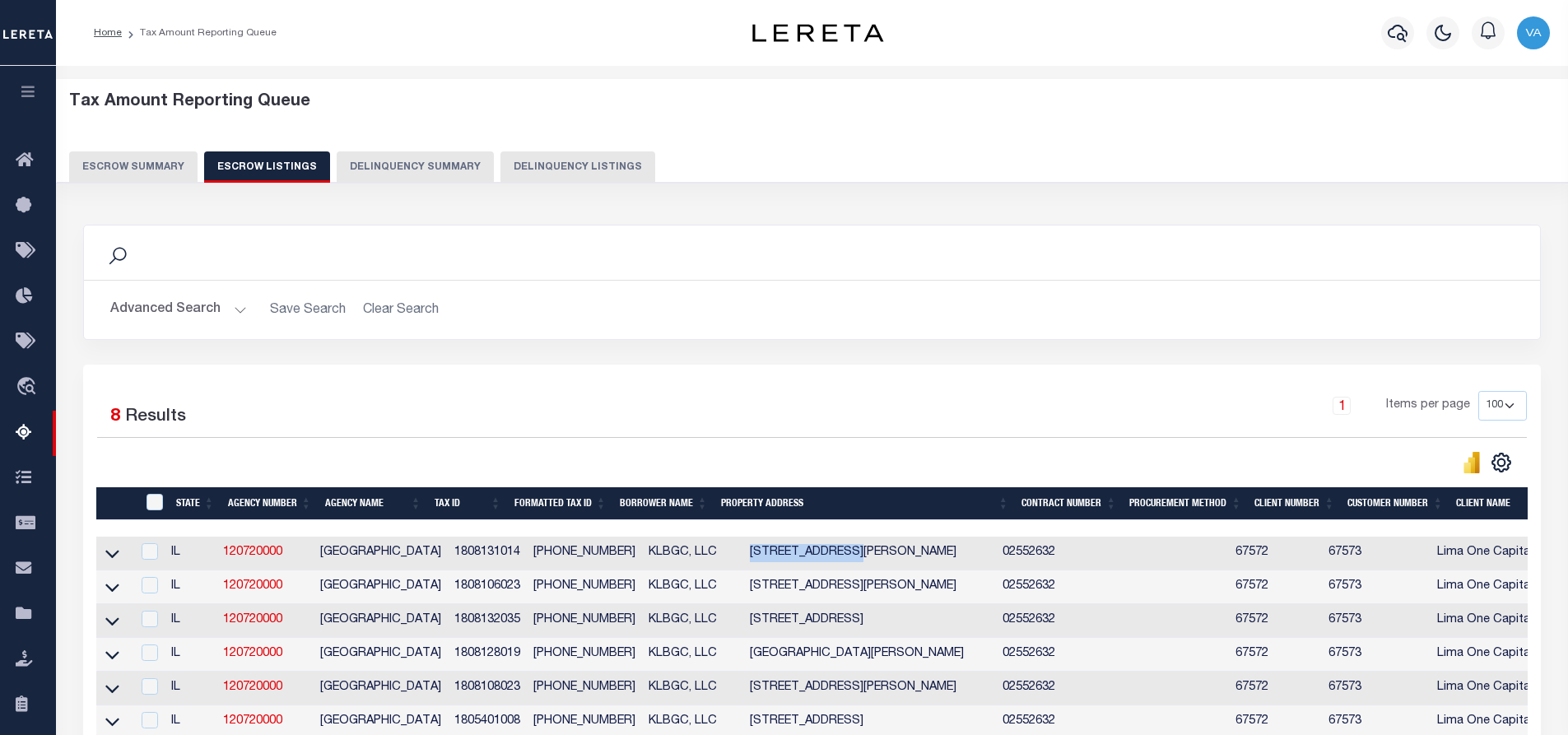
copy td "[STREET_ADDRESS][PERSON_NAME]"
click at [910, 310] on h2 "Advanced Search Save Search Clear Search" at bounding box center [812, 310] width 1430 height 32
click at [147, 167] on button "Escrow Summary" at bounding box center [133, 167] width 128 height 31
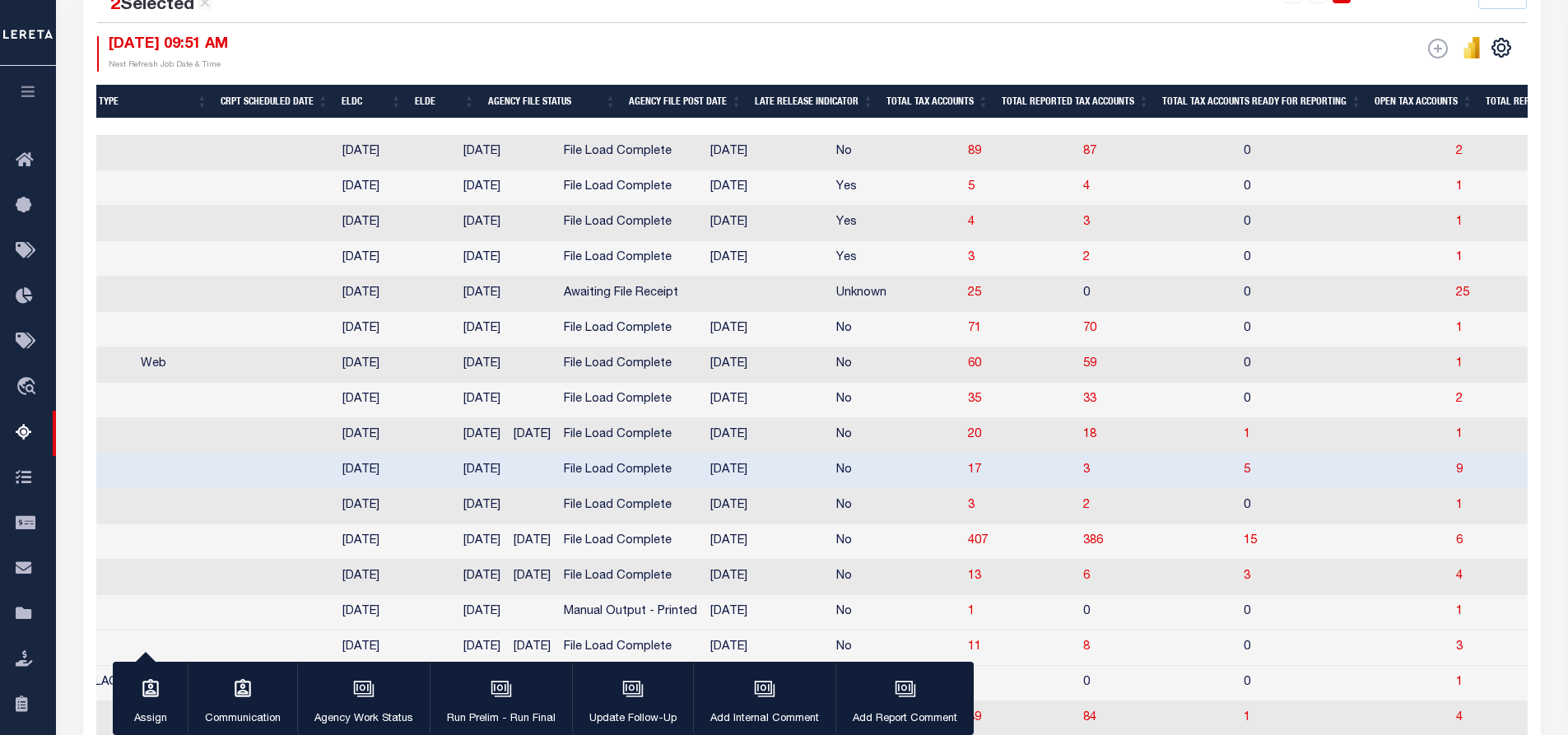
scroll to position [576, 0]
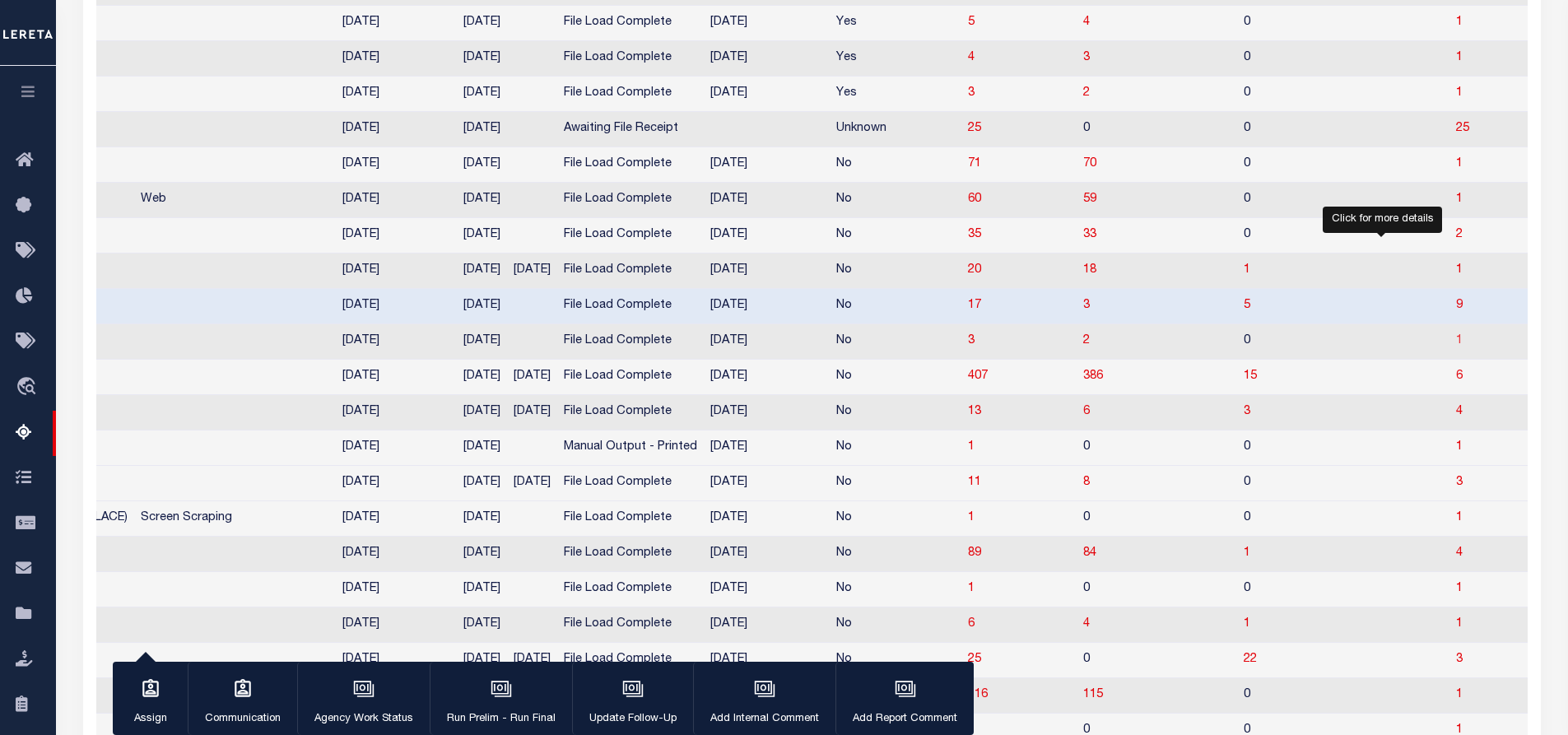
click at [1456, 346] on span "1" at bounding box center [1459, 341] width 6 height 12
select select "100"
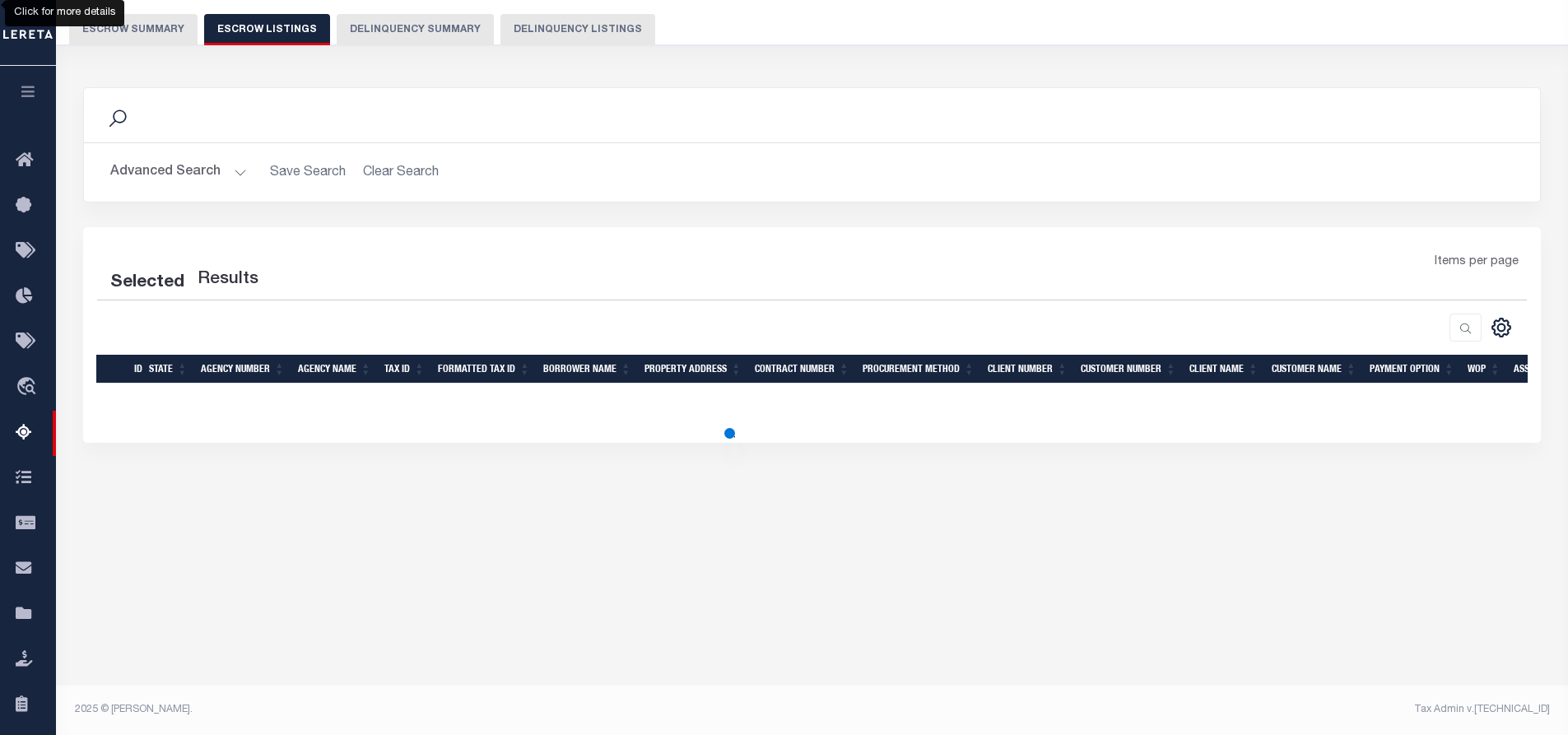
scroll to position [138, 0]
select select "100"
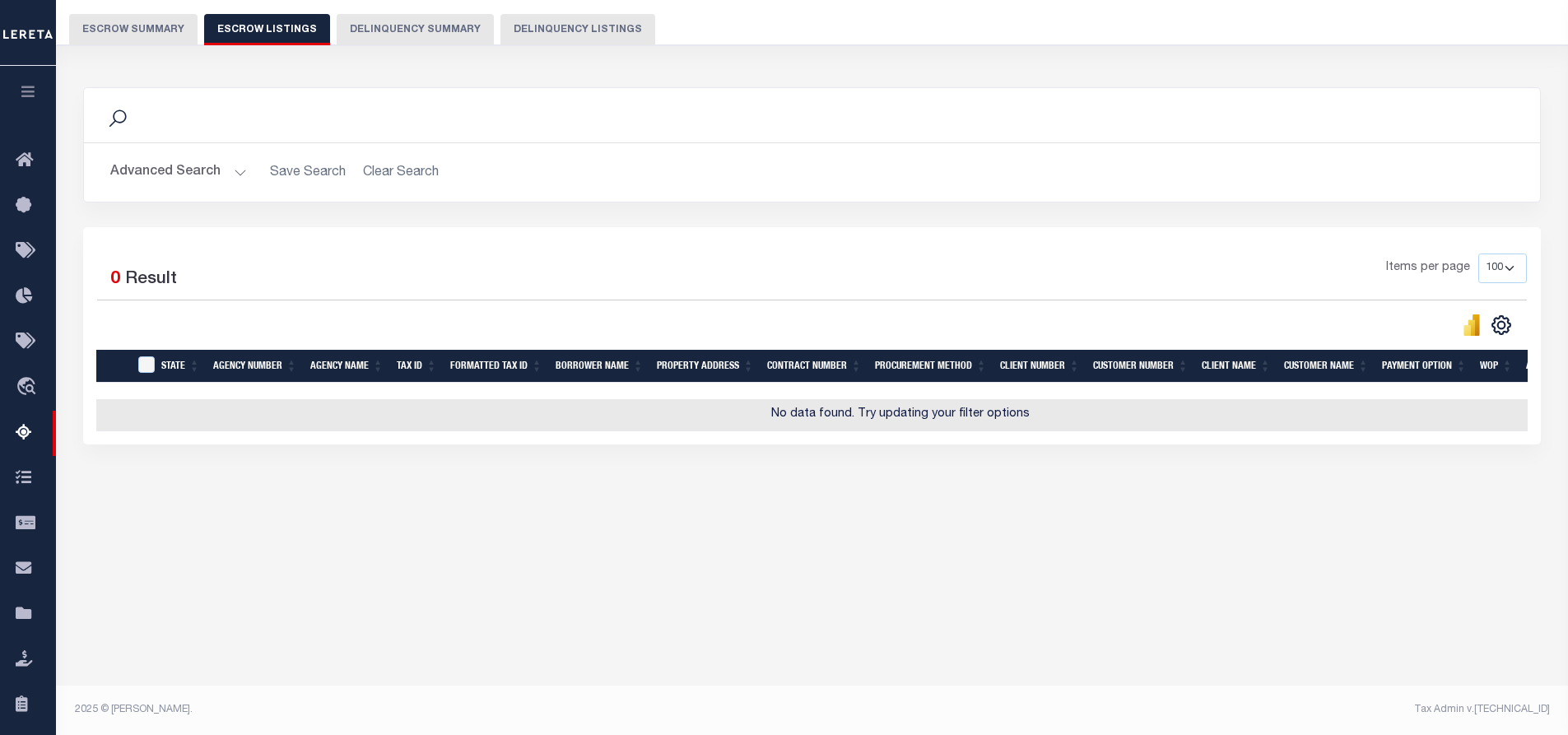
click at [153, 26] on button "Escrow Summary" at bounding box center [133, 29] width 128 height 31
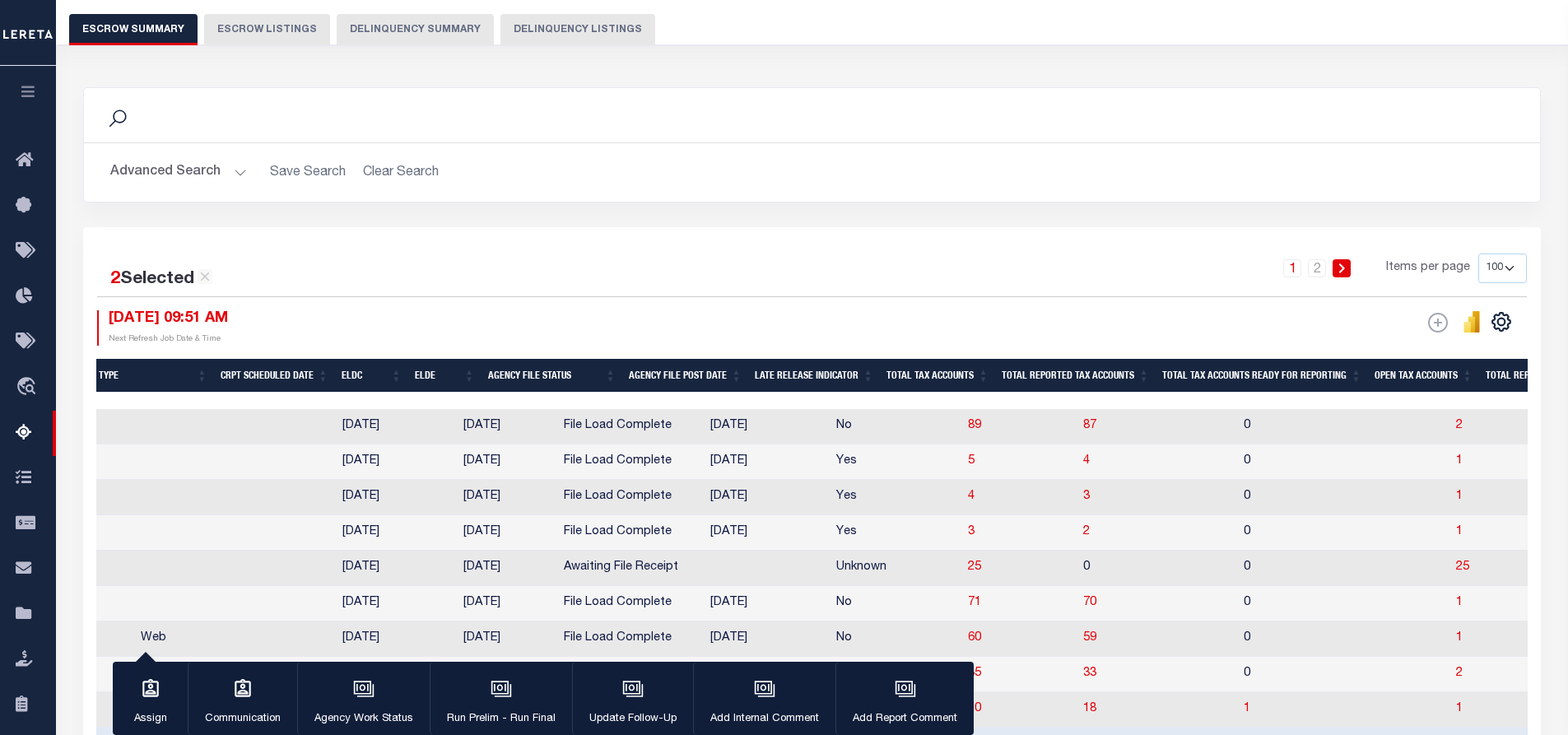
scroll to position [466, 0]
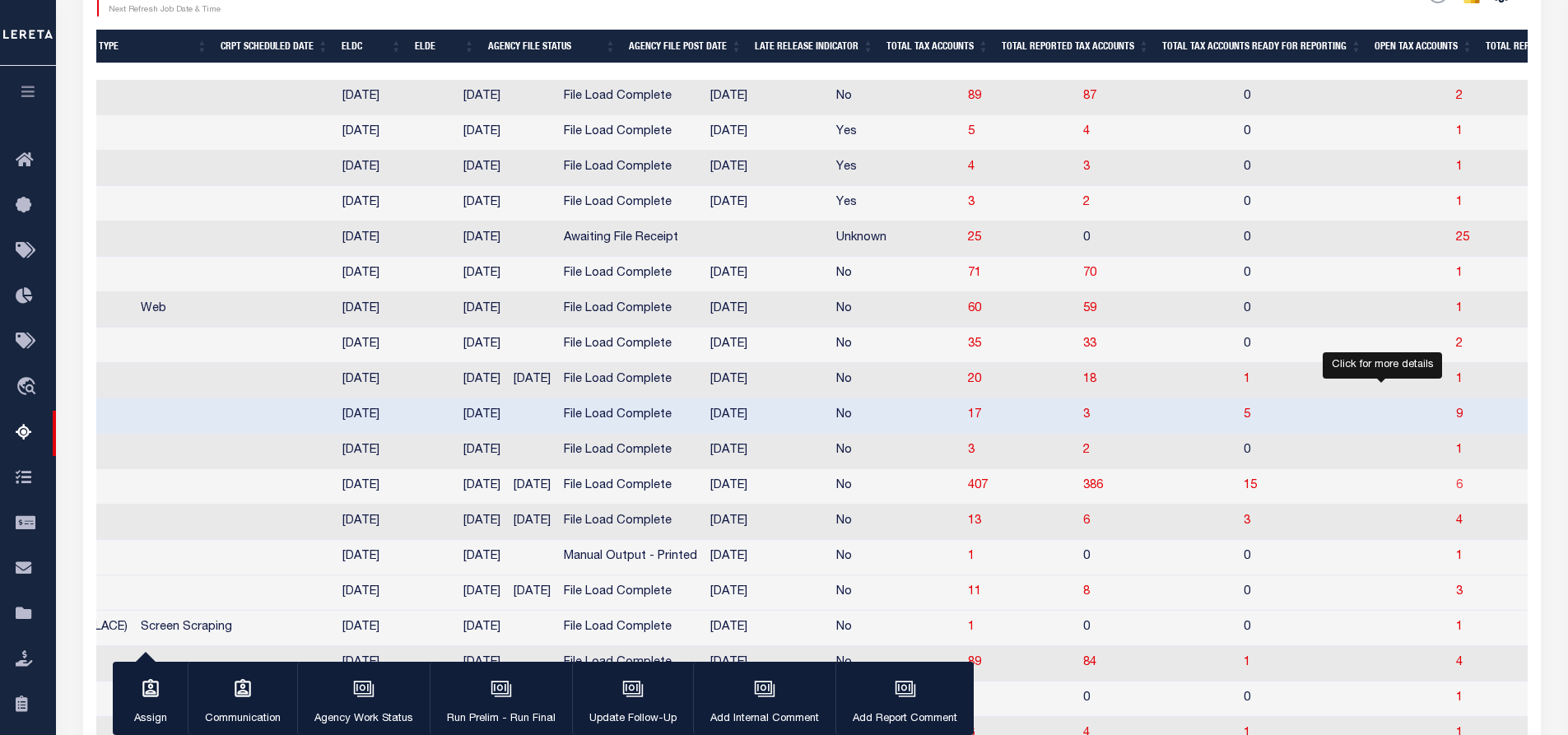
click at [1456, 491] on span "6" at bounding box center [1459, 485] width 6 height 12
select select "100"
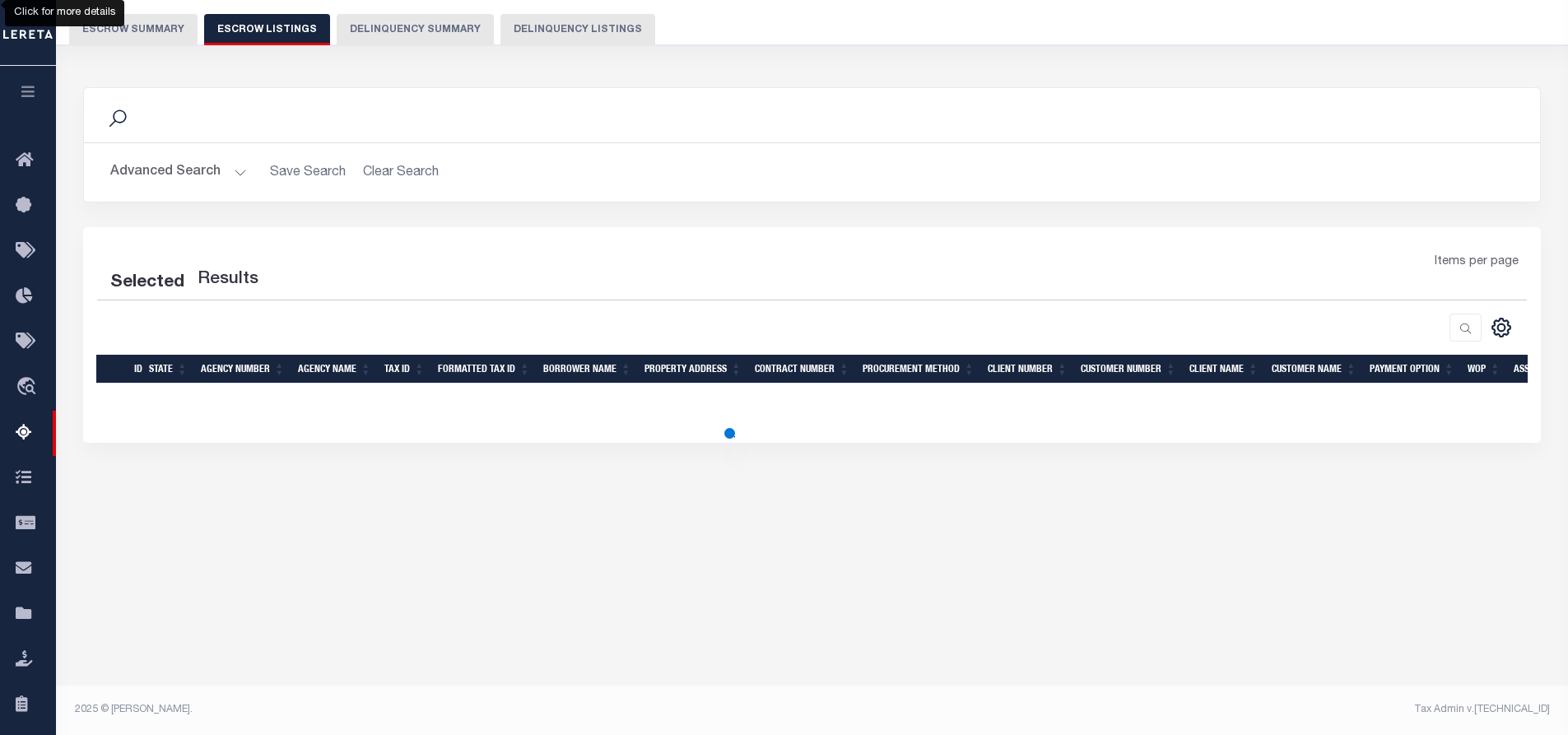
select select "100"
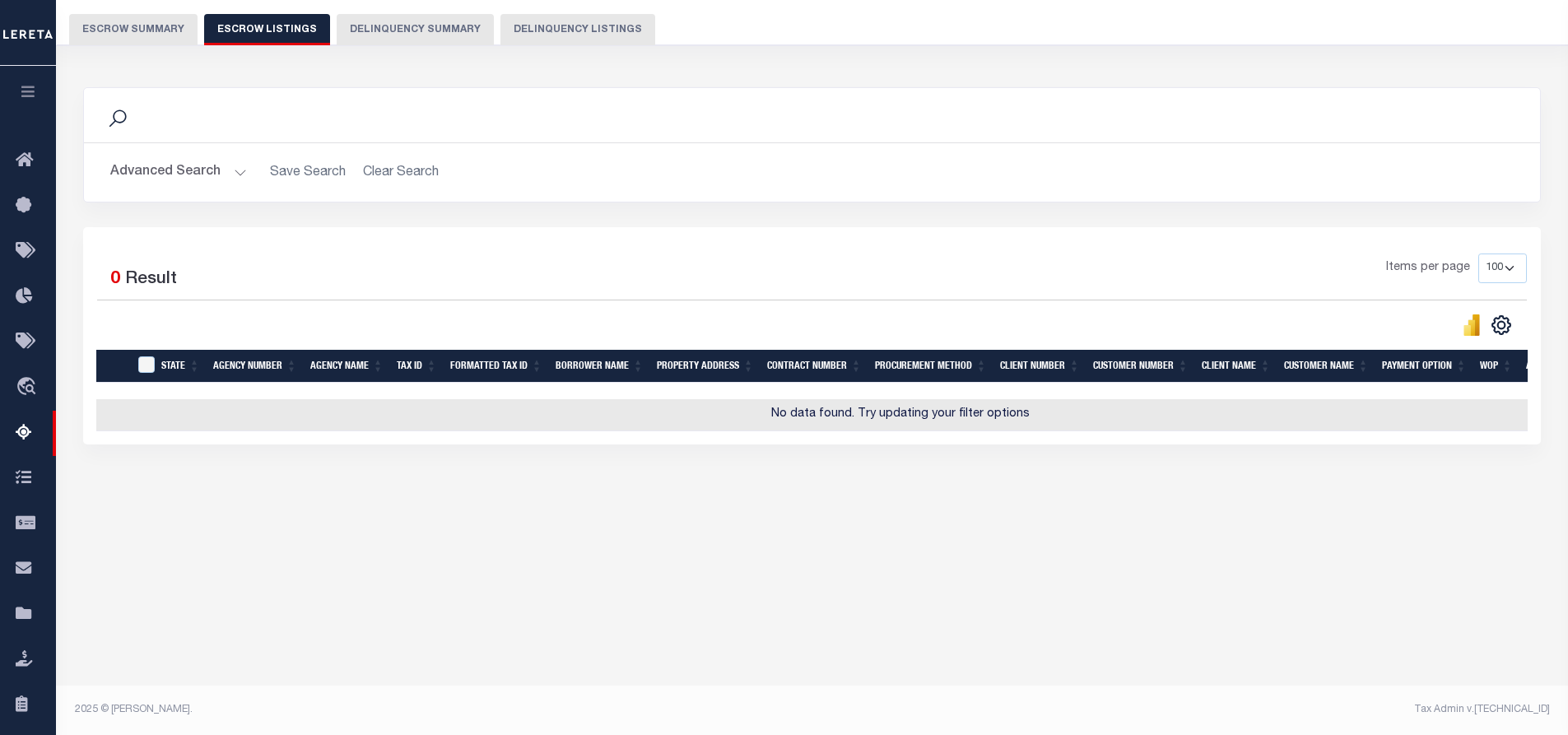
scroll to position [138, 0]
click at [130, 28] on button "Escrow Summary" at bounding box center [133, 29] width 128 height 31
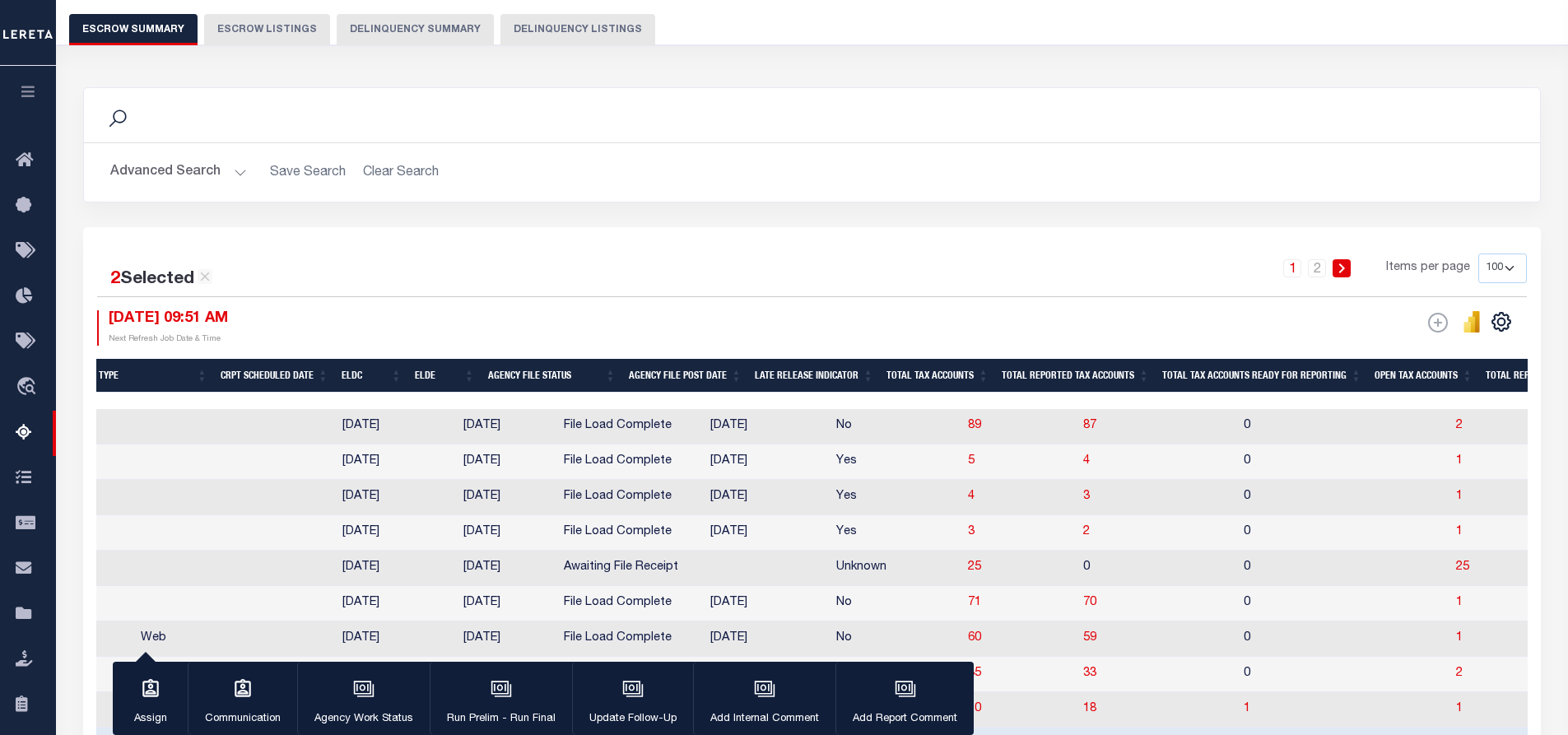
scroll to position [384, 0]
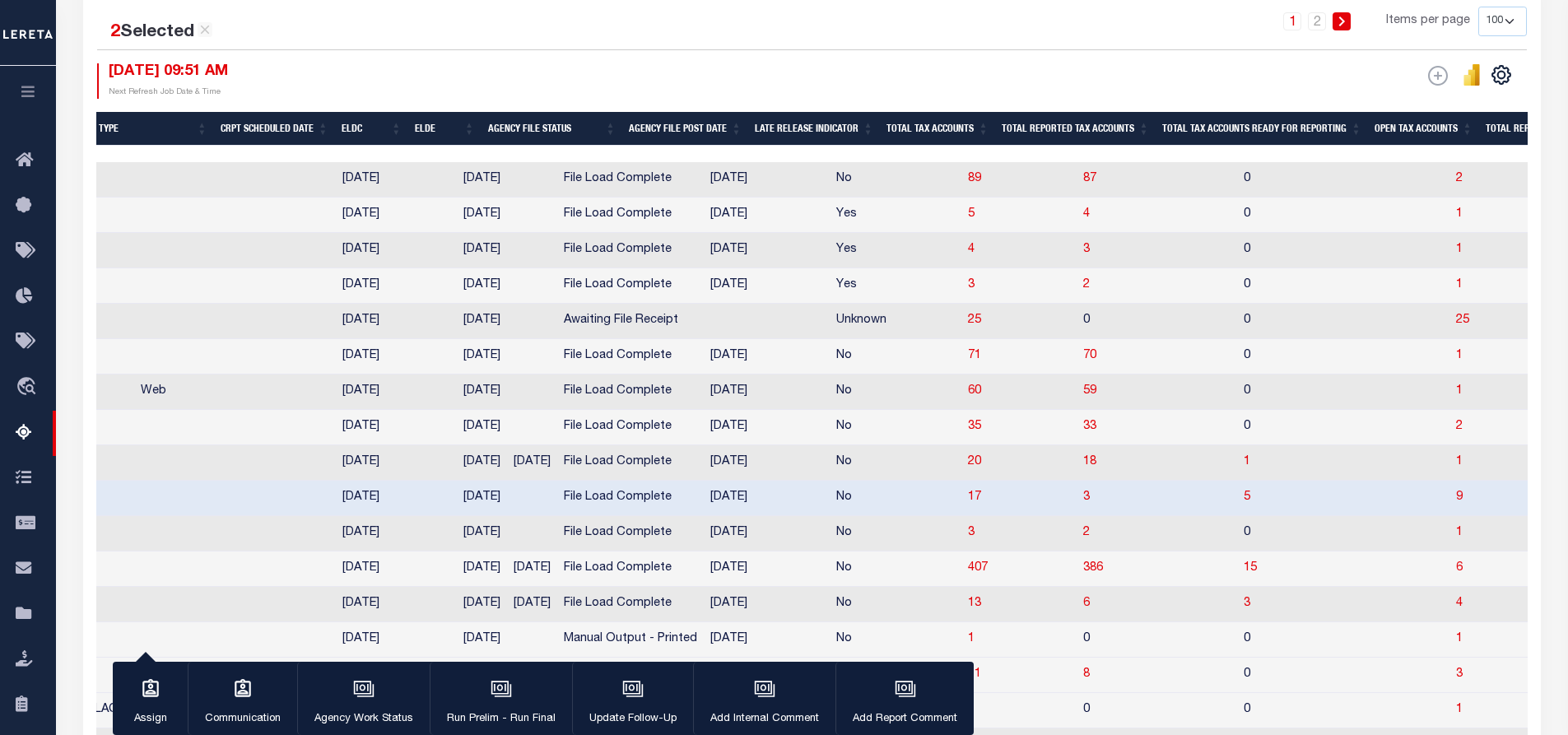
click at [1350, 581] on td "15" at bounding box center [1343, 568] width 212 height 36
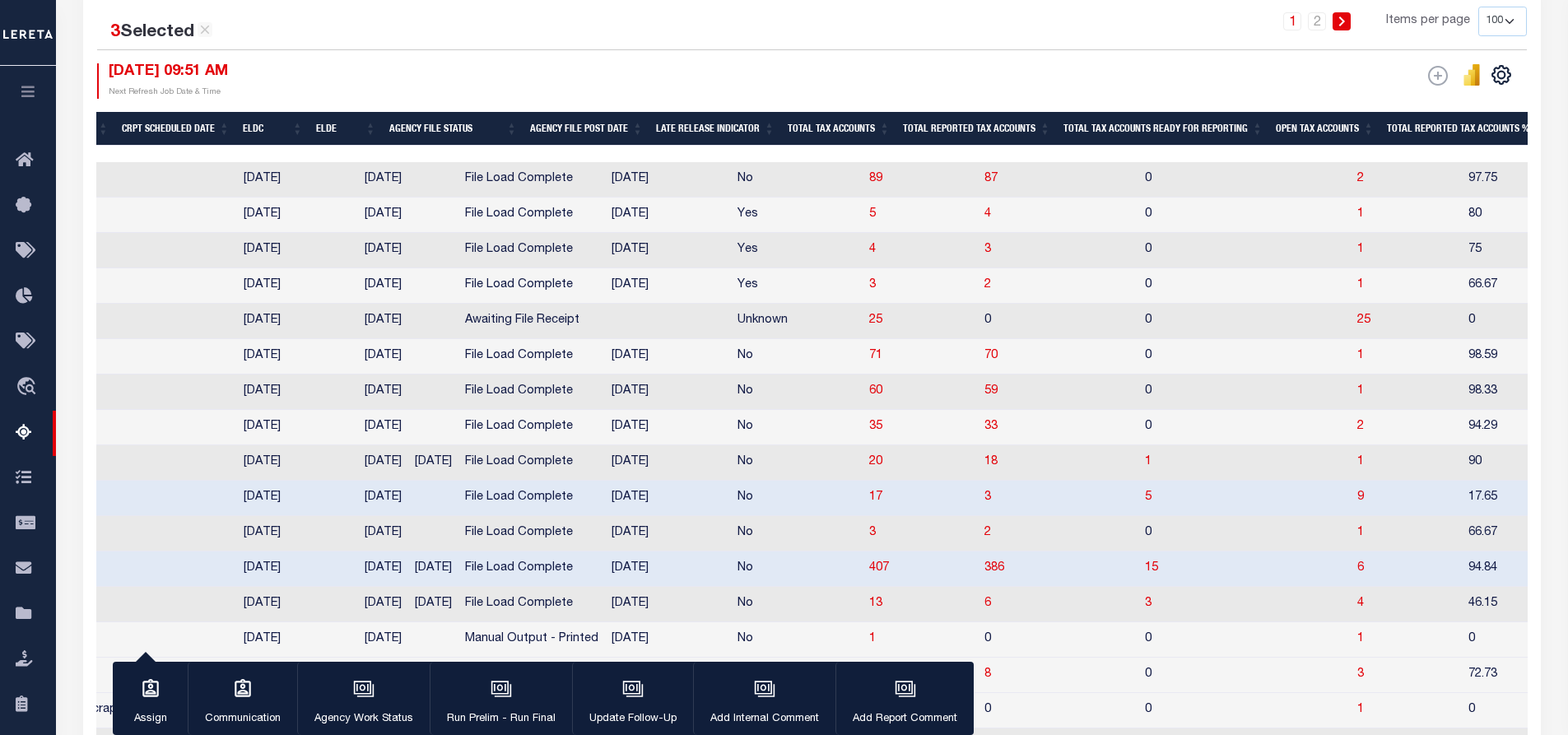
scroll to position [0, 1024]
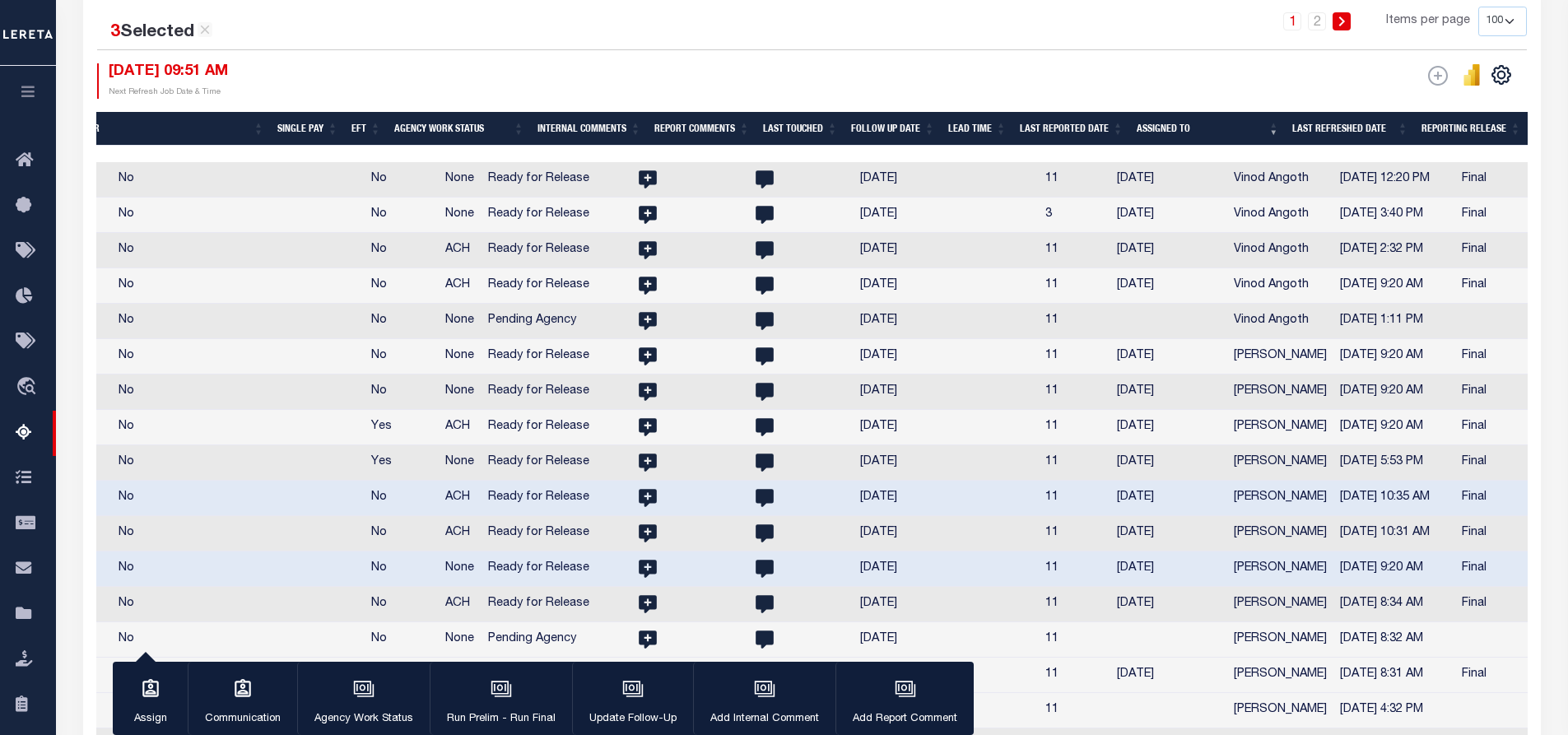
click at [1231, 577] on td "[PERSON_NAME]" at bounding box center [1280, 568] width 107 height 36
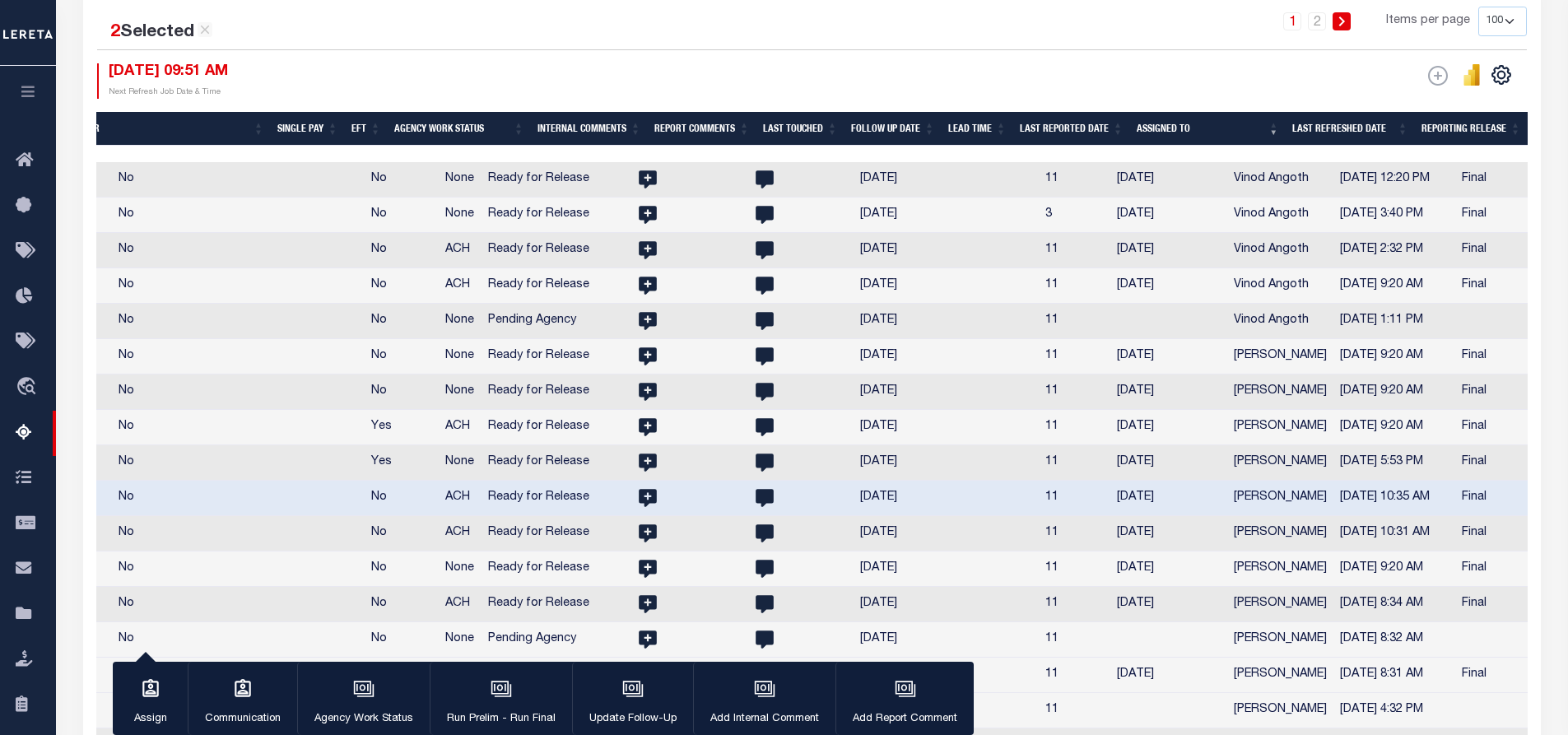
click at [1231, 577] on td "[PERSON_NAME]" at bounding box center [1280, 568] width 107 height 36
checkbox input "true"
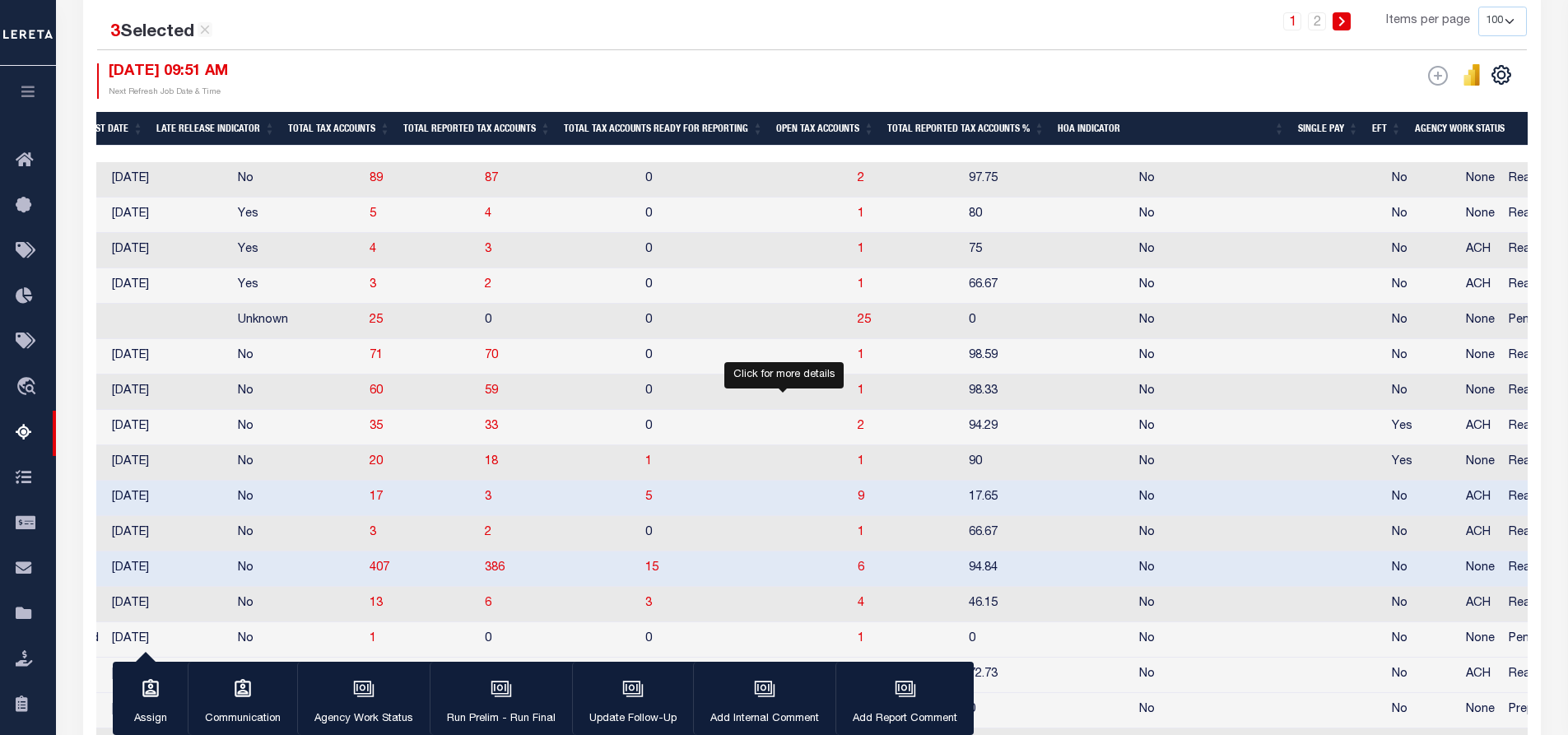
click at [857, 502] on span "9" at bounding box center [860, 496] width 6 height 12
select select "100"
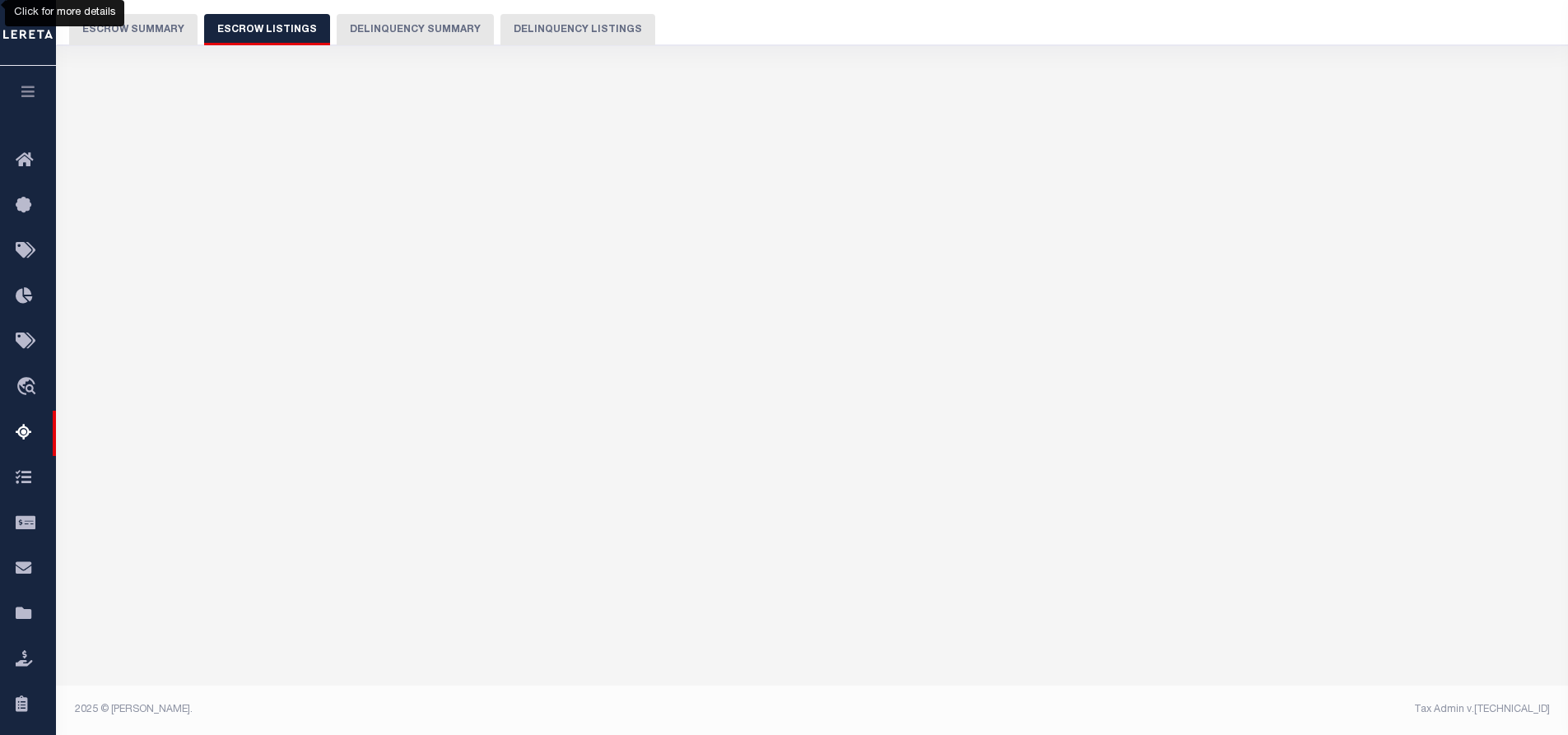
select select "100"
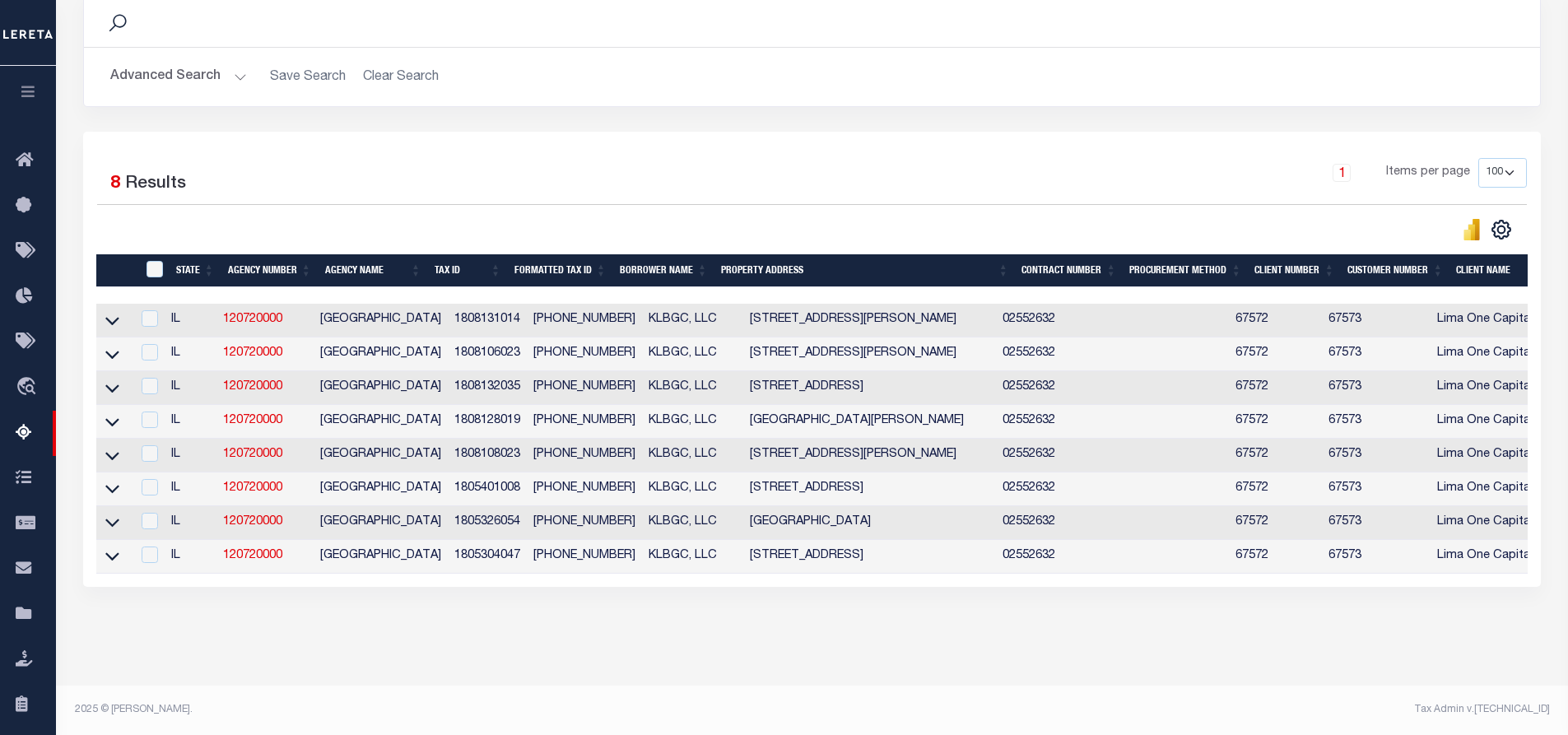
click at [1015, 134] on div "Selected 8 Results 1 Items per page 10 25 50 100 500" at bounding box center [812, 360] width 1458 height 455
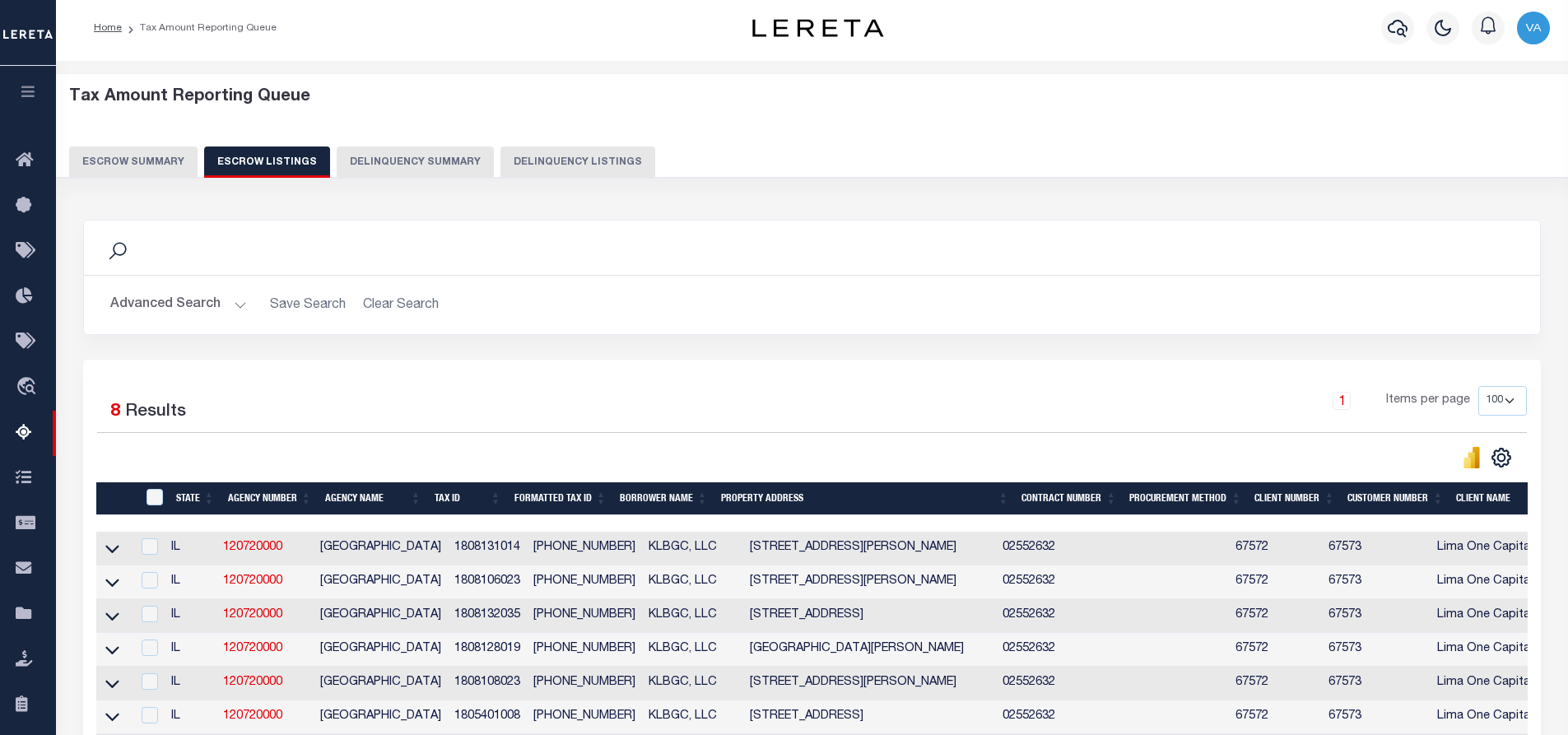
scroll to position [0, 0]
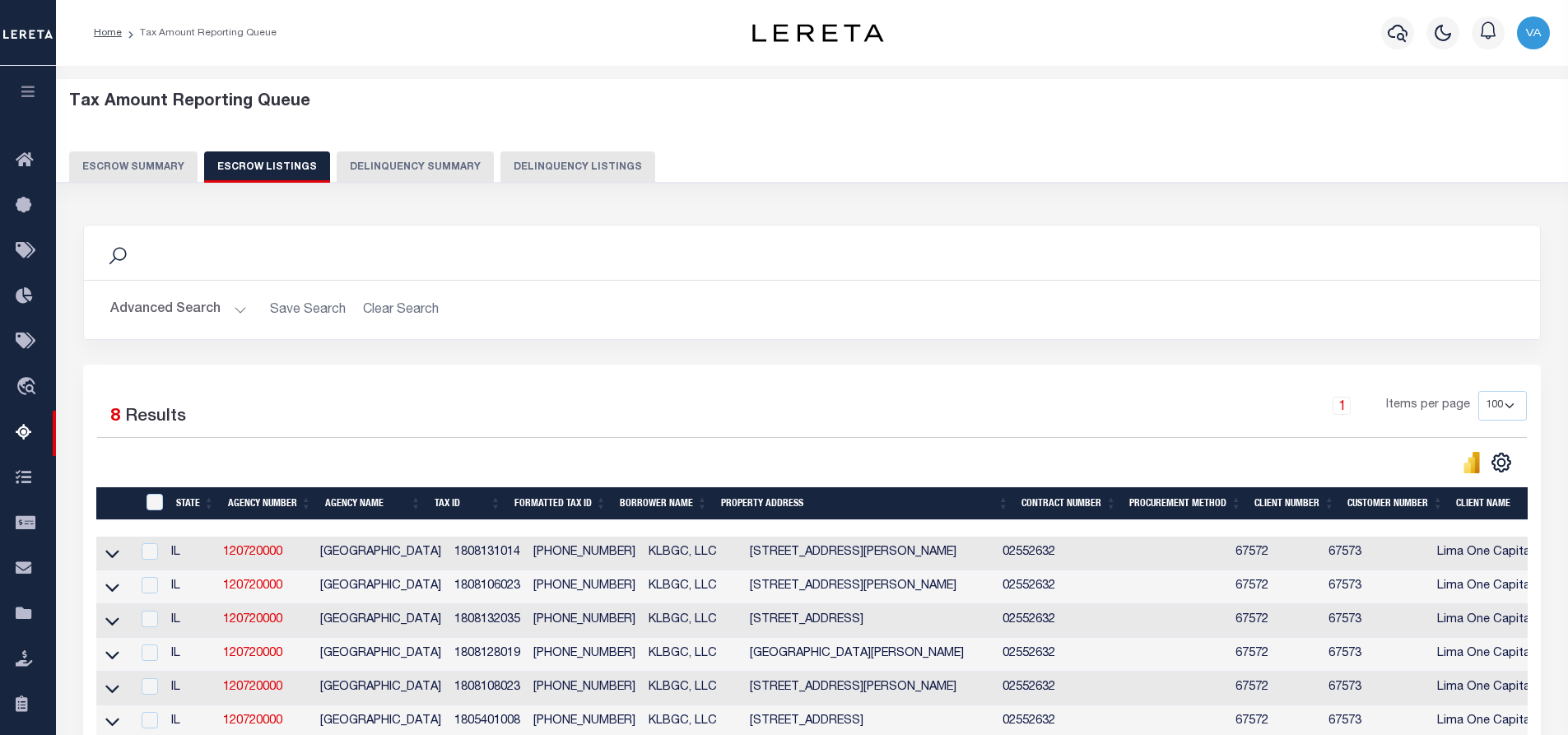
click at [147, 163] on button "Escrow Summary" at bounding box center [133, 167] width 128 height 31
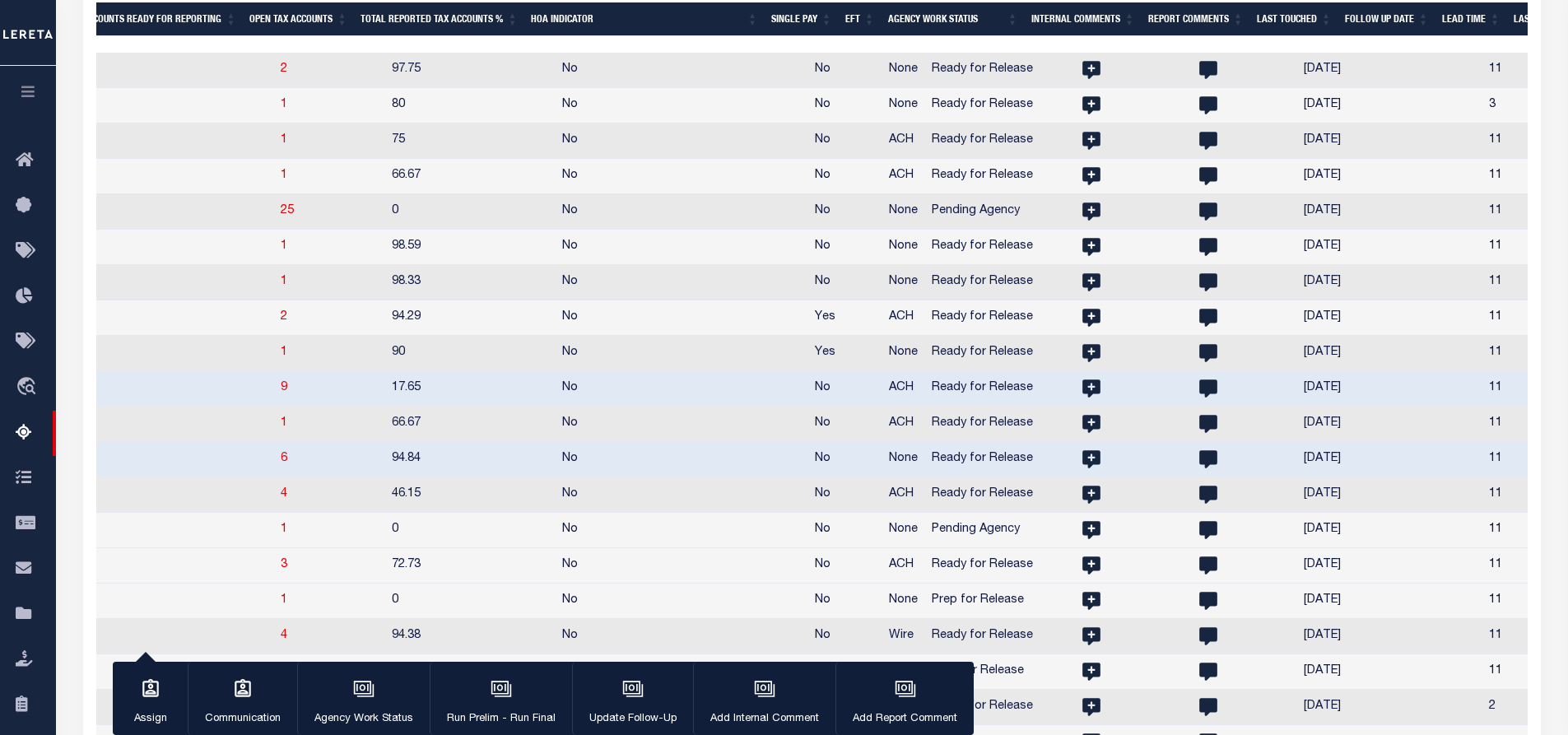
scroll to position [0, 2017]
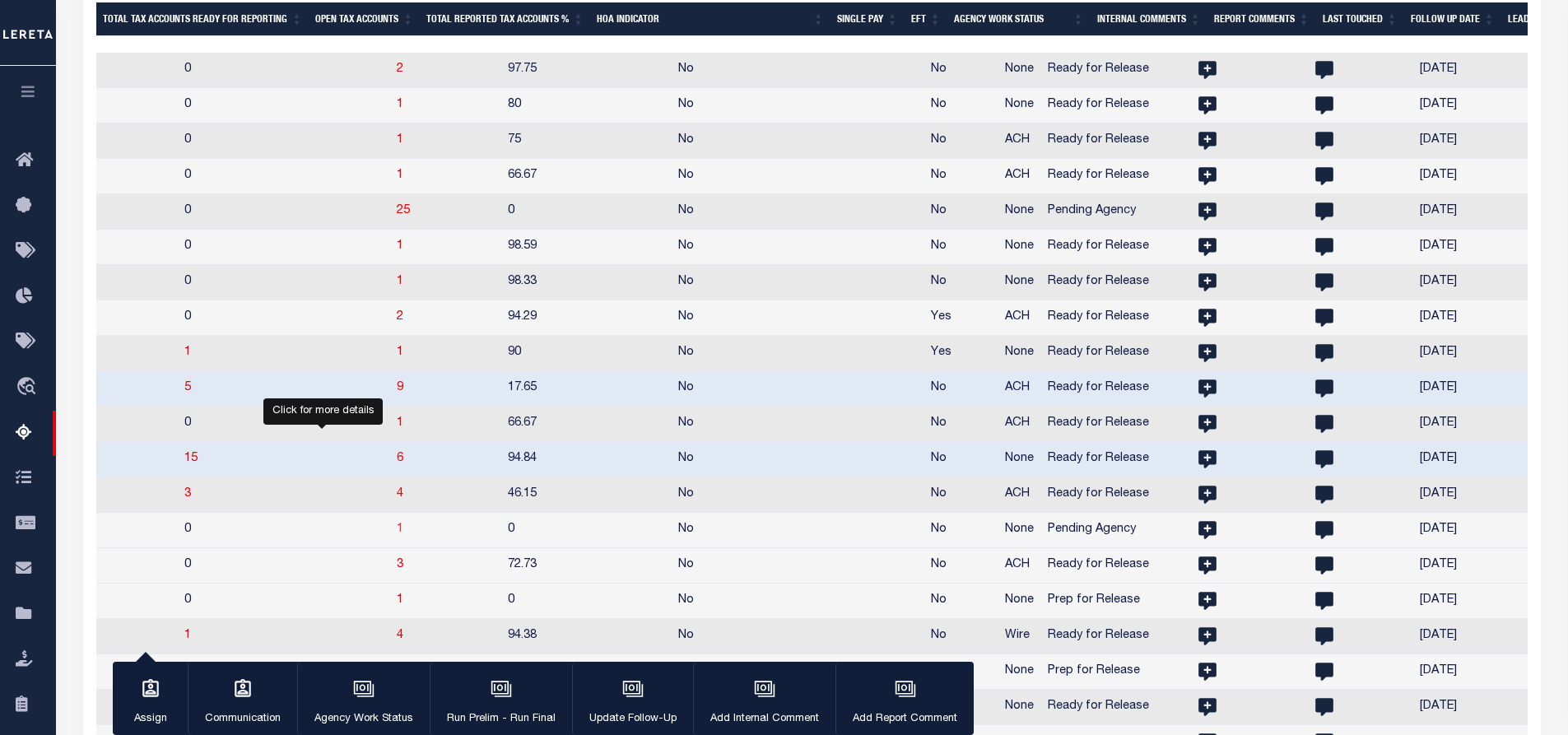
click at [396, 535] on span "1" at bounding box center [399, 529] width 6 height 12
select select "100"
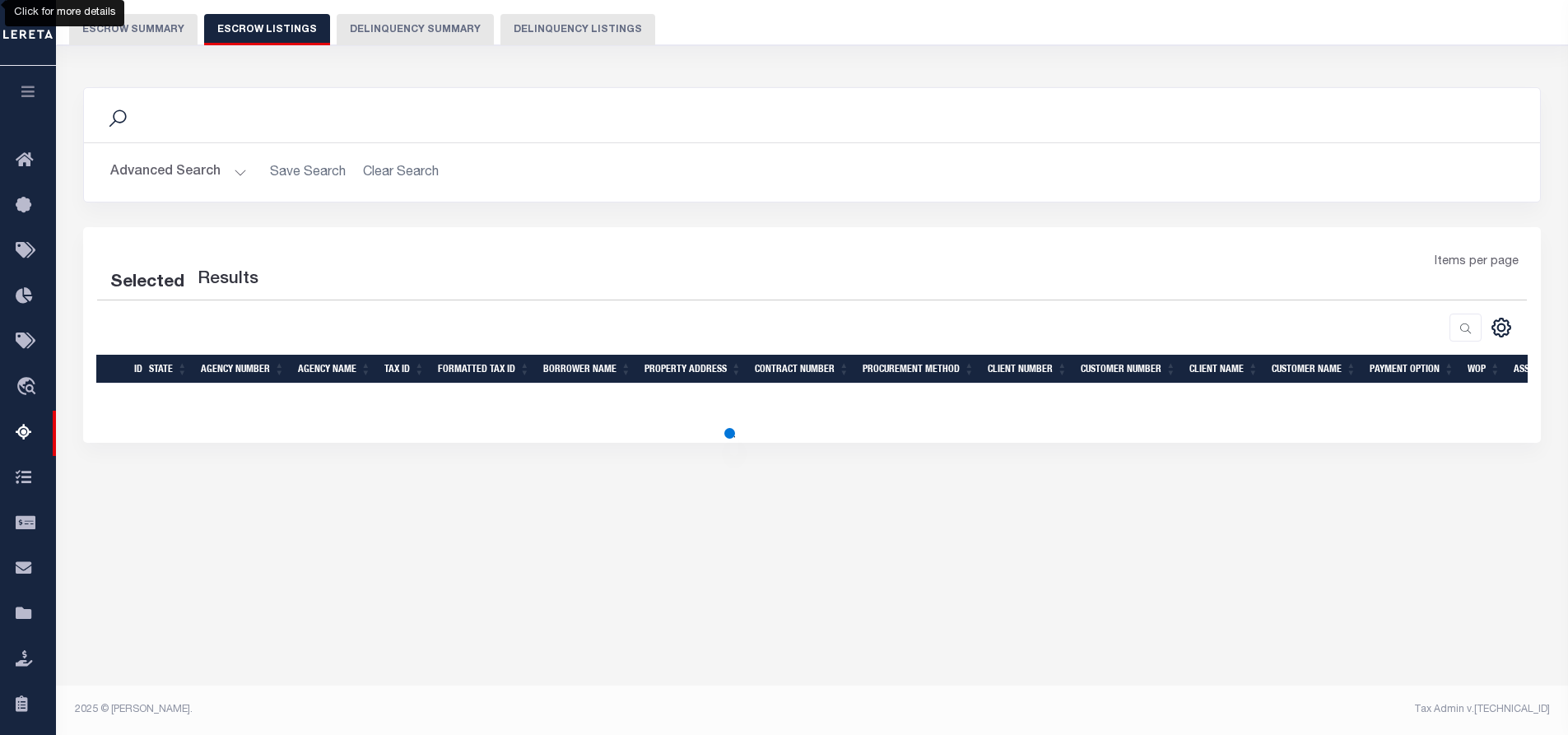
select select "100"
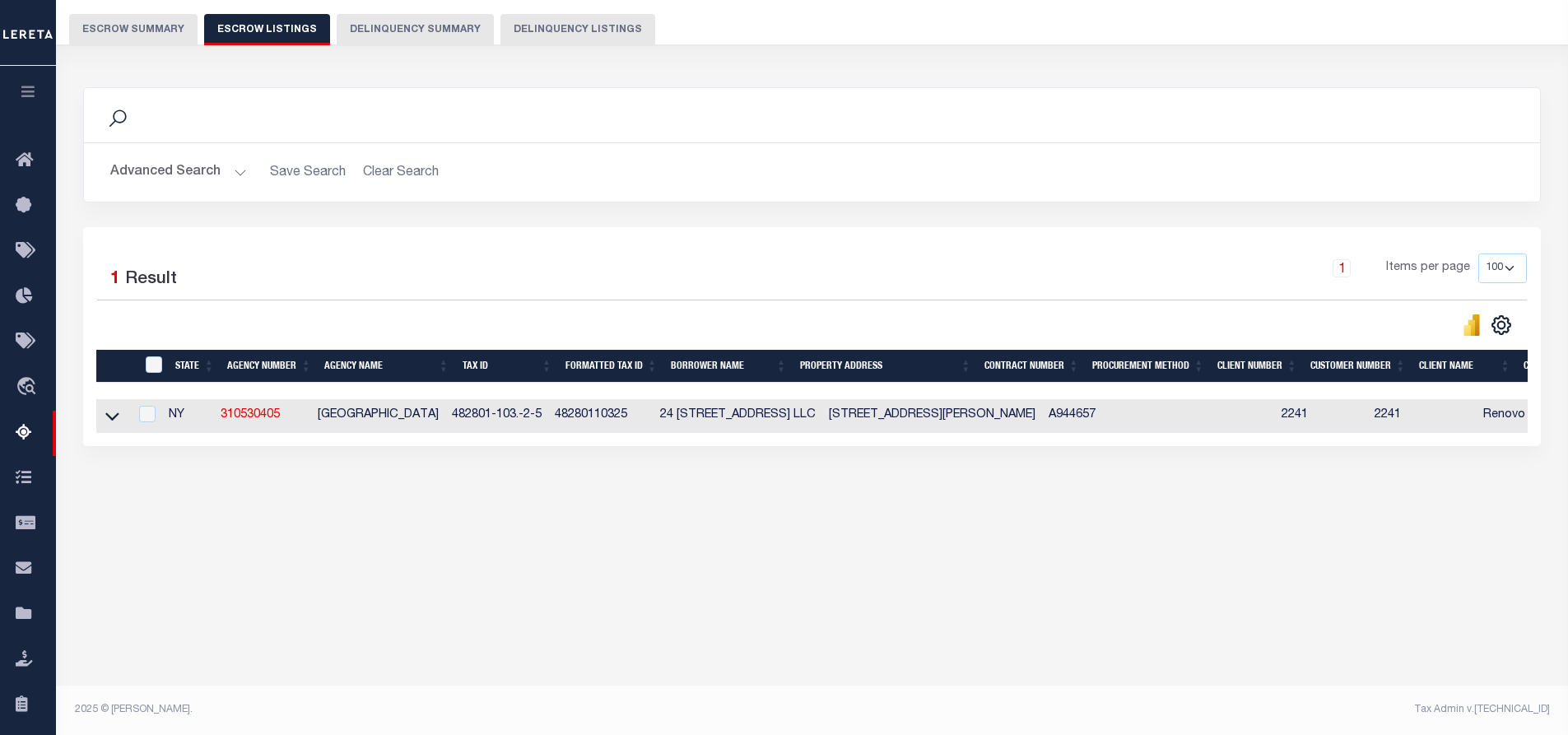
click at [148, 25] on button "Escrow Summary" at bounding box center [133, 29] width 128 height 31
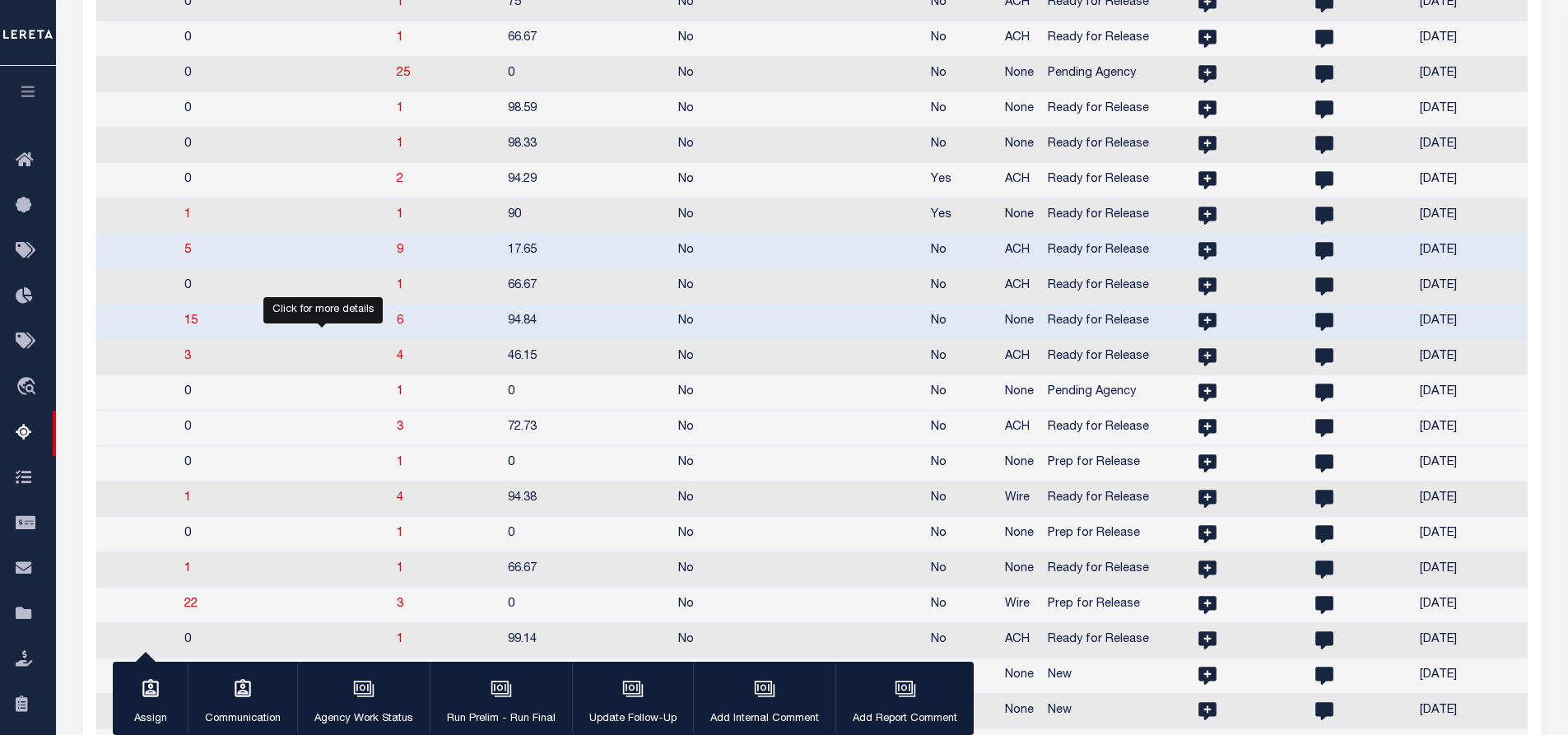
click at [396, 433] on span "3" at bounding box center [399, 427] width 6 height 12
select select "100"
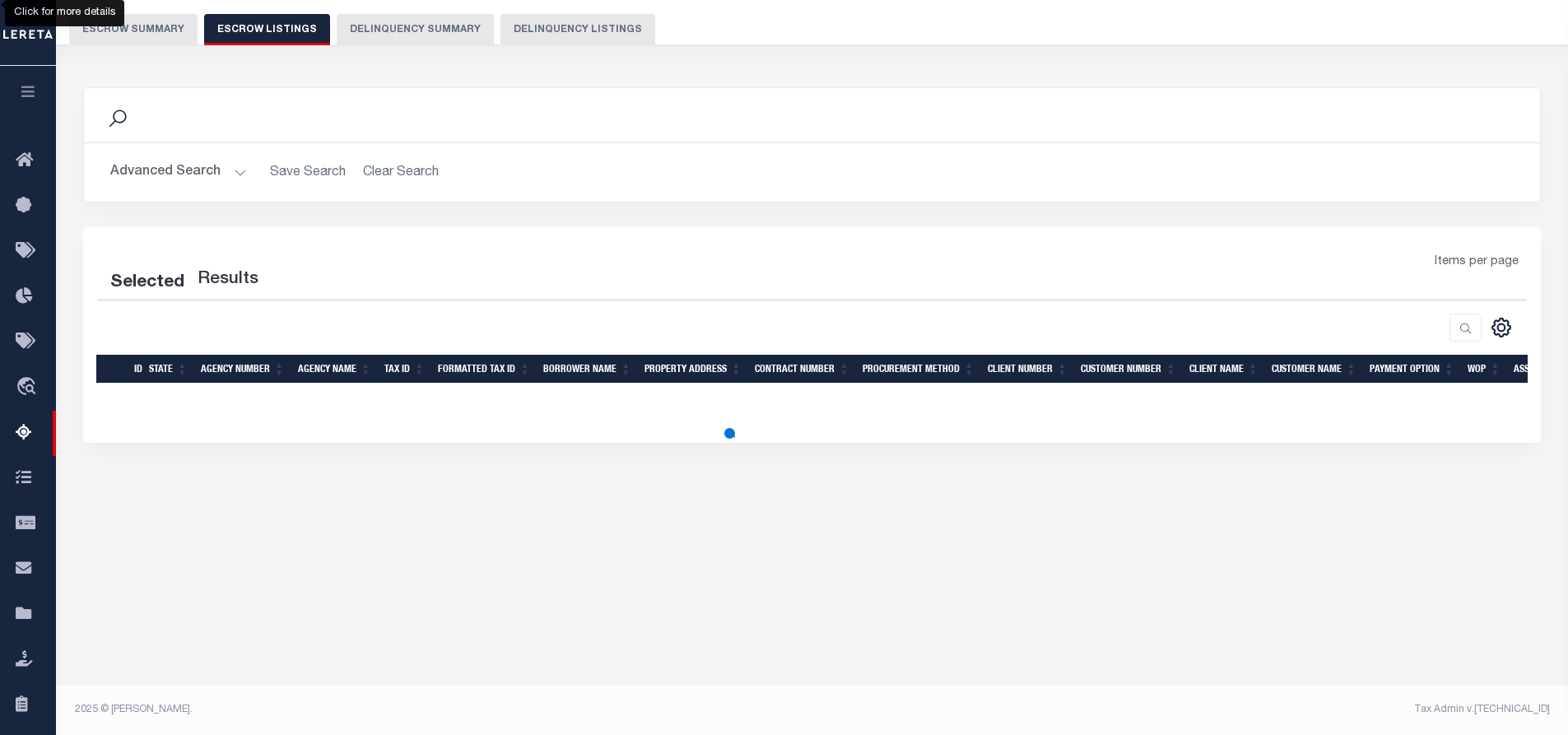
select select "100"
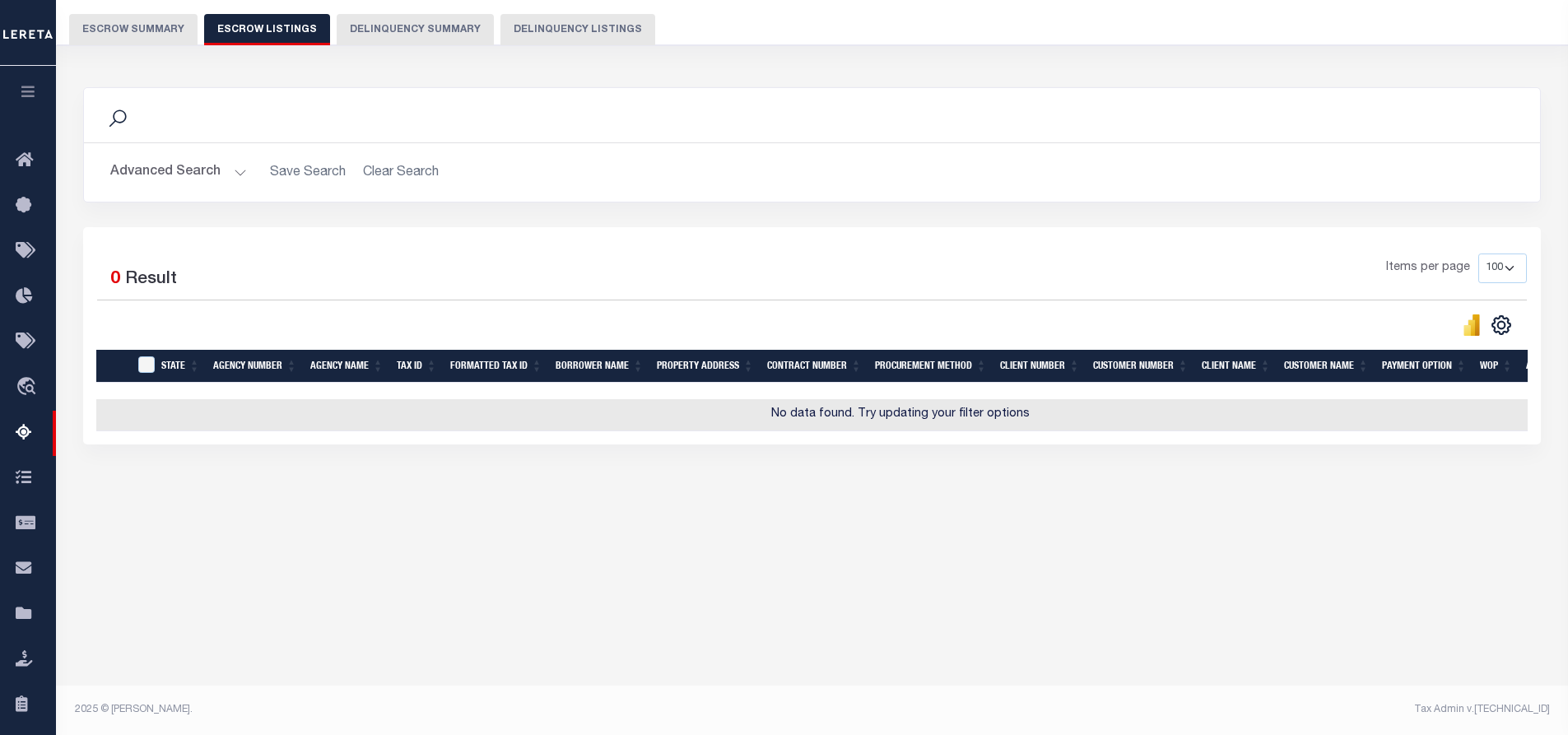
click at [130, 26] on button "Escrow Summary" at bounding box center [133, 29] width 128 height 31
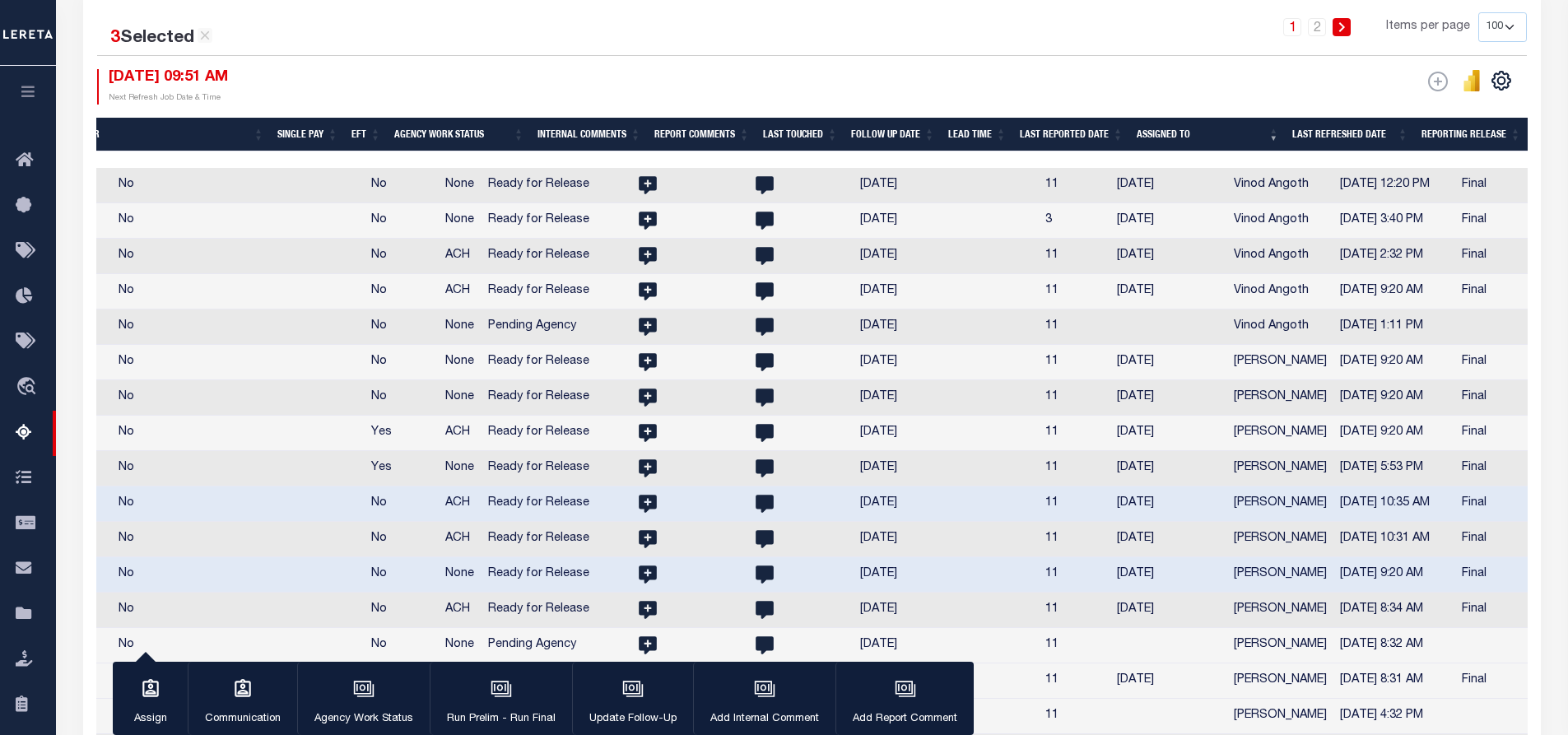
click at [854, 591] on td "[DATE]" at bounding box center [897, 575] width 88 height 36
checkbox input "false"
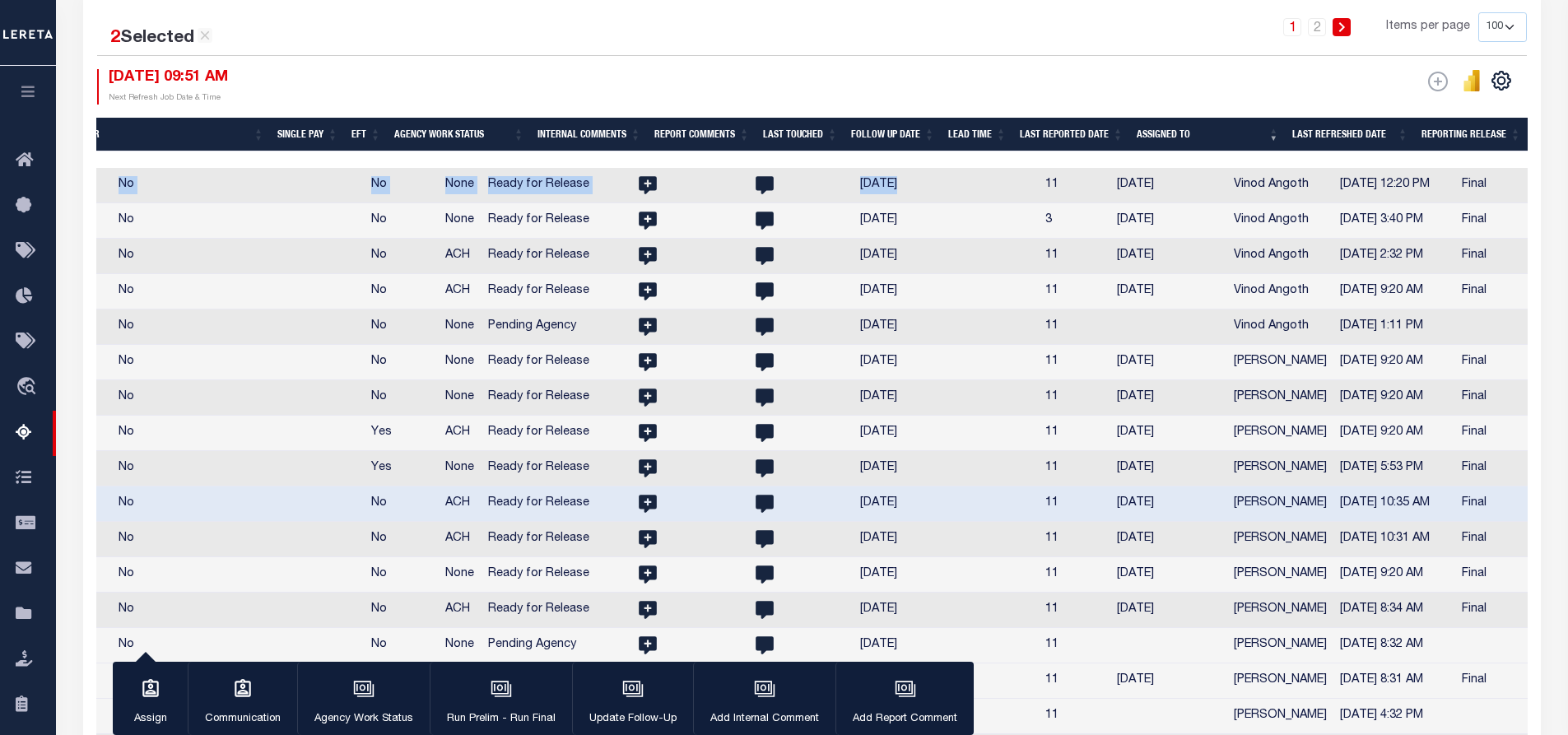
drag, startPoint x: 1034, startPoint y: 155, endPoint x: 857, endPoint y: 167, distance: 177.4
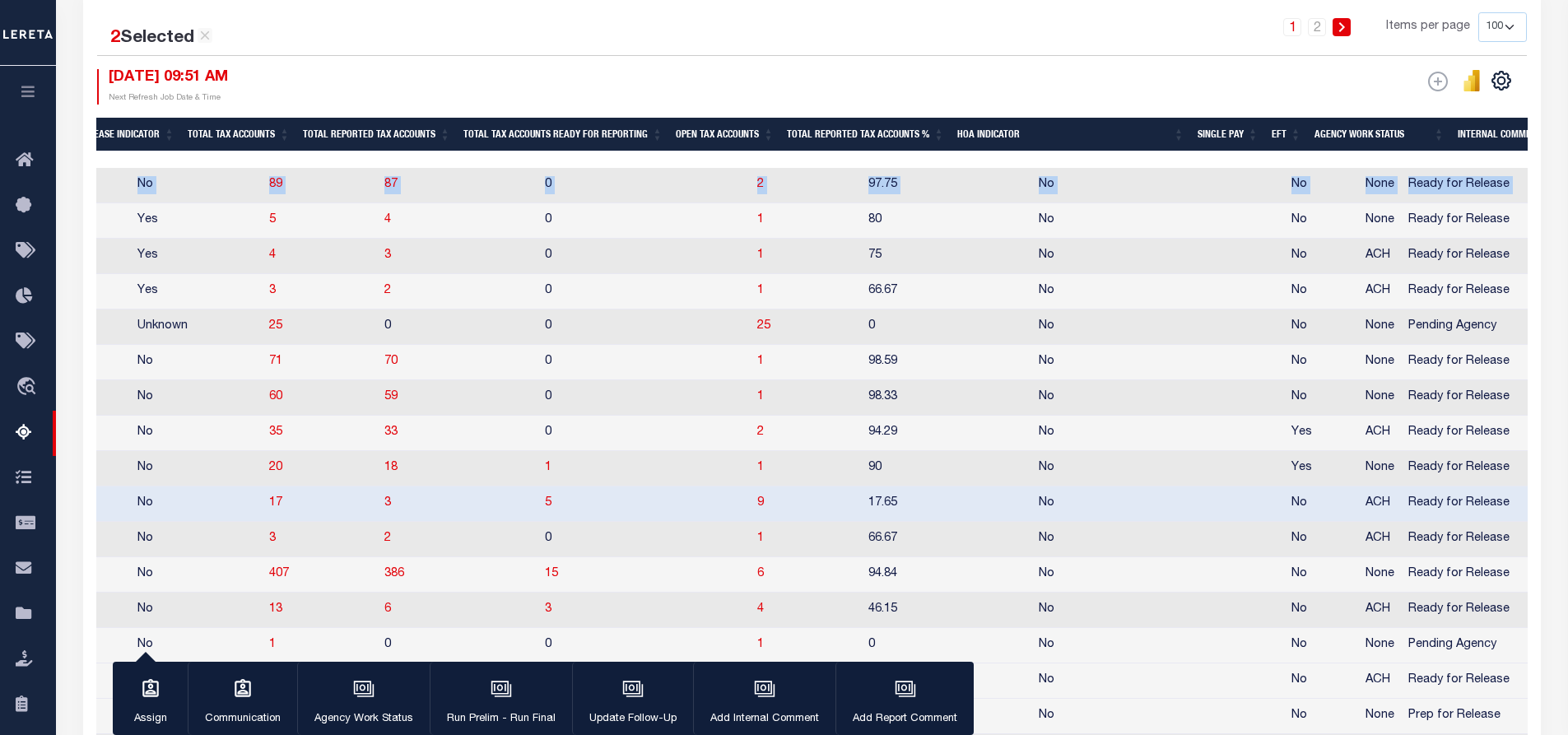
click at [1147, 168] on td "No" at bounding box center [1158, 185] width 252 height 36
checkbox input "true"
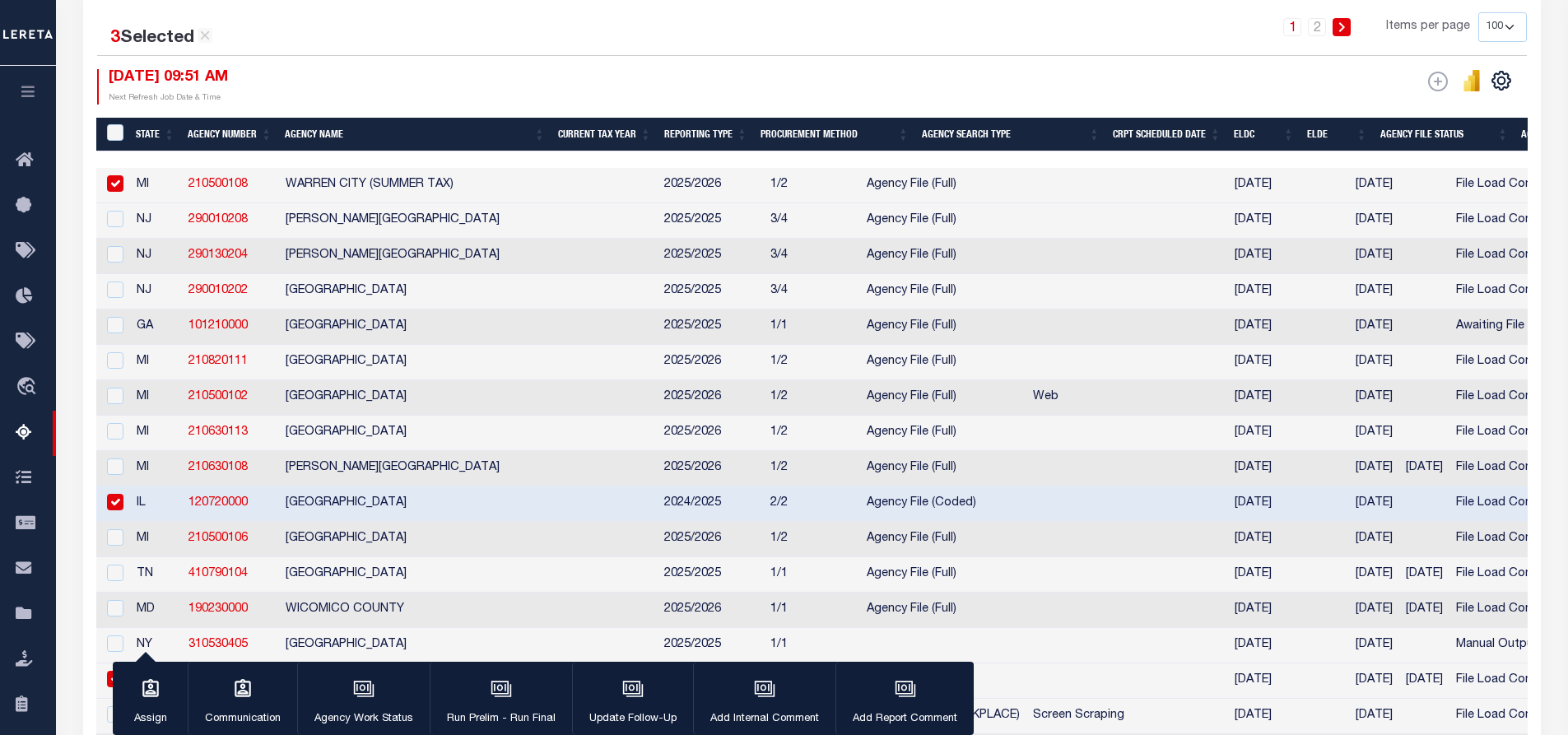
scroll to position [543, 0]
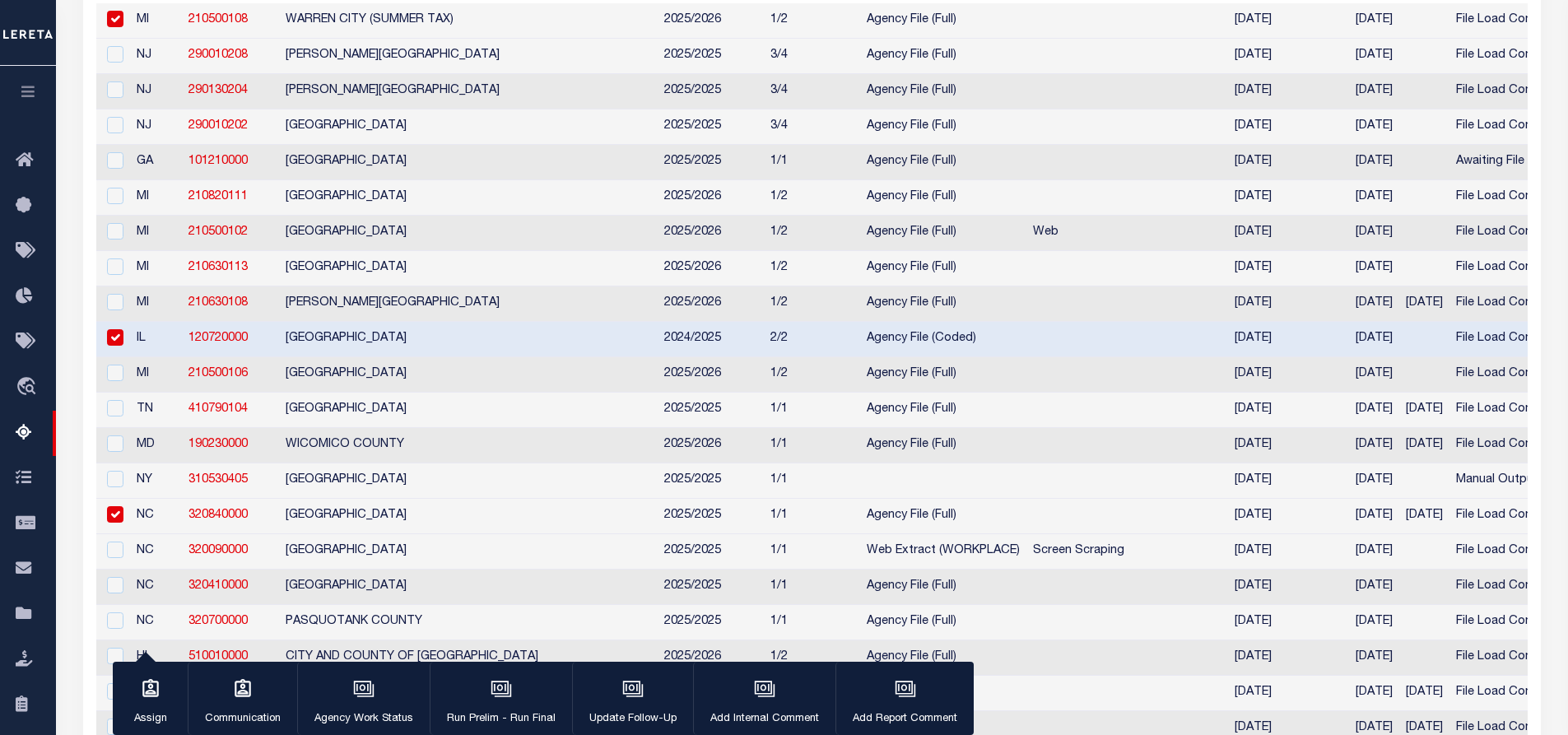
click at [115, 523] on input "checkbox" at bounding box center [115, 515] width 16 height 16
checkbox input "false"
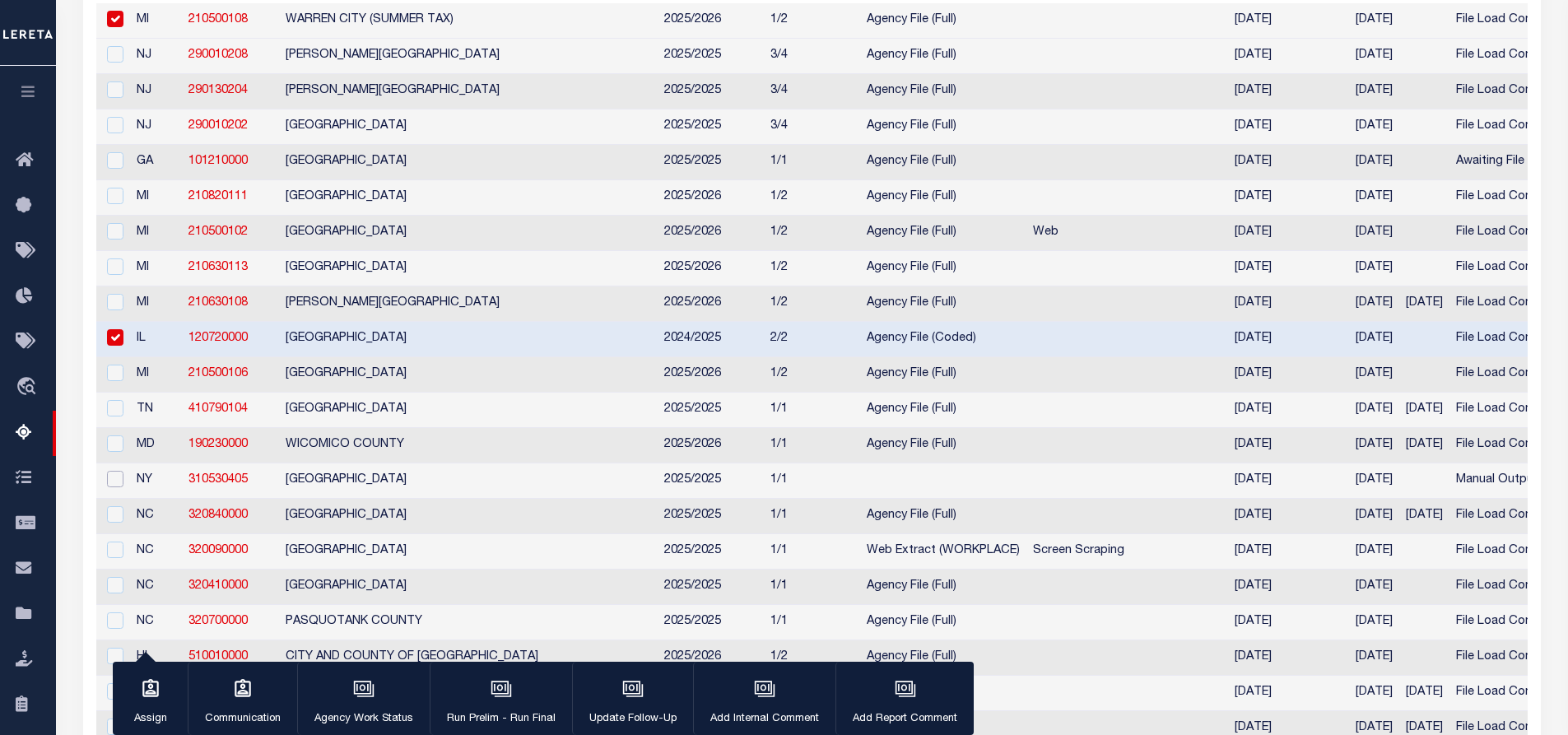
click at [121, 487] on input "checkbox" at bounding box center [115, 479] width 16 height 16
checkbox input "true"
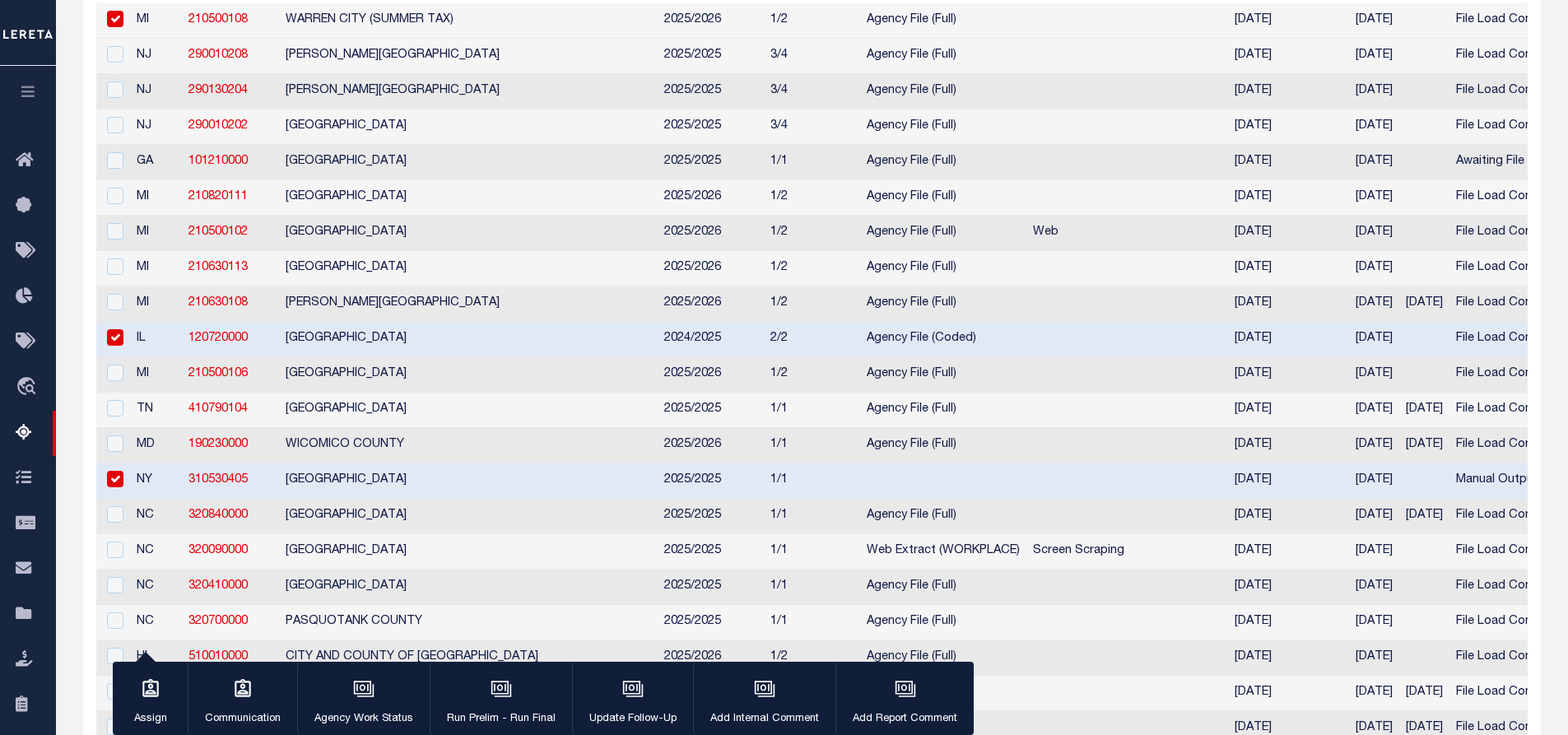
click at [121, 343] on input "checkbox" at bounding box center [115, 337] width 16 height 16
checkbox input "false"
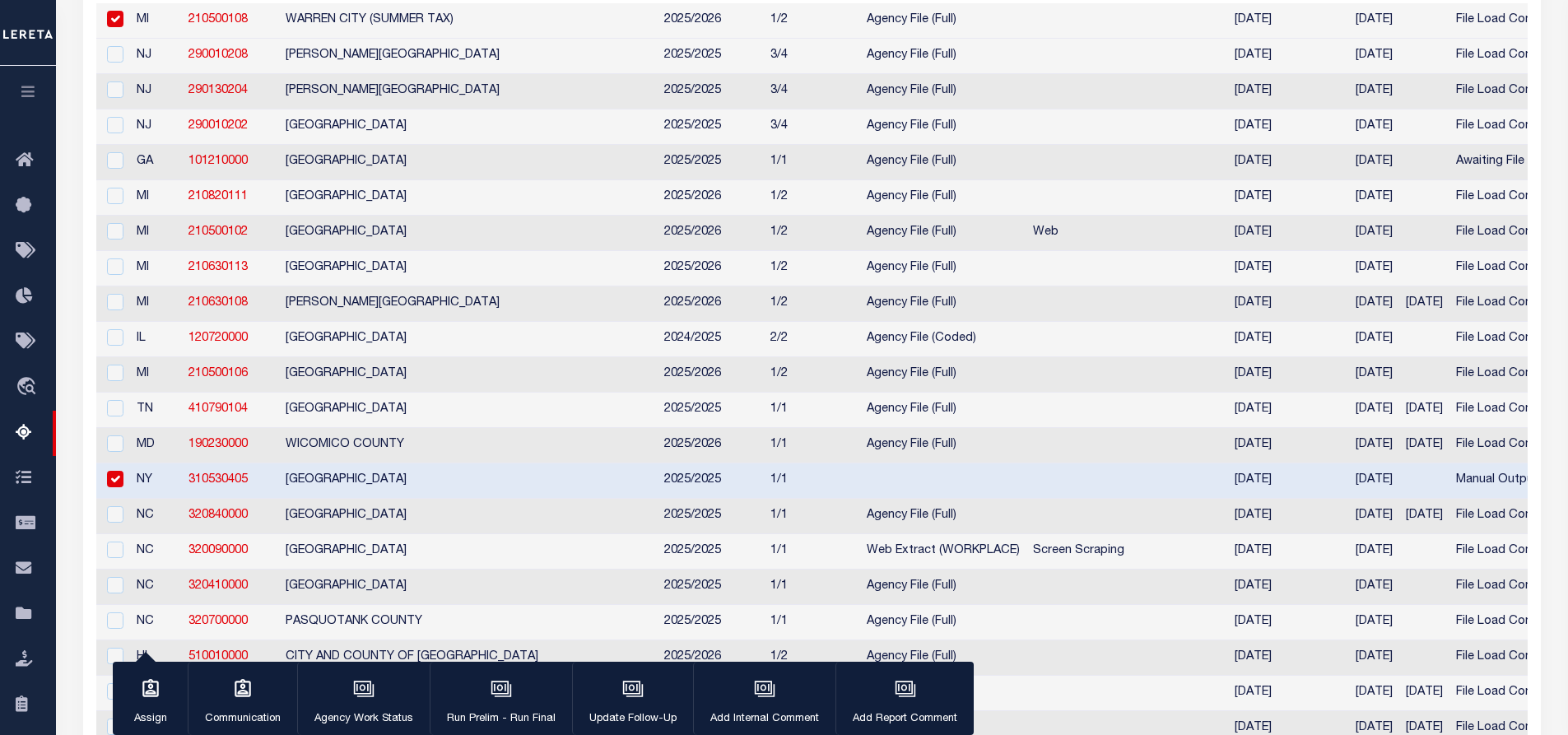
click at [122, 18] on input "checkbox" at bounding box center [115, 19] width 16 height 16
checkbox input "false"
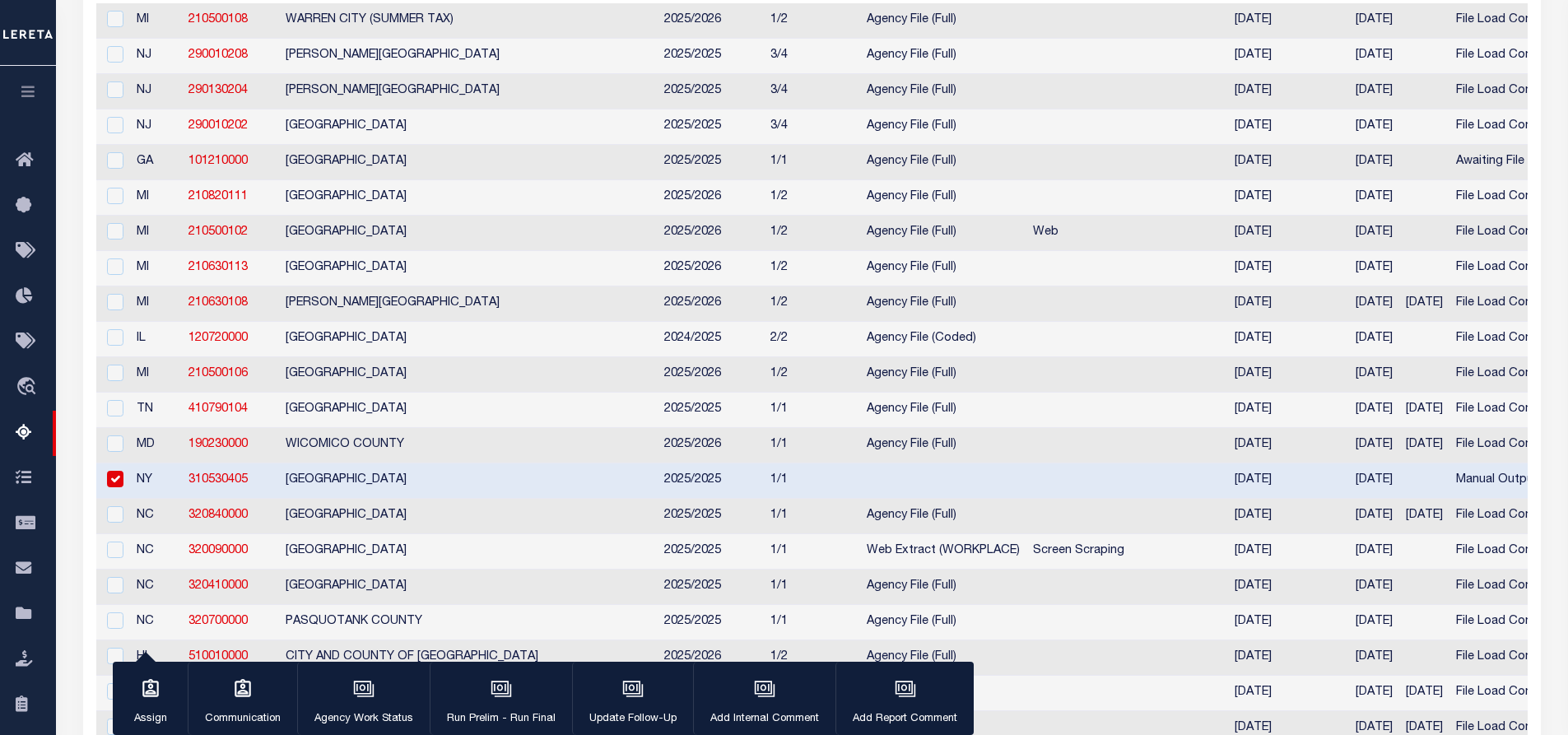
click at [1399, 492] on td at bounding box center [1424, 481] width 50 height 36
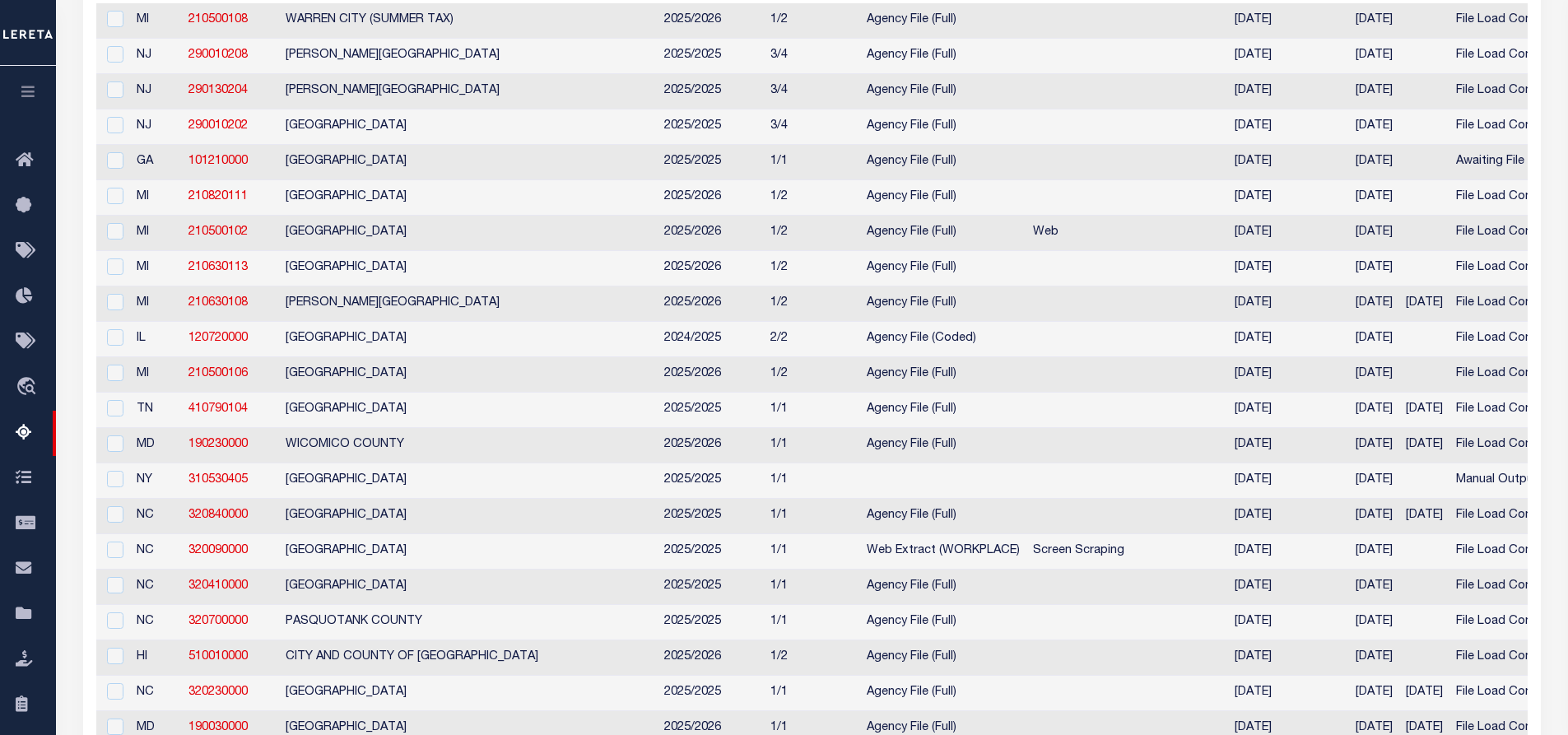
click at [1399, 492] on td at bounding box center [1424, 481] width 50 height 36
checkbox input "true"
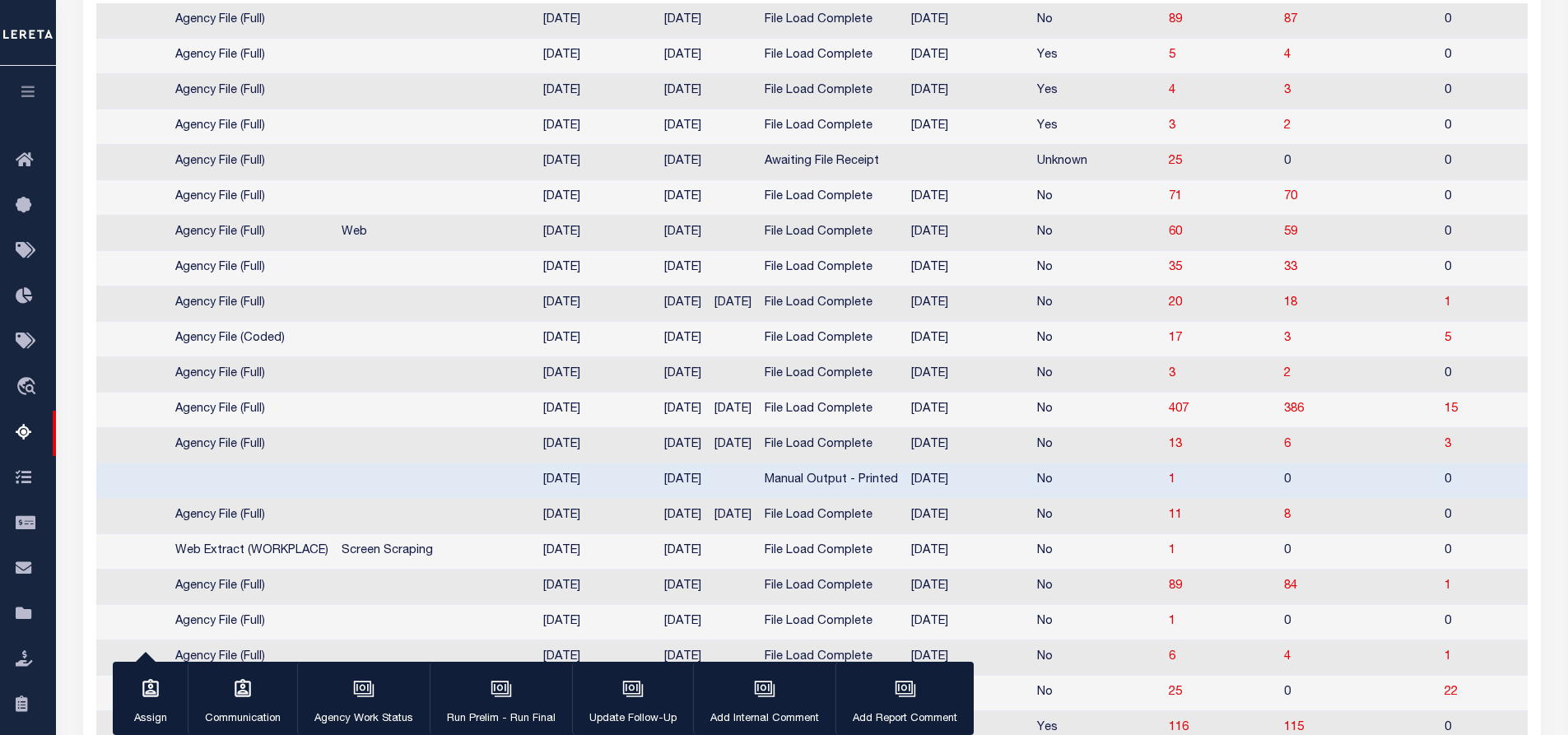
scroll to position [0, 856]
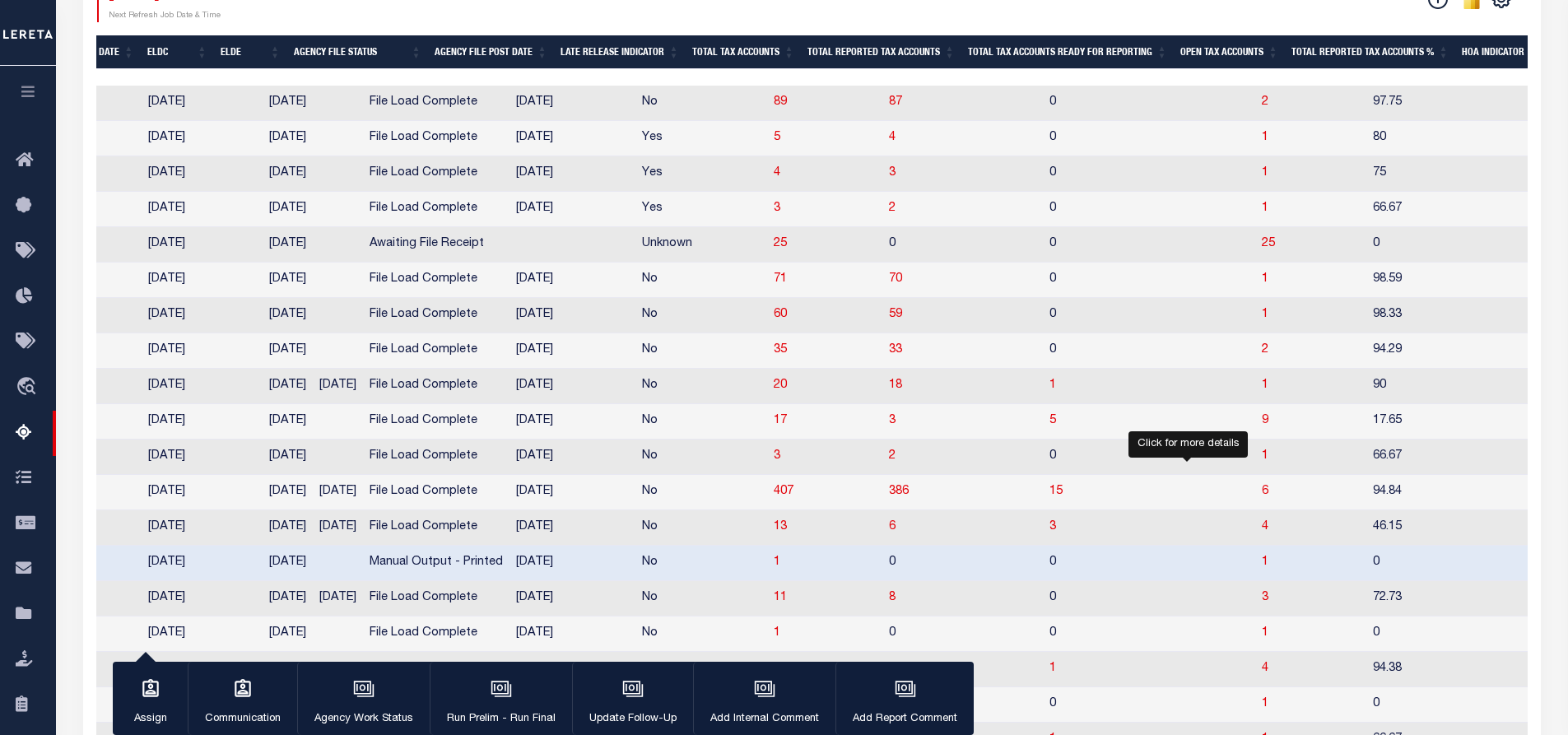
click at [1262, 567] on span "1" at bounding box center [1265, 562] width 6 height 12
select select "100"
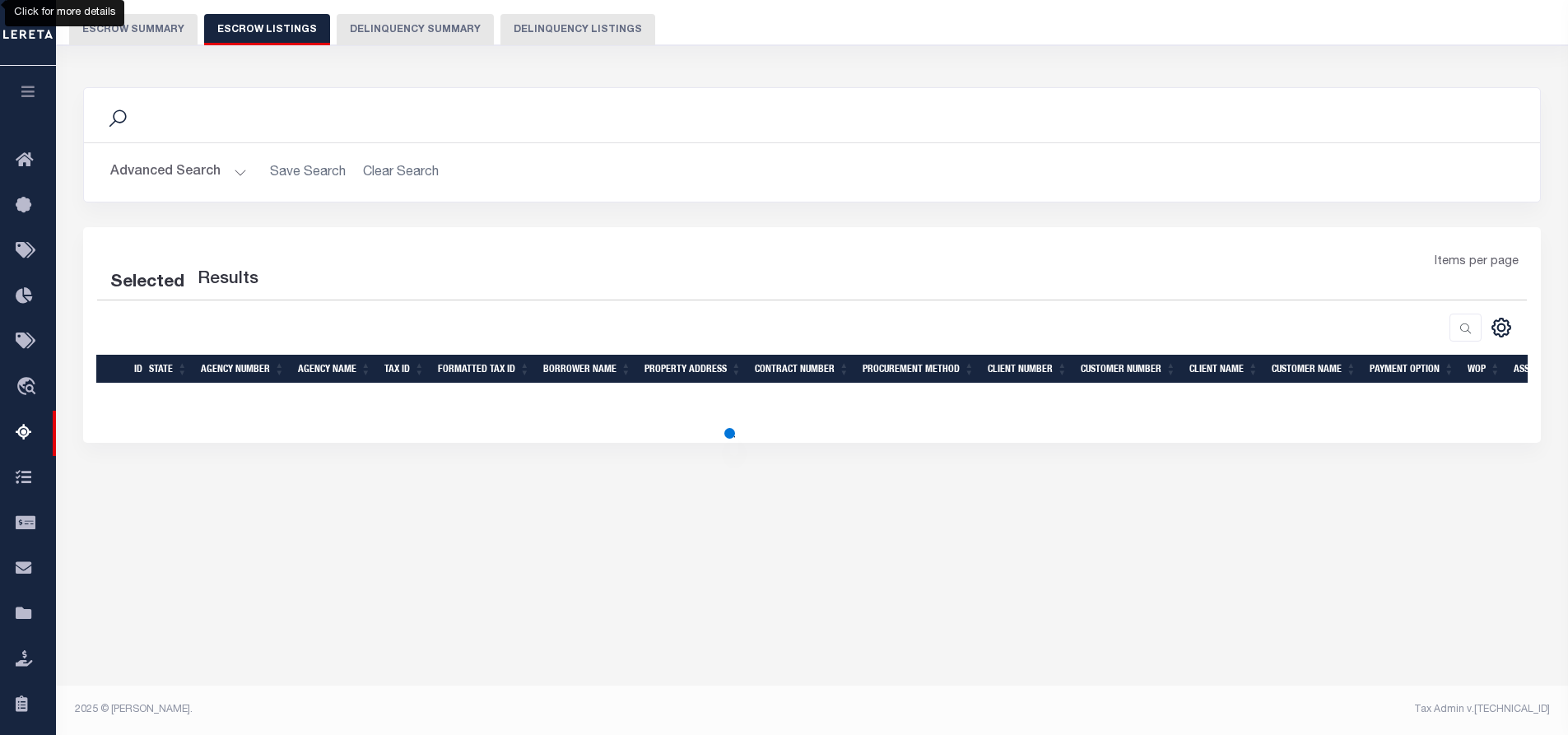
select select "100"
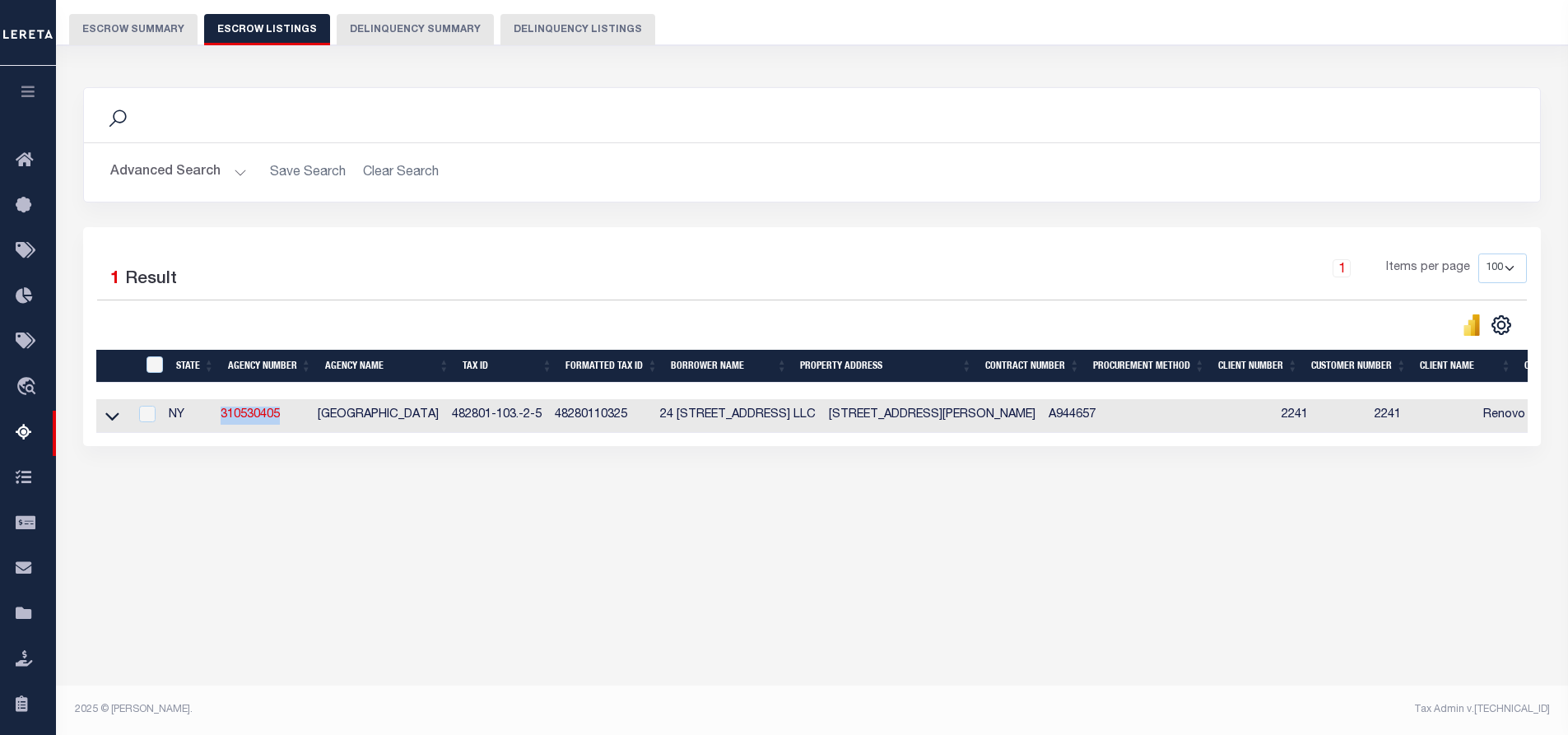
drag, startPoint x: 291, startPoint y: 415, endPoint x: 220, endPoint y: 415, distance: 71.0
click at [220, 415] on tr "NY 310530405 [GEOGRAPHIC_DATA]-103.-2-5 48280110325 [GEOGRAPHIC_DATA] [STREET_A…" at bounding box center [1070, 415] width 1946 height 34
copy tr "310530405"
drag, startPoint x: 322, startPoint y: 413, endPoint x: 446, endPoint y: 418, distance: 124.1
click at [446, 418] on td "[GEOGRAPHIC_DATA]" at bounding box center [377, 415] width 134 height 34
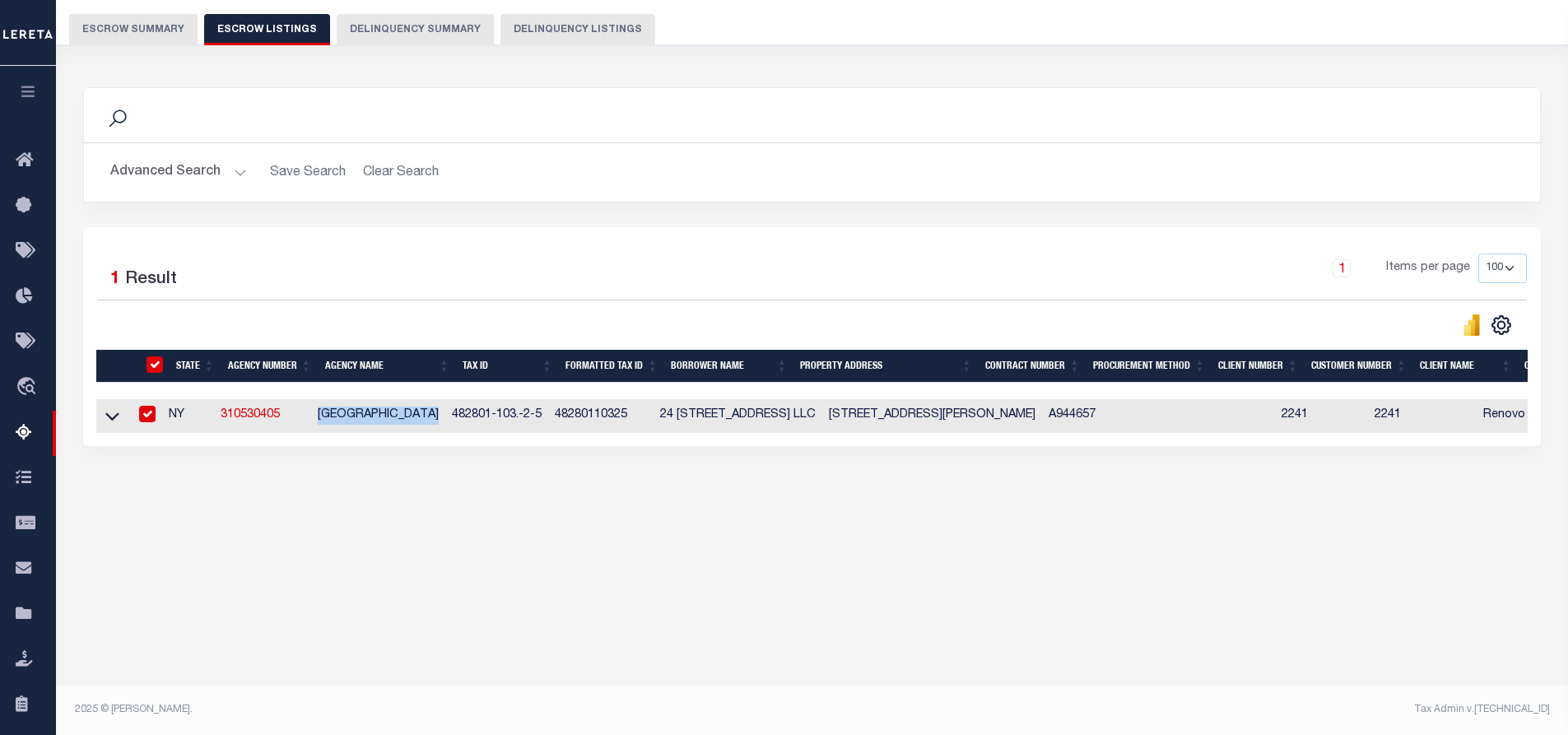
checkbox input "true"
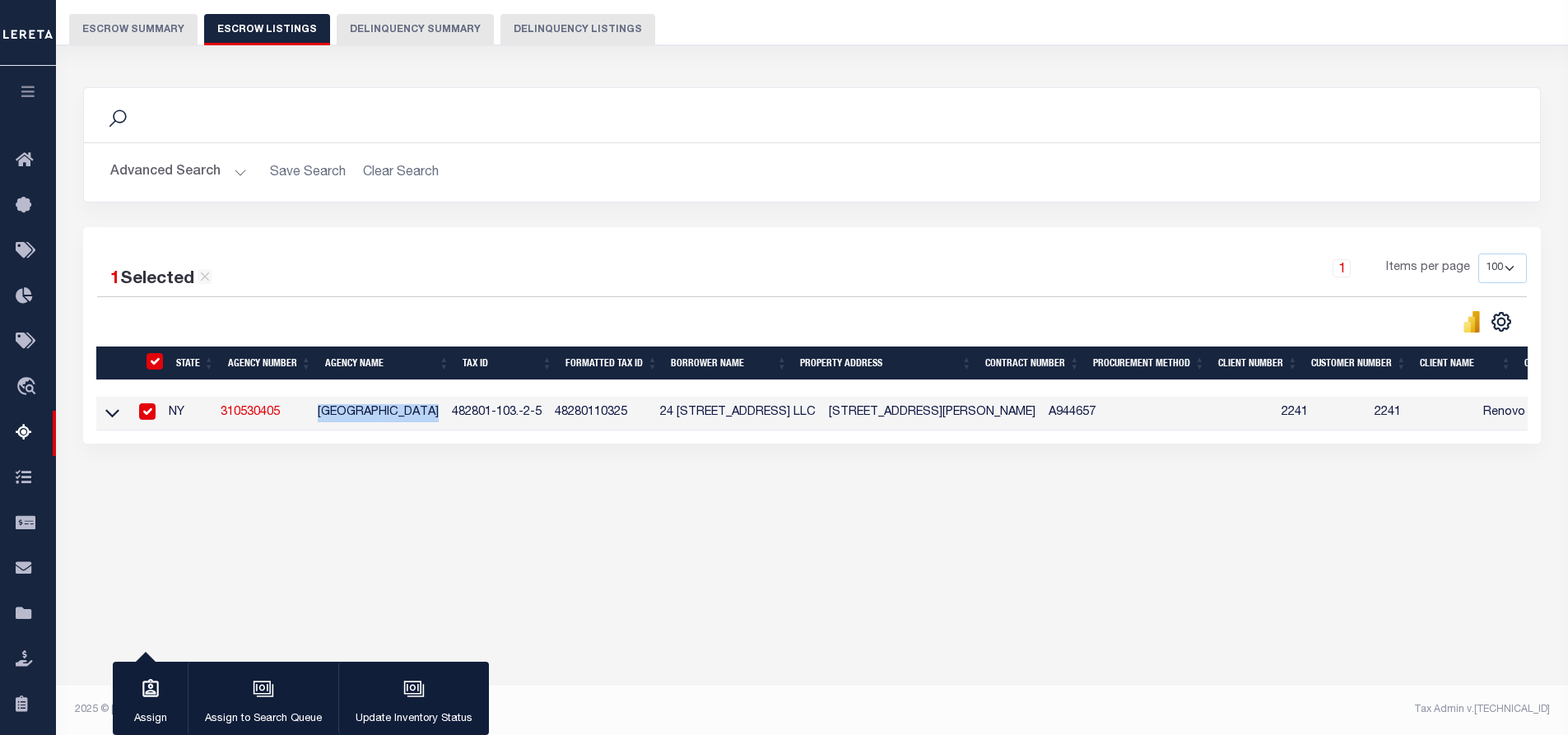
copy td "[GEOGRAPHIC_DATA]"
click at [803, 573] on div "Tax Amount Reporting Queue Escrow Summary Escrow Listings" at bounding box center [812, 260] width 1512 height 663
click at [891, 584] on div "Tax Amount Reporting Queue Escrow Summary Escrow Listings" at bounding box center [812, 260] width 1512 height 663
click at [118, 418] on icon at bounding box center [112, 413] width 14 height 17
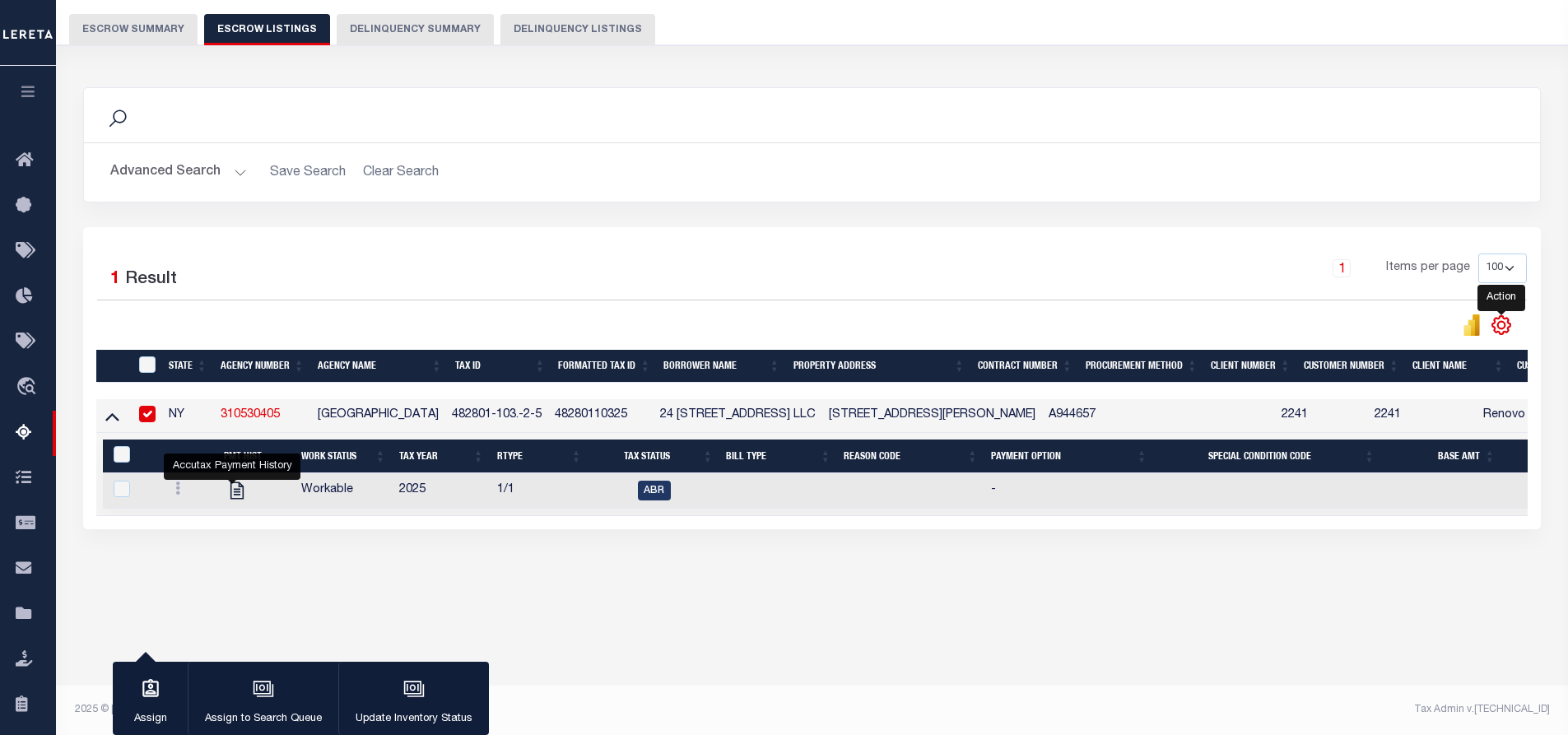
click at [1501, 326] on icon "" at bounding box center [1501, 324] width 21 height 21
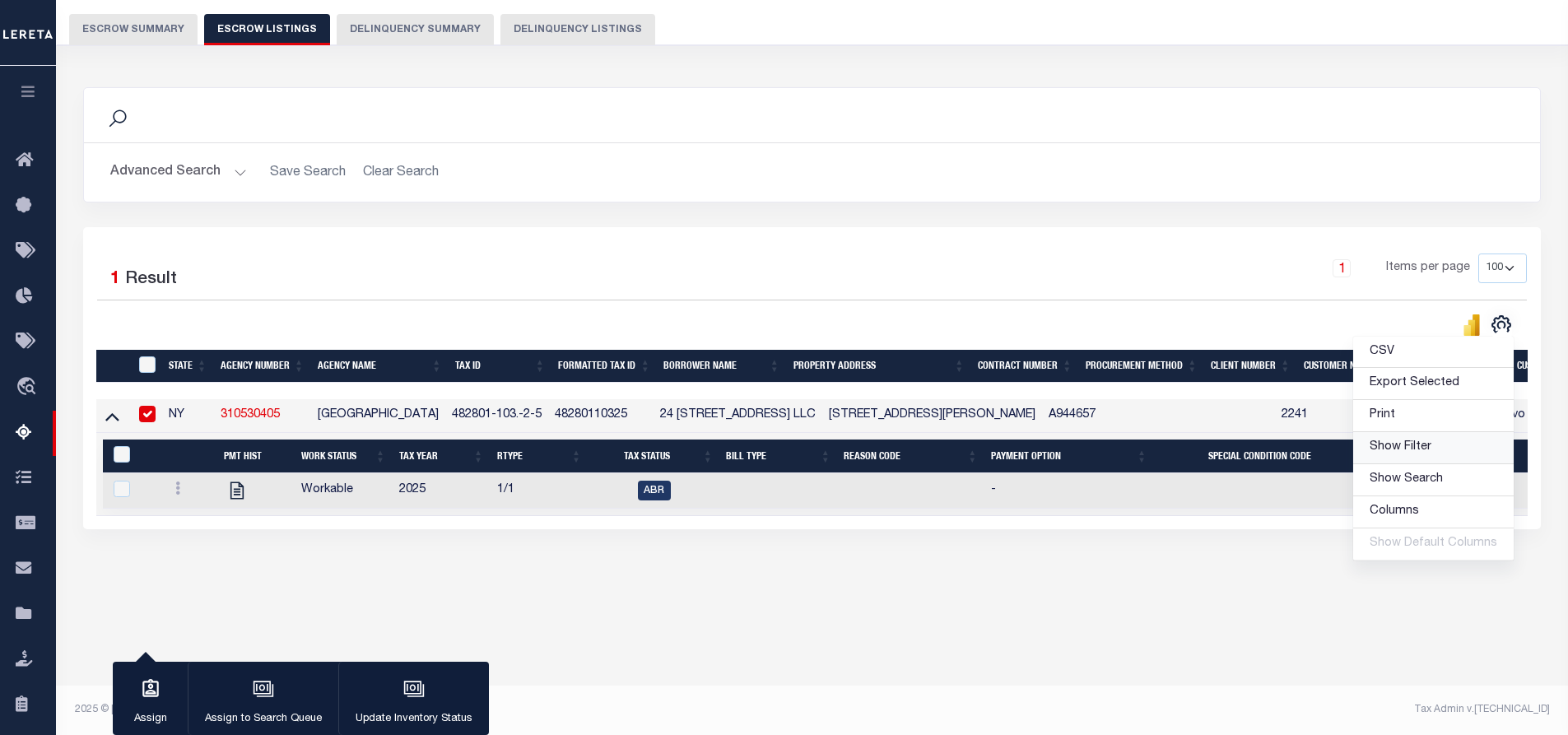
click at [1423, 450] on span "Show Filter" at bounding box center [1400, 446] width 62 height 12
select select
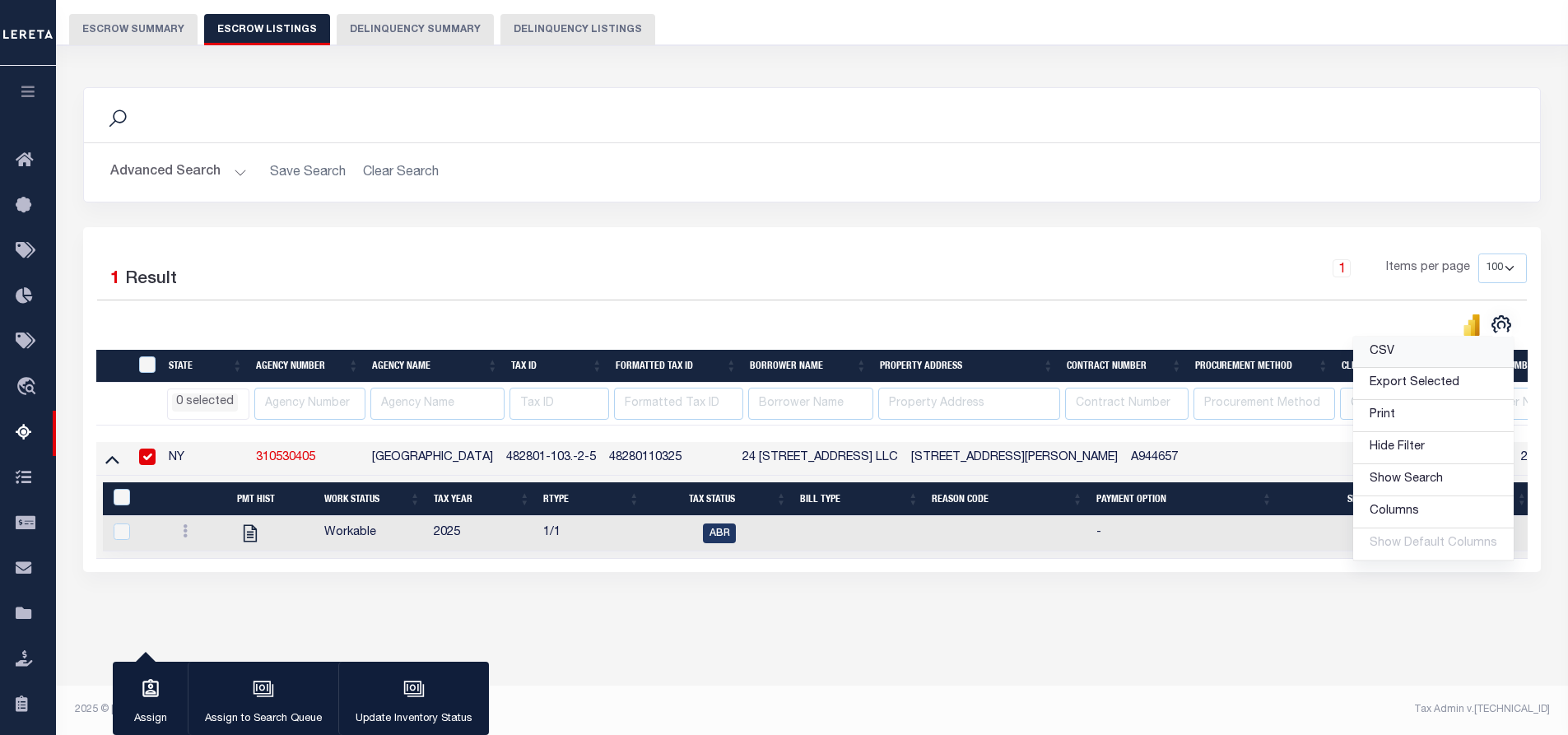
click at [1399, 353] on link "CSV" at bounding box center [1433, 352] width 160 height 32
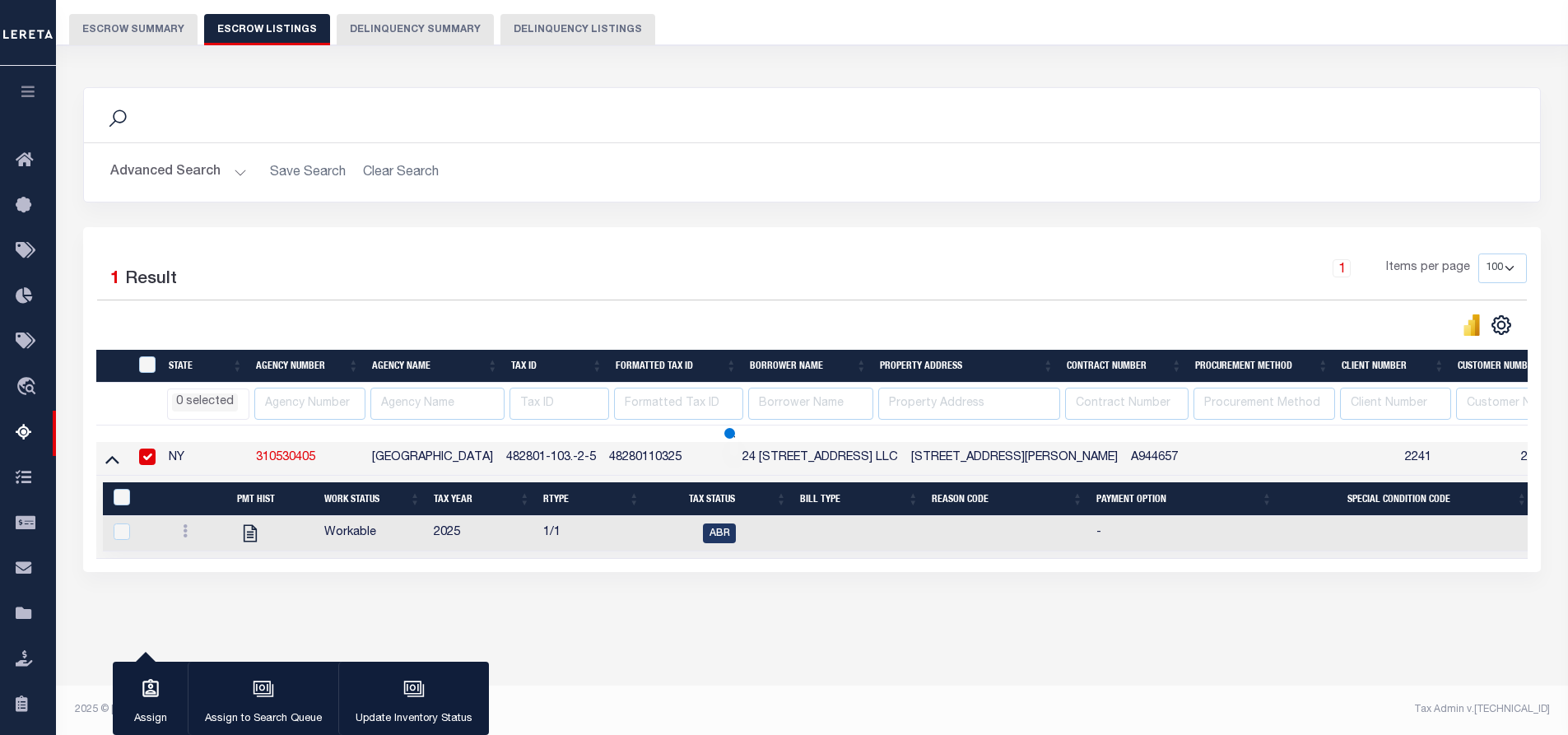
select select
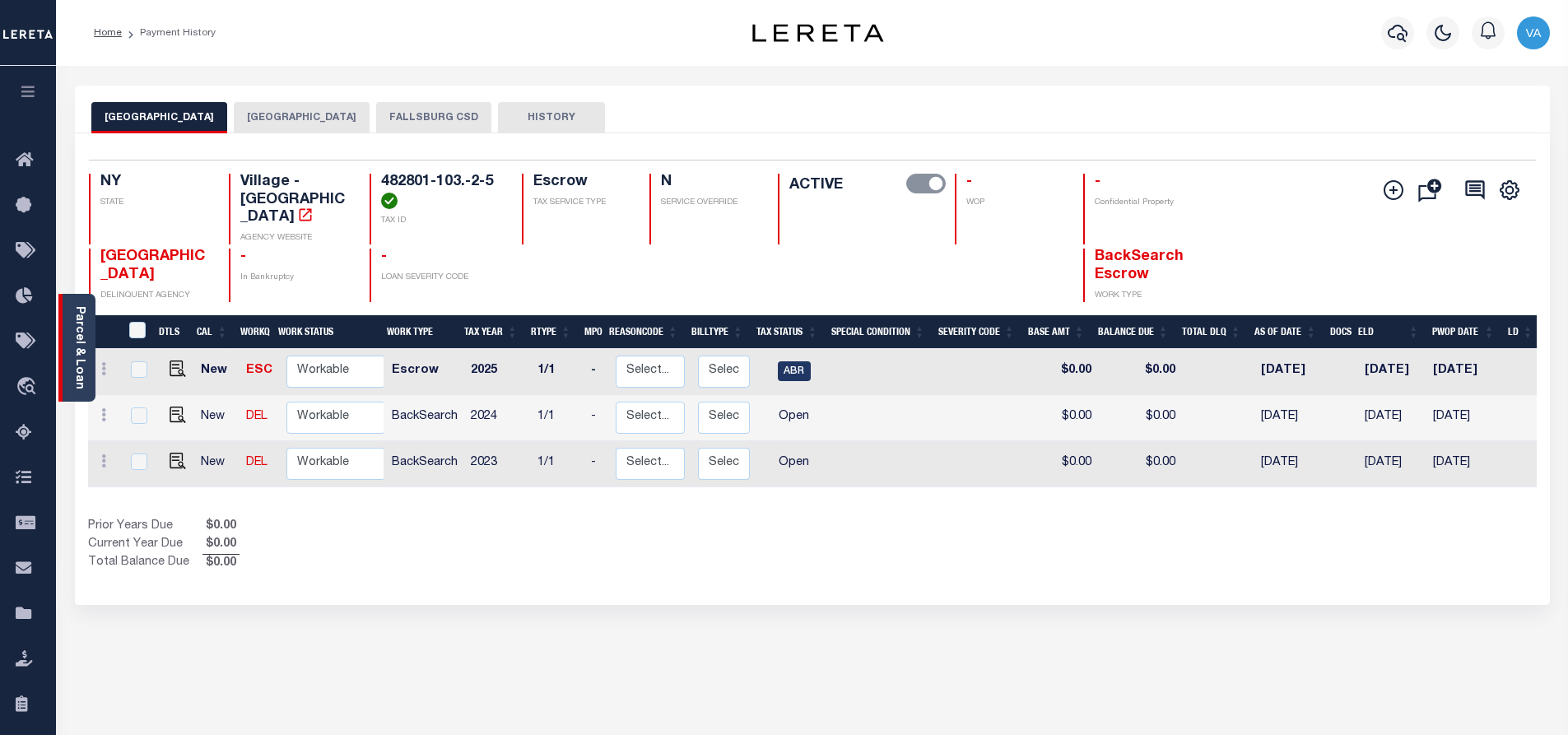
click at [73, 323] on link "Parcel & Loan" at bounding box center [78, 347] width 12 height 83
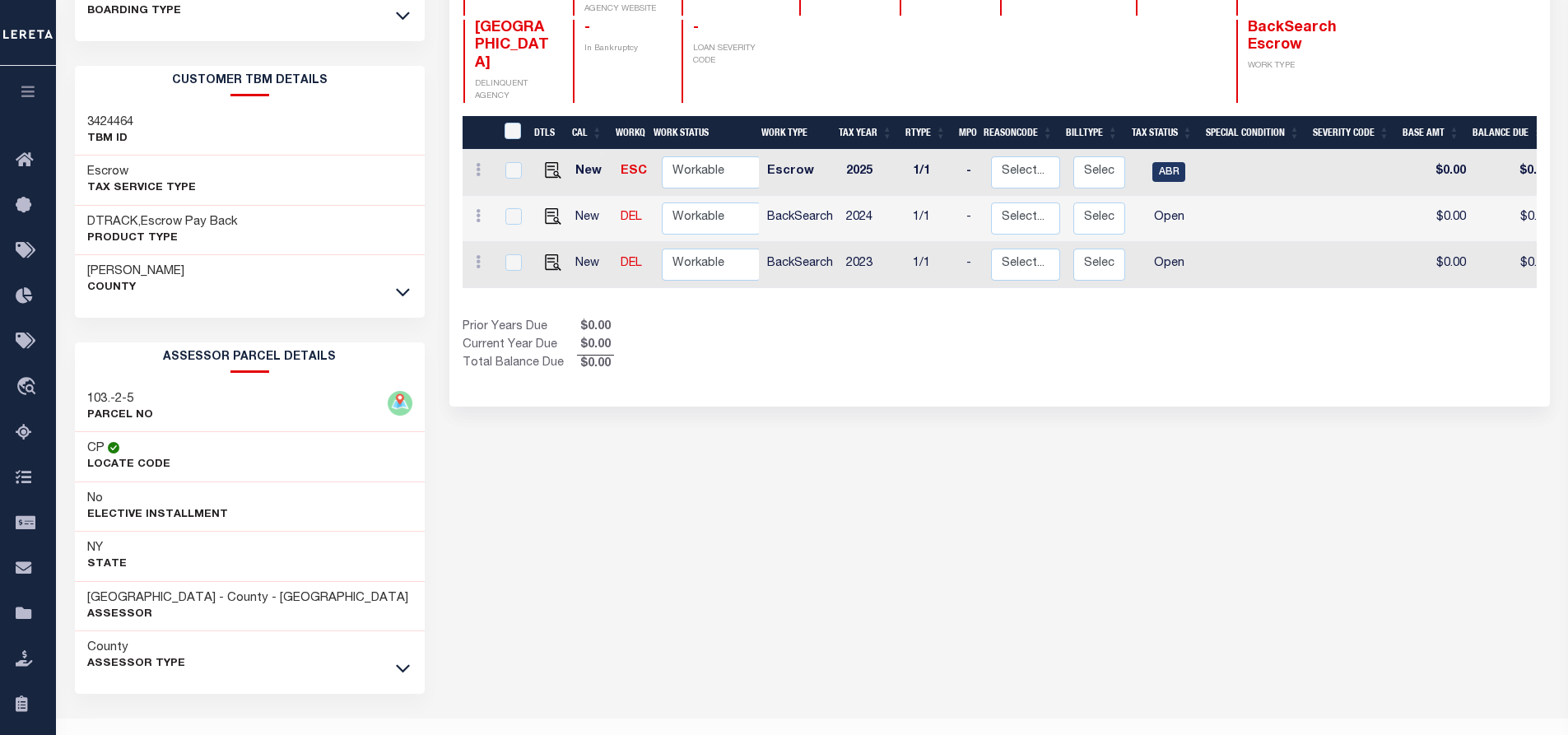
scroll to position [282, 0]
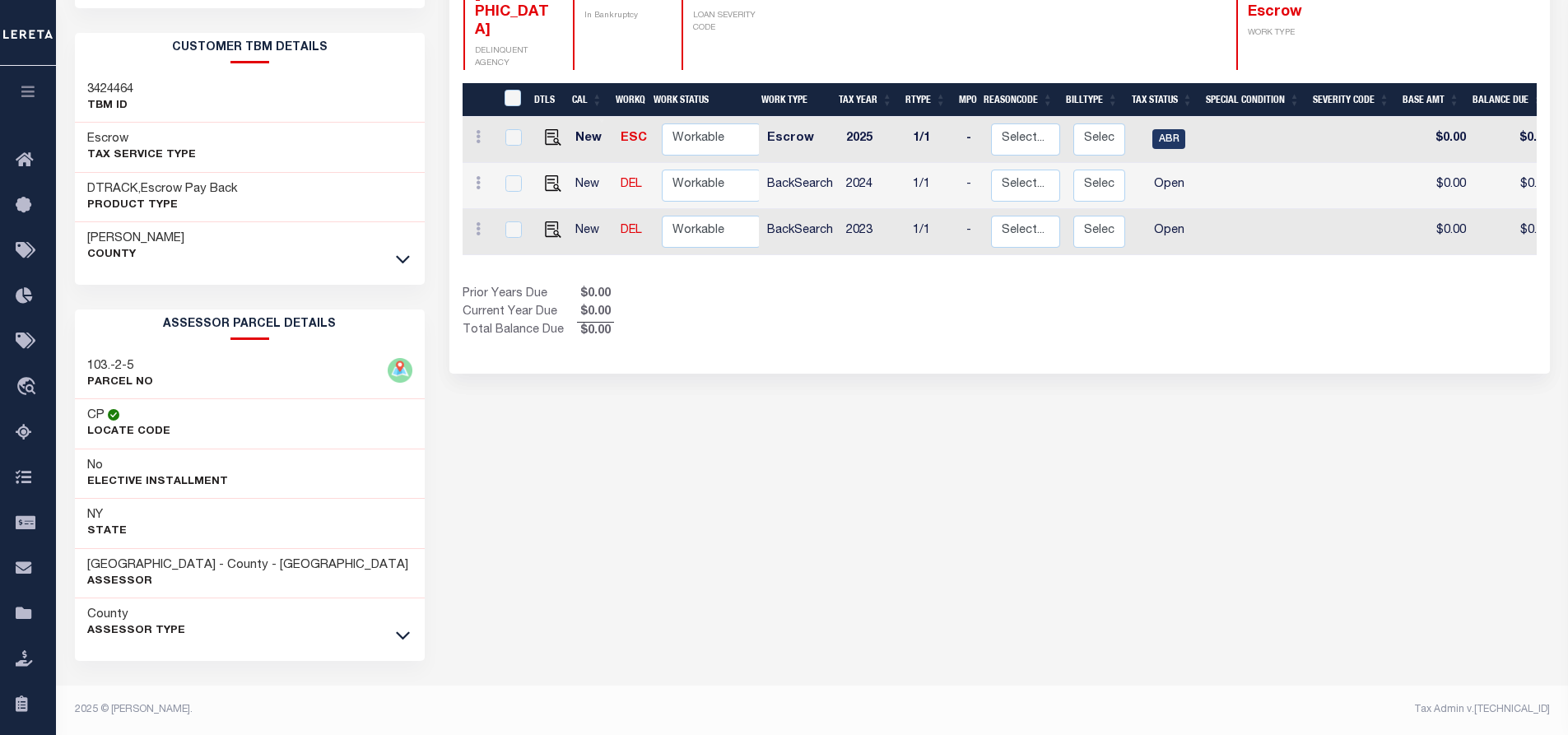
click at [368, 241] on div "[PERSON_NAME][GEOGRAPHIC_DATA]" at bounding box center [250, 247] width 351 height 49
click at [409, 256] on icon at bounding box center [403, 260] width 14 height 8
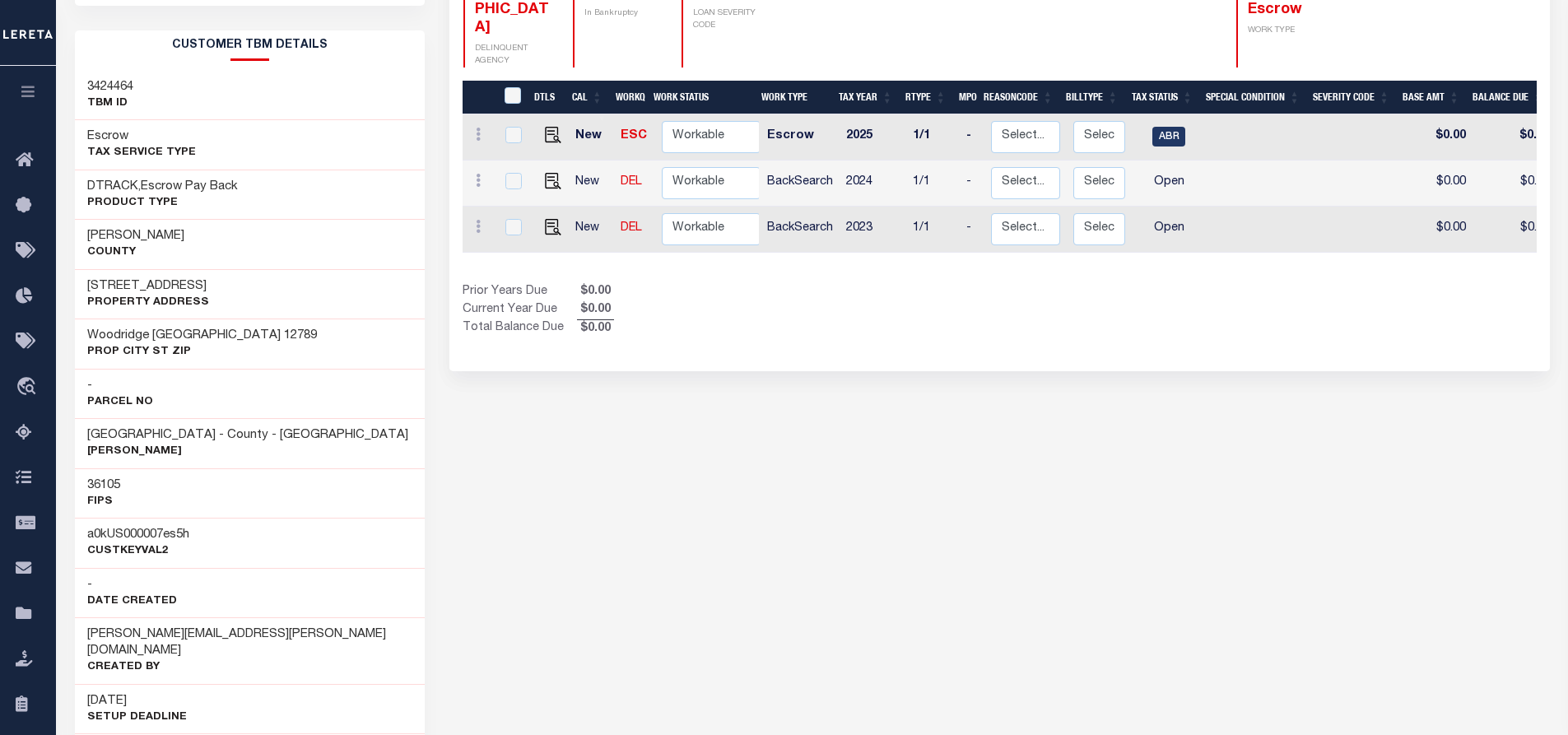
scroll to position [36, 0]
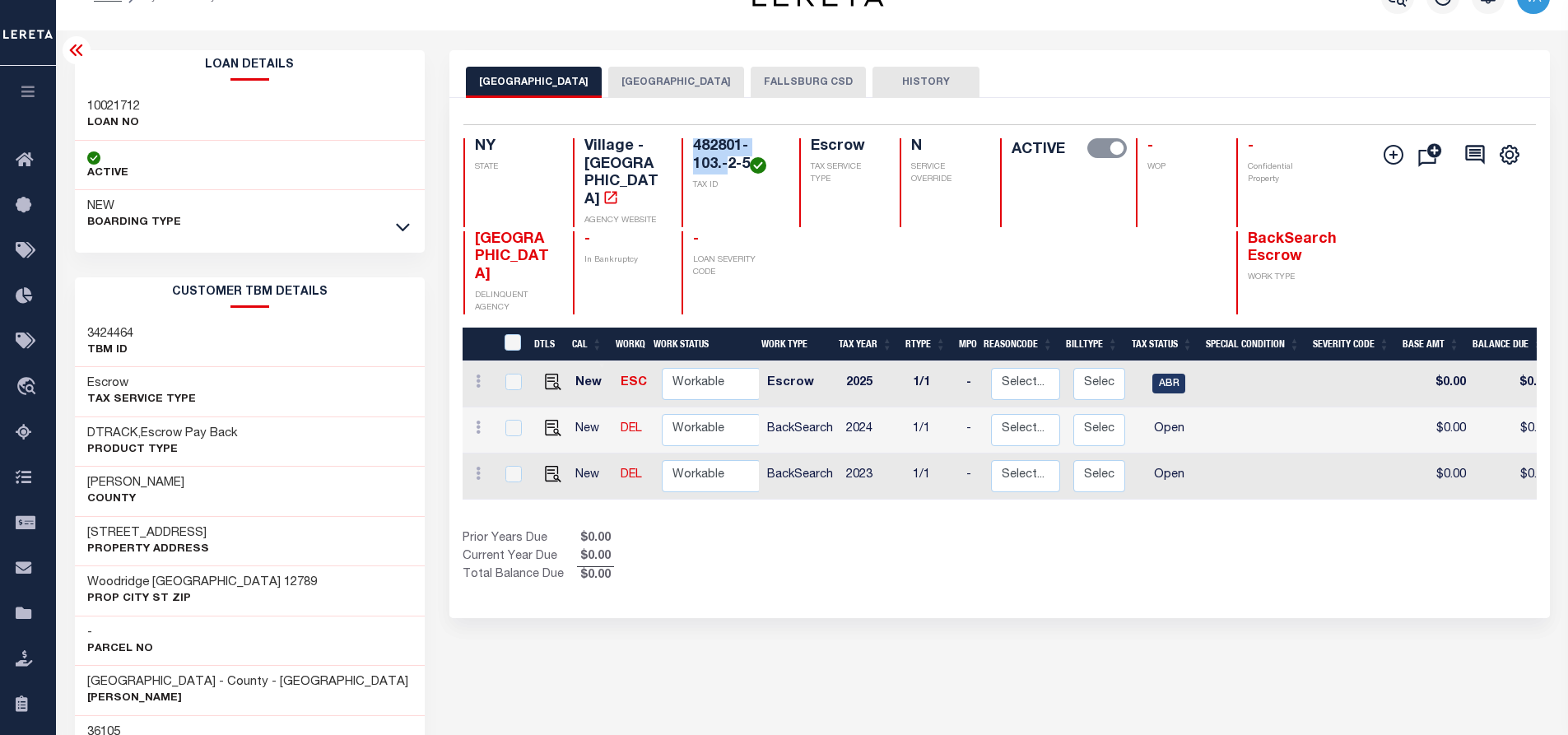
drag, startPoint x: 697, startPoint y: 140, endPoint x: 731, endPoint y: 158, distance: 38.5
click at [731, 158] on h4 "482801-103.-2-5" at bounding box center [736, 156] width 87 height 36
